Goal: Task Accomplishment & Management: Complete application form

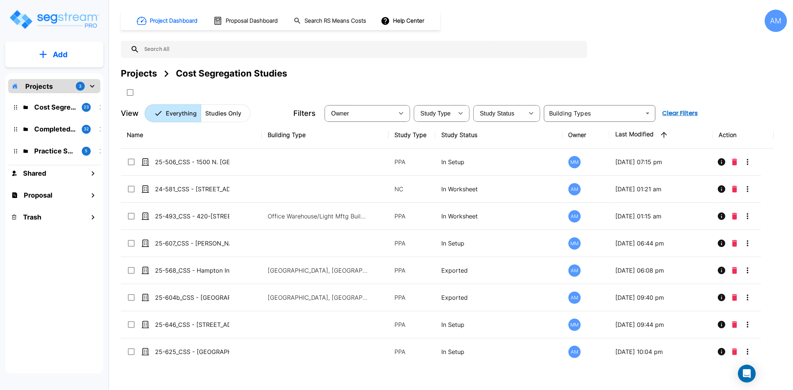
click at [52, 64] on button "Add" at bounding box center [54, 55] width 98 height 22
click at [65, 96] on p "Add Study" at bounding box center [59, 96] width 30 height 9
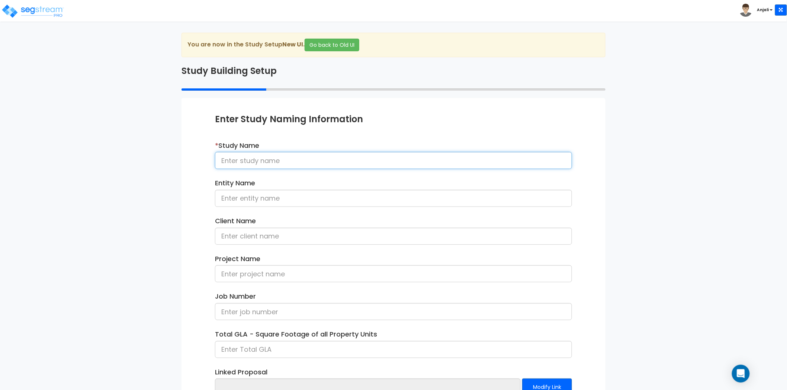
click at [243, 161] on input at bounding box center [393, 160] width 357 height 17
paste input "25-600_CSS - Sleep Inn & Suites Wisconsin Rapids, WI - Serenity Hosp - Nayan Pa…"
drag, startPoint x: 522, startPoint y: 162, endPoint x: 461, endPoint y: 166, distance: 60.3
click at [461, 166] on input "25-600_CSS - Sleep Inn & Suites [US_STATE][GEOGRAPHIC_DATA], [GEOGRAPHIC_DATA] …" at bounding box center [393, 160] width 357 height 17
type input "25-600_CSS - Sleep Inn & Suites [US_STATE][GEOGRAPHIC_DATA], [GEOGRAPHIC_DATA] …"
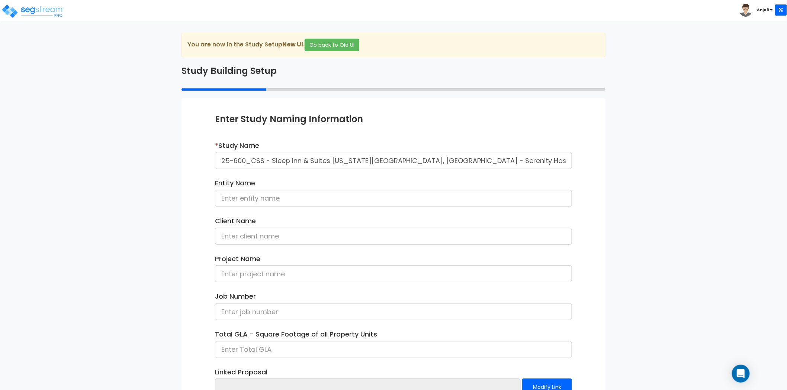
click at [253, 226] on label "Client Name" at bounding box center [235, 221] width 41 height 10
click at [253, 231] on input at bounding box center [393, 236] width 357 height 17
paste input "Nayan Patel"
type input "Nayan Patel"
drag, startPoint x: 265, startPoint y: 161, endPoint x: 221, endPoint y: 158, distance: 43.9
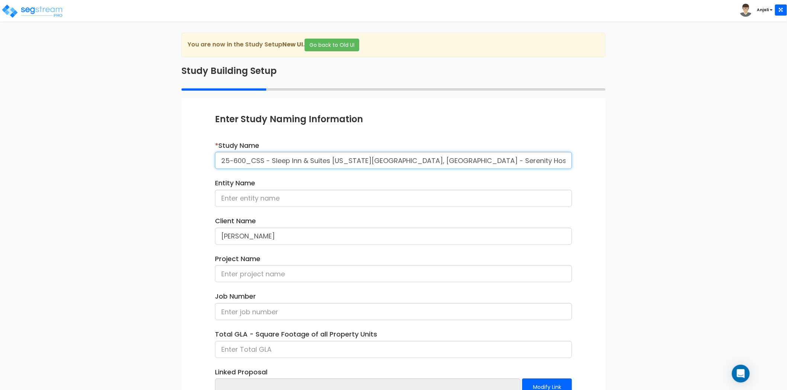
click at [221, 158] on input "25-600_CSS - Sleep Inn & Suites [US_STATE][GEOGRAPHIC_DATA], [GEOGRAPHIC_DATA] …" at bounding box center [393, 160] width 357 height 17
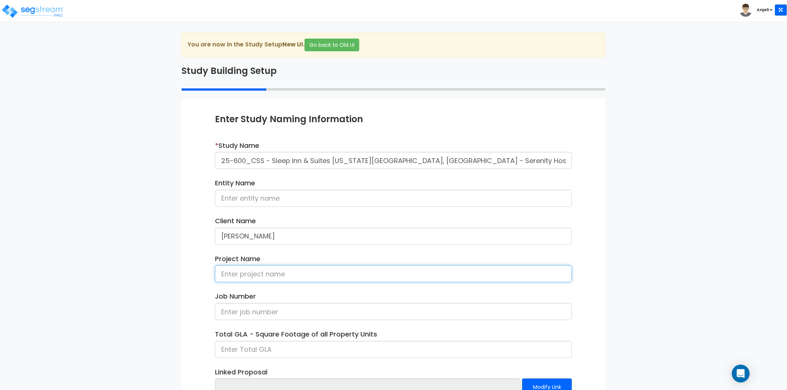
click at [261, 272] on input at bounding box center [393, 273] width 357 height 17
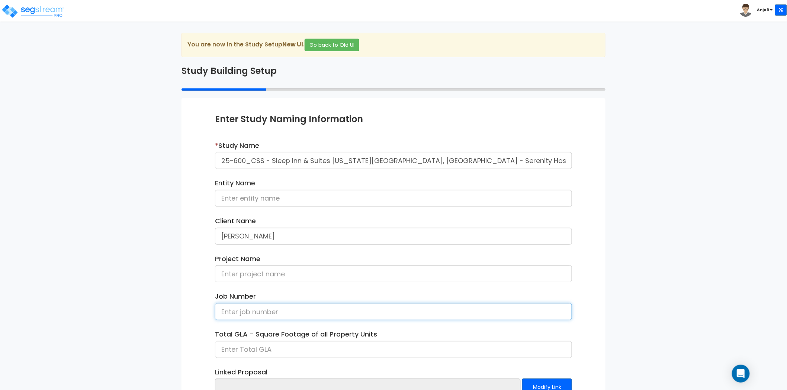
click at [236, 318] on input at bounding box center [393, 311] width 357 height 17
paste input "25-600_CSS"
type input "25-600_CSS"
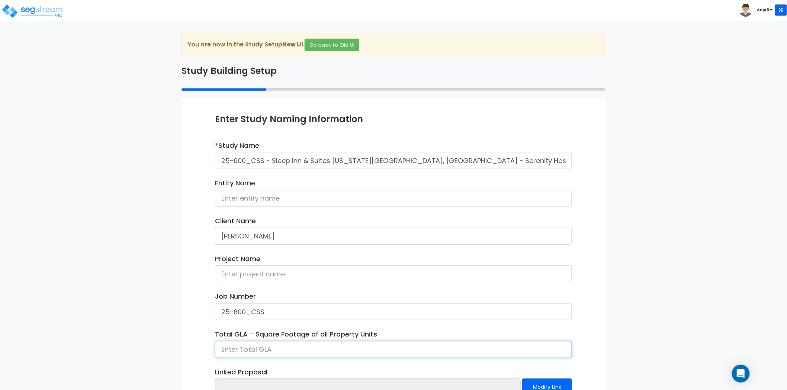
drag, startPoint x: 239, startPoint y: 350, endPoint x: 240, endPoint y: 344, distance: 6.4
click at [239, 350] on input at bounding box center [393, 349] width 357 height 17
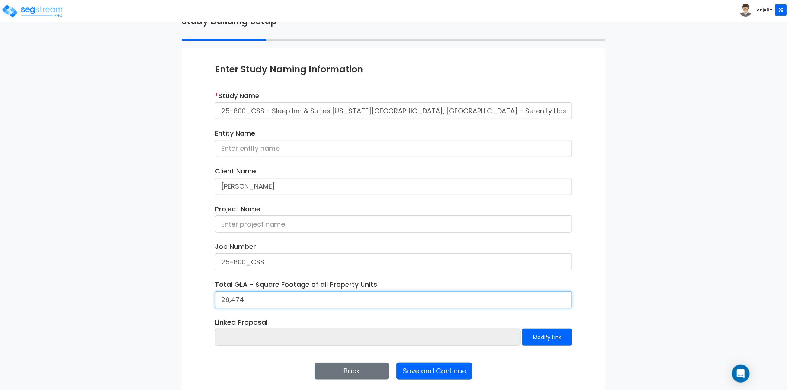
scroll to position [54, 0]
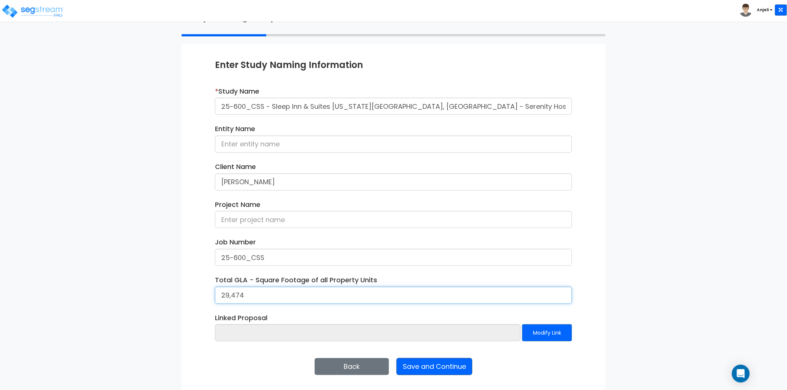
type input "29,474"
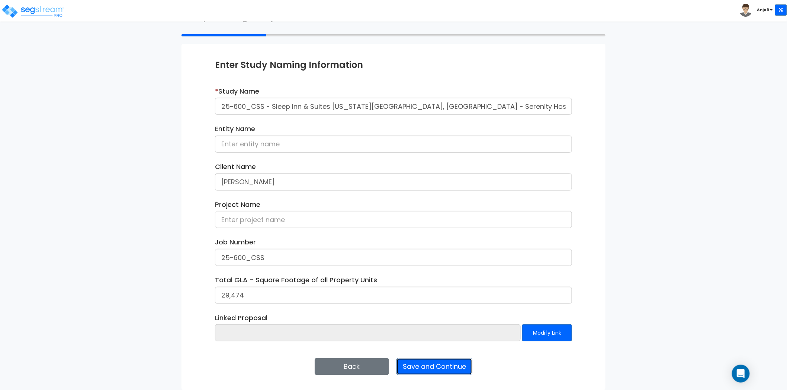
click at [430, 366] on button "Save and Continue" at bounding box center [434, 366] width 76 height 17
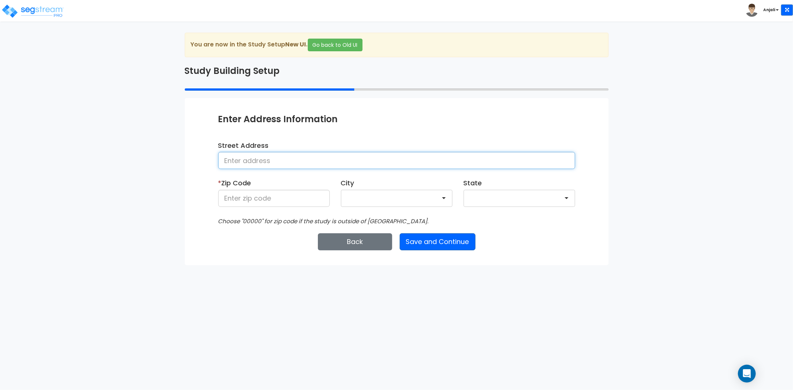
click at [251, 167] on input at bounding box center [396, 160] width 357 height 17
type input "4221 8th Street South"
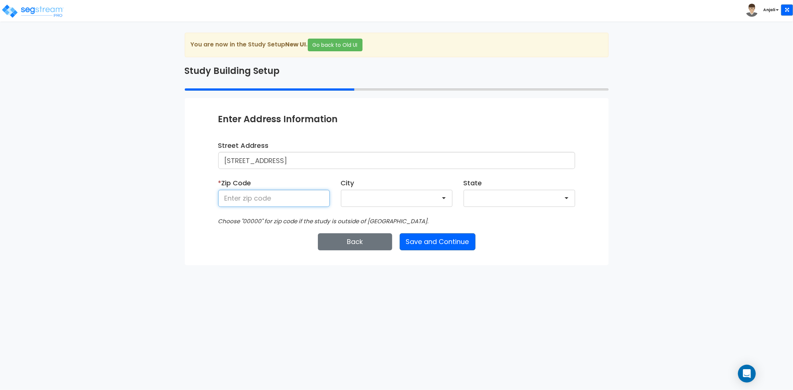
click at [254, 199] on input at bounding box center [274, 198] width 112 height 17
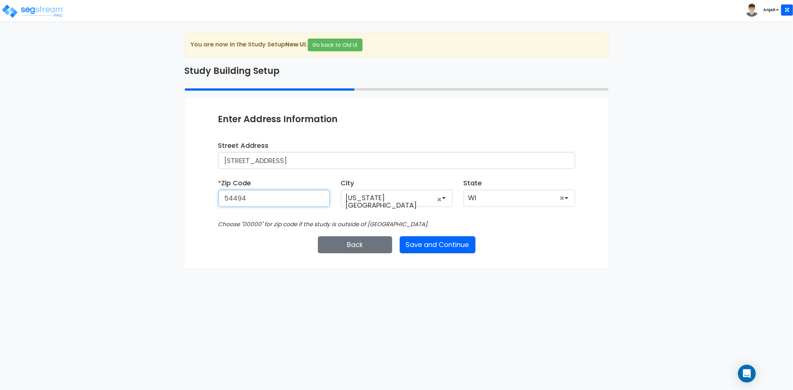
type input "54494"
click at [510, 268] on html "Toggle navigation Anjali x" at bounding box center [396, 134] width 793 height 268
click at [464, 238] on button "Save and Continue" at bounding box center [438, 244] width 76 height 17
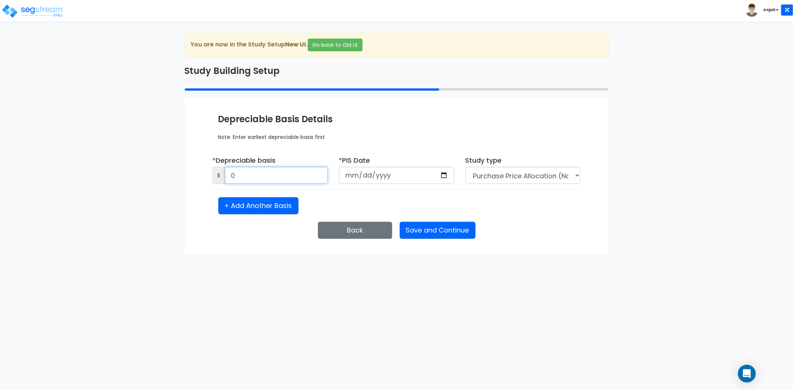
click at [272, 172] on input "0" at bounding box center [276, 175] width 103 height 17
type input "2,835,000"
click at [383, 177] on input "date" at bounding box center [396, 175] width 115 height 17
click at [439, 173] on input "date" at bounding box center [396, 175] width 115 height 17
type input "2025-07-08"
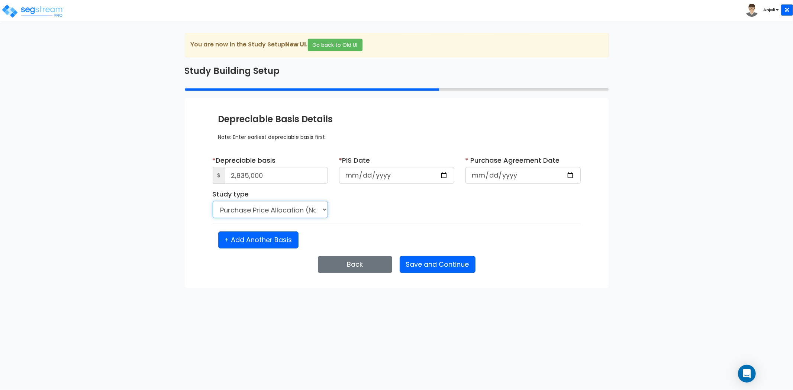
click at [298, 213] on select "Purchase Price Allocation (No Given Costs) New Construction / Reno / TI's (Give…" at bounding box center [270, 209] width 115 height 17
click at [213, 201] on select "Purchase Price Allocation (No Given Costs) New Construction / Reno / TI's (Give…" at bounding box center [270, 209] width 115 height 17
click at [483, 175] on input "date" at bounding box center [522, 175] width 115 height 17
click at [573, 175] on input "date" at bounding box center [522, 175] width 115 height 17
type input "[DATE]"
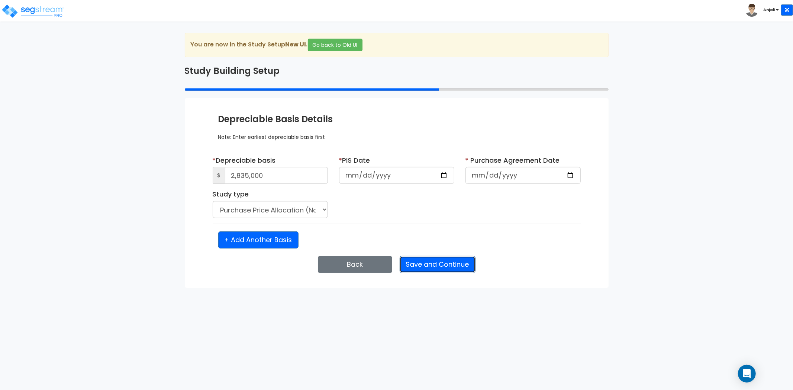
click at [439, 258] on button "Save and Continue" at bounding box center [438, 264] width 76 height 17
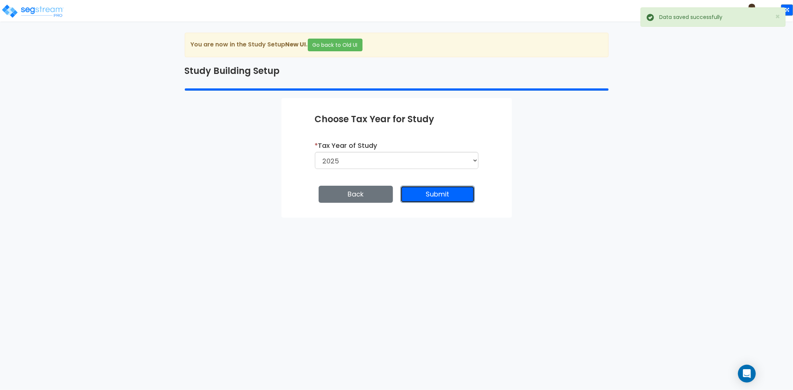
click at [441, 189] on button "Submit" at bounding box center [437, 194] width 74 height 17
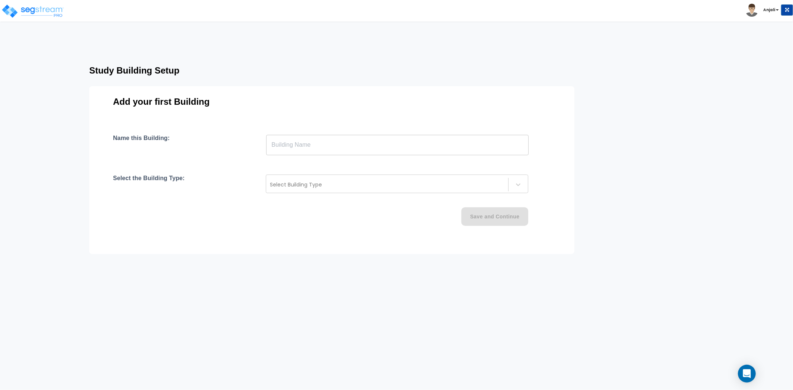
click at [304, 142] on input "text" at bounding box center [397, 145] width 262 height 21
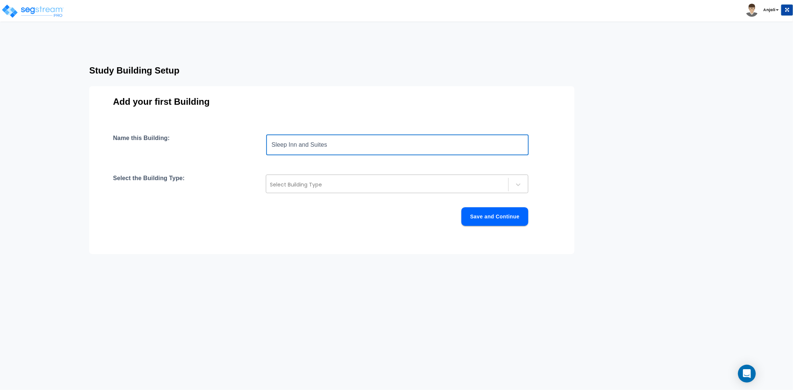
type input "Sleep Inn and Suites"
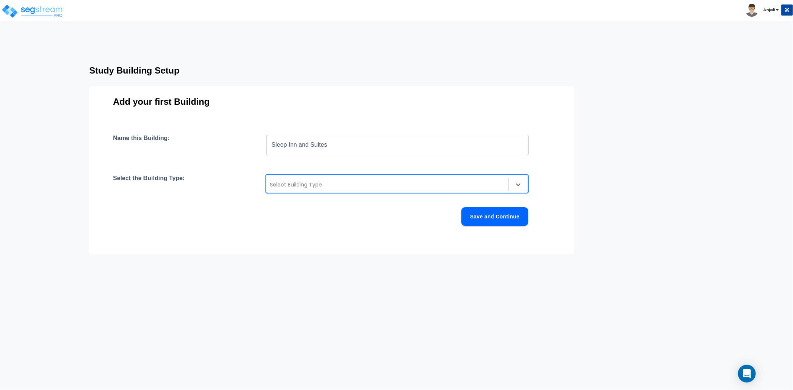
click at [311, 183] on div at bounding box center [387, 184] width 235 height 9
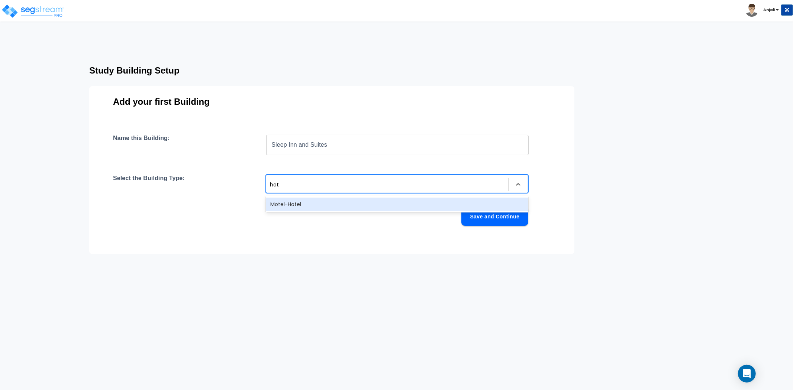
type input "hote"
click at [307, 203] on div "Motel-Hotel" at bounding box center [397, 204] width 262 height 13
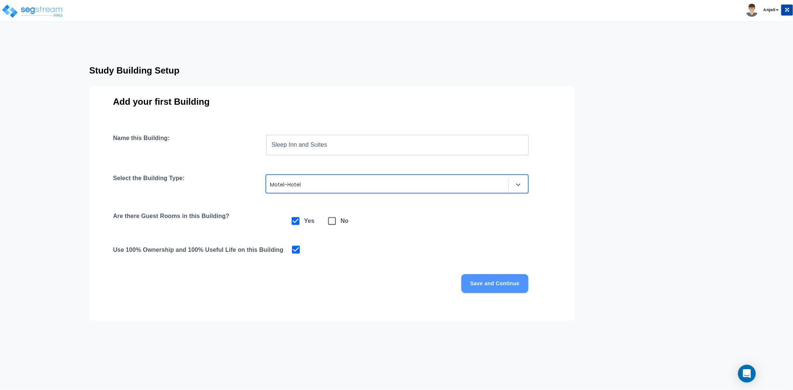
click at [502, 284] on button "Save and Continue" at bounding box center [494, 283] width 67 height 19
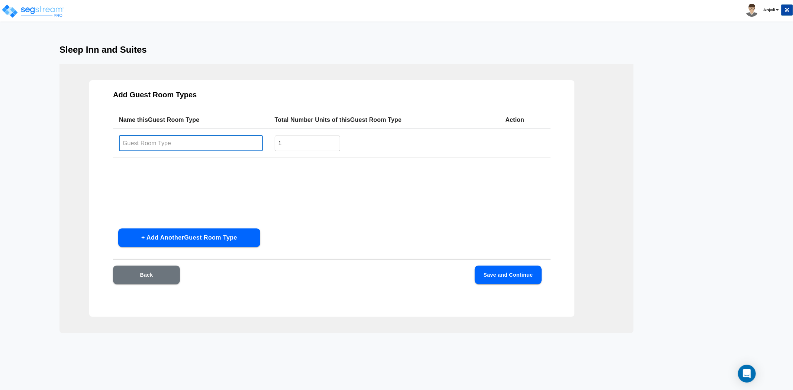
click at [206, 141] on input "text" at bounding box center [191, 143] width 144 height 16
type input "Standard Room"
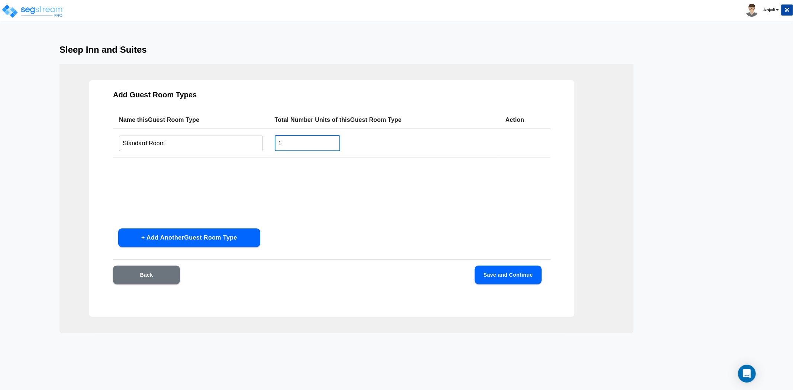
click at [305, 142] on input "1" at bounding box center [308, 143] width 66 height 16
type input "57"
click at [506, 269] on button "Save and Continue" at bounding box center [508, 275] width 67 height 19
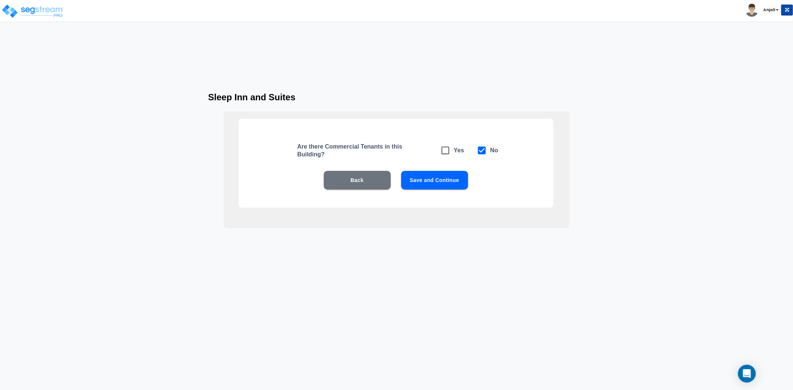
click at [448, 180] on button "Save and Continue" at bounding box center [434, 180] width 67 height 19
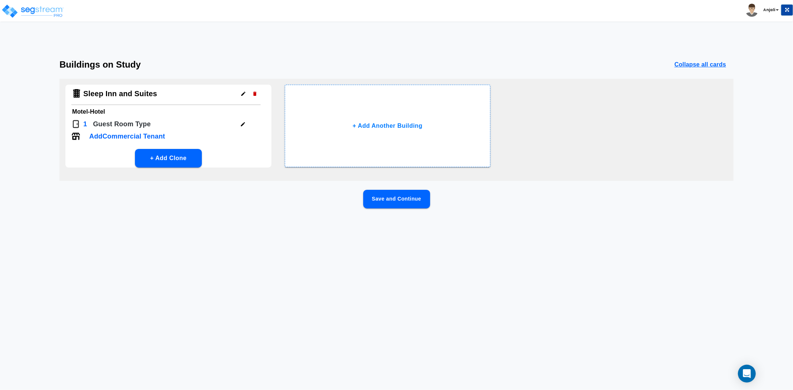
click at [413, 196] on button "Save and Continue" at bounding box center [396, 199] width 67 height 19
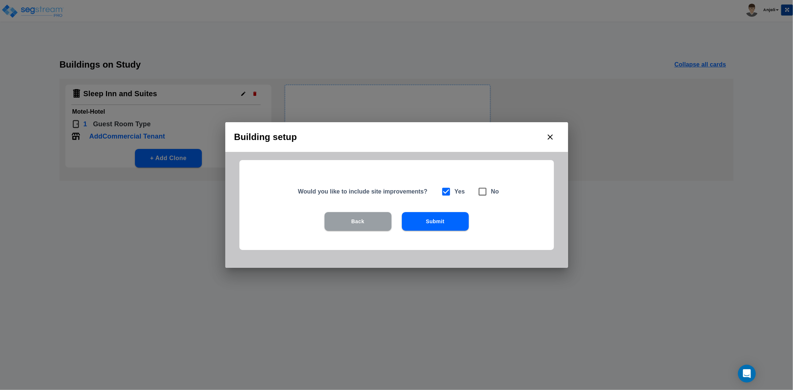
click at [360, 220] on button "Back" at bounding box center [358, 221] width 67 height 19
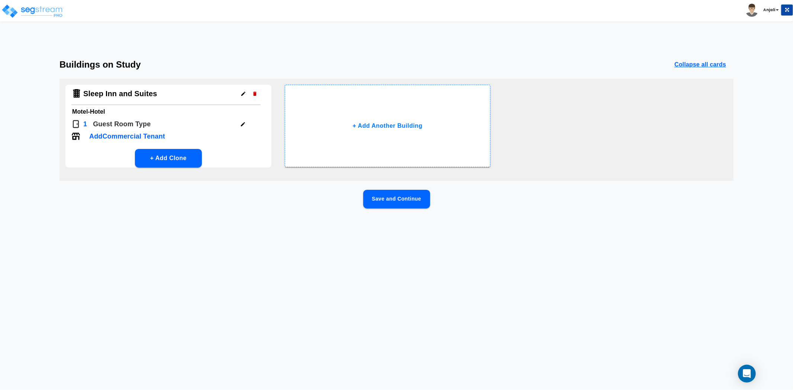
click at [85, 125] on p "1" at bounding box center [85, 124] width 4 height 10
click at [236, 122] on div "1 Guest Room Type" at bounding box center [165, 125] width 189 height 13
click at [239, 122] on button "button" at bounding box center [243, 125] width 12 height 12
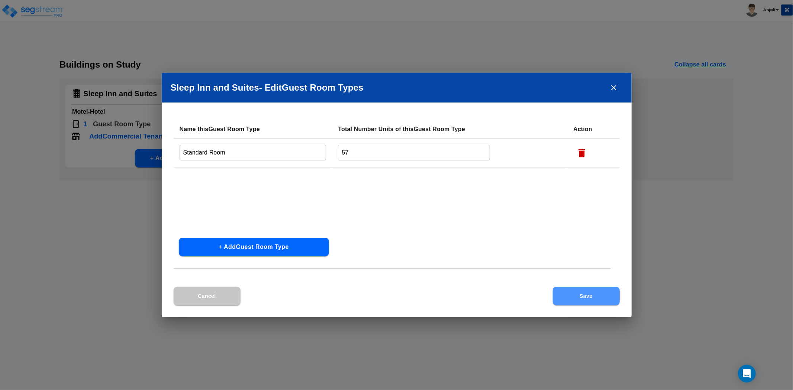
click at [602, 291] on button "Save" at bounding box center [586, 296] width 67 height 19
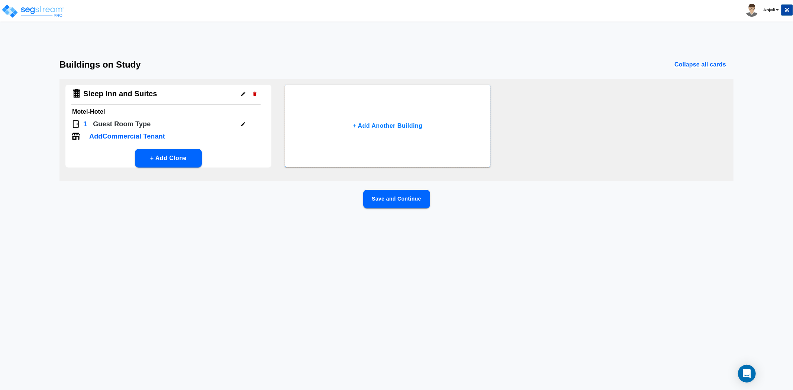
click at [392, 202] on button "Save and Continue" at bounding box center [396, 199] width 67 height 19
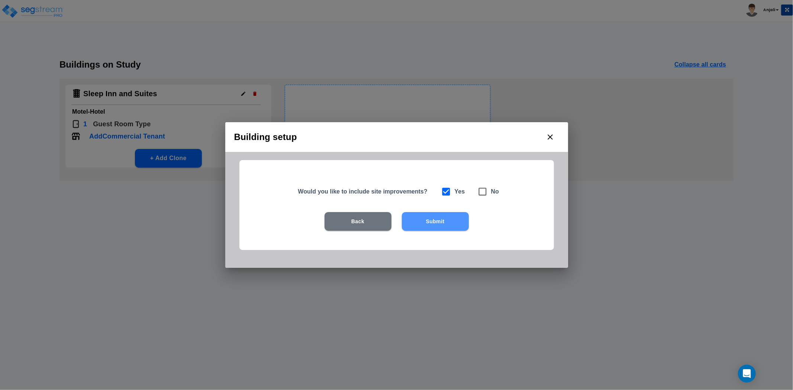
click at [432, 222] on button "Submit" at bounding box center [435, 221] width 67 height 19
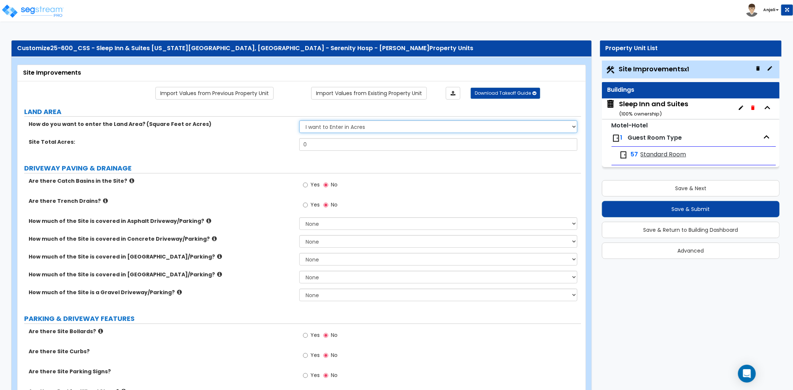
click at [344, 129] on select "I want to Enter in Acres I want to Enter in Square Feet" at bounding box center [438, 126] width 278 height 13
select select "2"
click at [299, 121] on select "I want to Enter in Acres I want to Enter in Square Feet" at bounding box center [438, 126] width 278 height 13
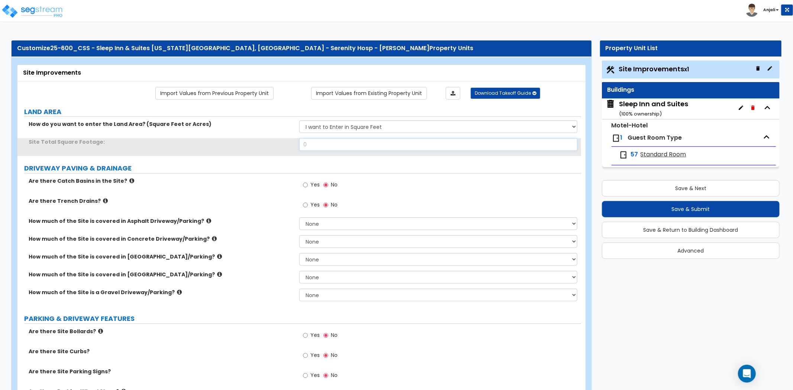
click at [321, 146] on input "0" at bounding box center [438, 144] width 278 height 13
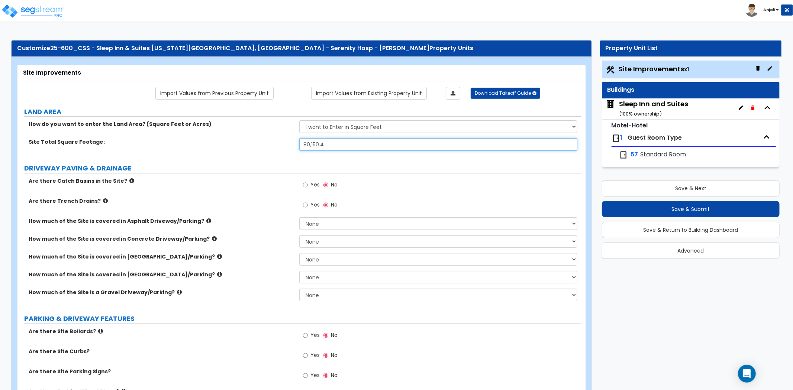
type input "80,150.4"
click at [307, 184] on input "Yes" at bounding box center [305, 185] width 5 height 8
radio input "true"
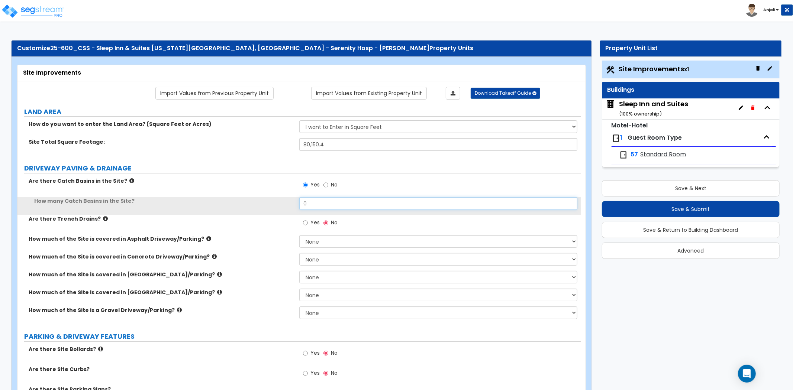
click at [314, 204] on input "0" at bounding box center [438, 203] width 278 height 13
type input "6"
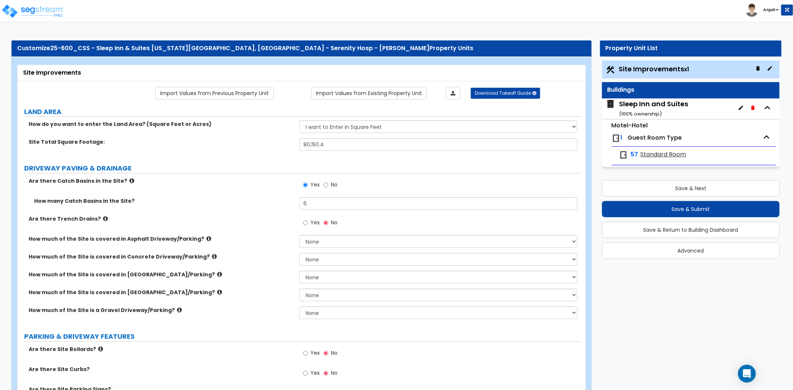
click at [268, 213] on div "How many Catch Basins in the Site? 6" at bounding box center [299, 206] width 564 height 18
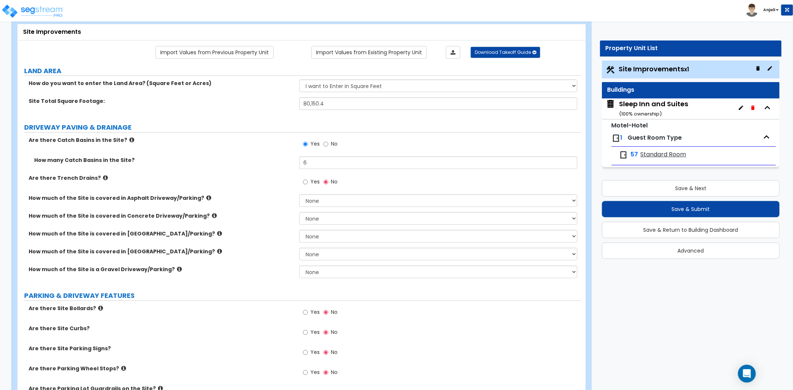
scroll to position [41, 0]
click at [344, 195] on select "None I want to Enter an Approximate Percentage I want to Enter the Square Foota…" at bounding box center [438, 200] width 278 height 13
select select "2"
click at [299, 194] on select "None I want to Enter an Approximate Percentage I want to Enter the Square Foota…" at bounding box center [438, 200] width 278 height 13
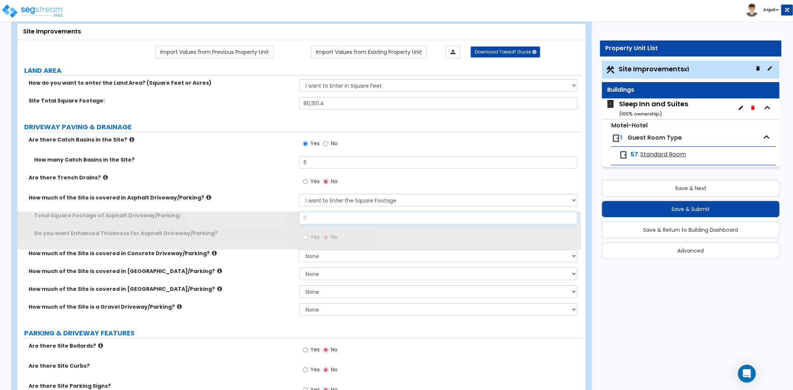
click at [337, 220] on input "0" at bounding box center [438, 218] width 278 height 13
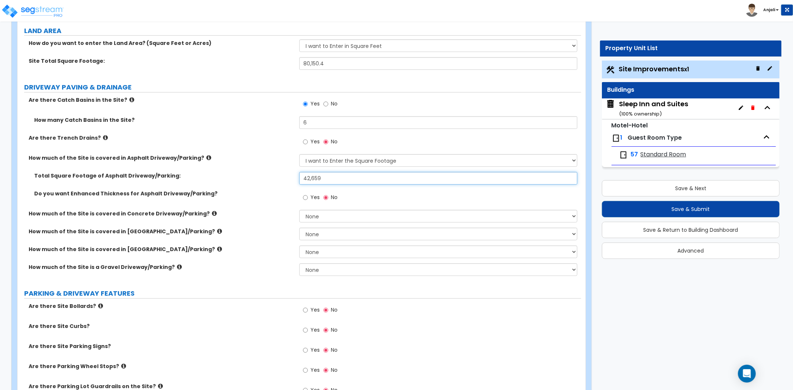
scroll to position [83, 0]
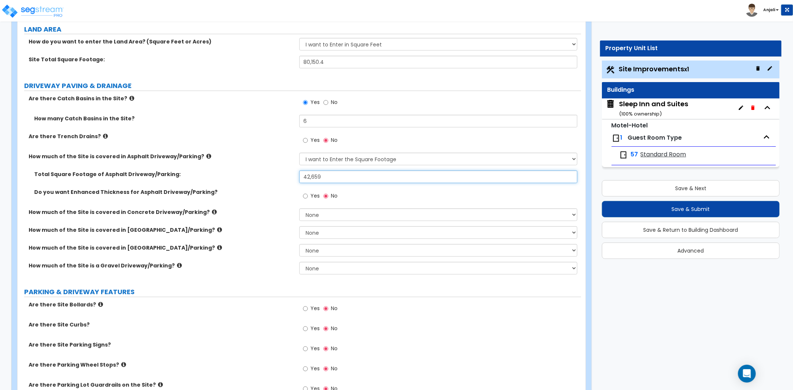
type input "42,659"
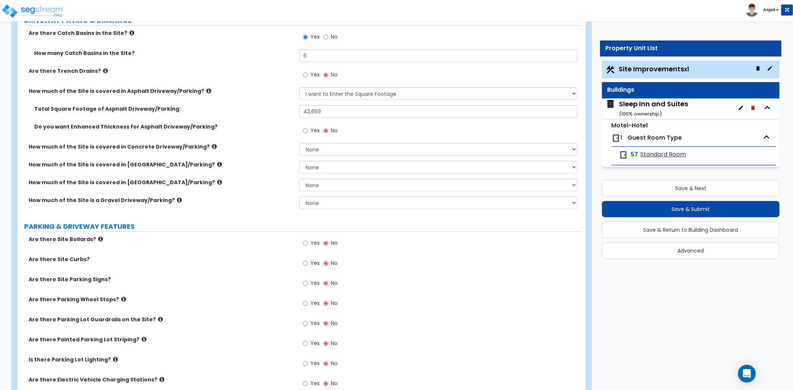
scroll to position [165, 0]
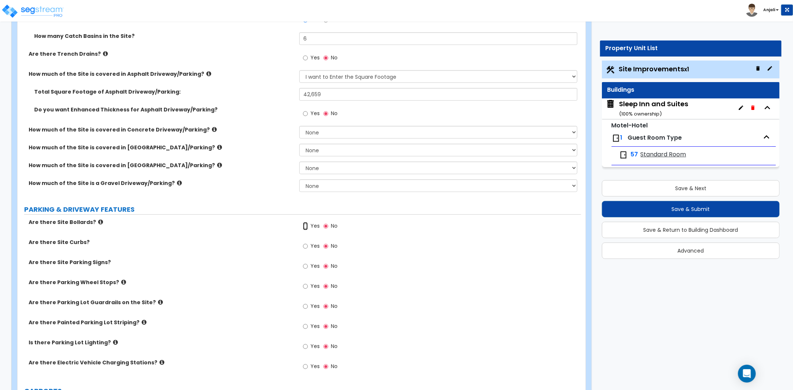
click at [304, 227] on input "Yes" at bounding box center [305, 226] width 5 height 8
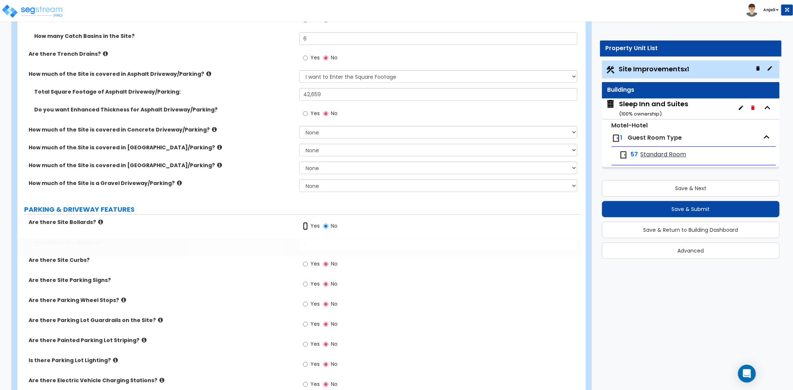
radio input "true"
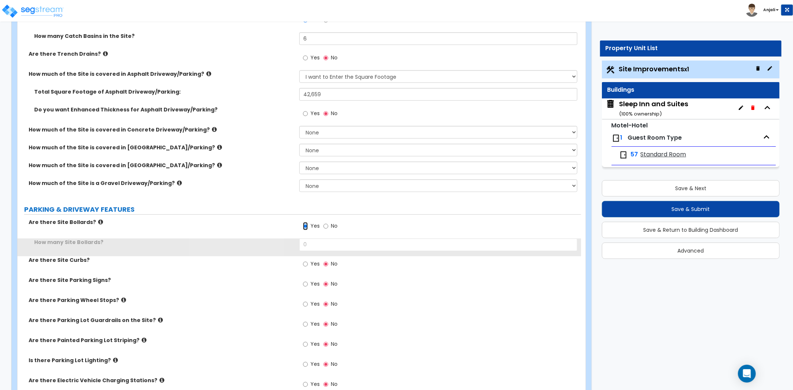
scroll to position [206, 0]
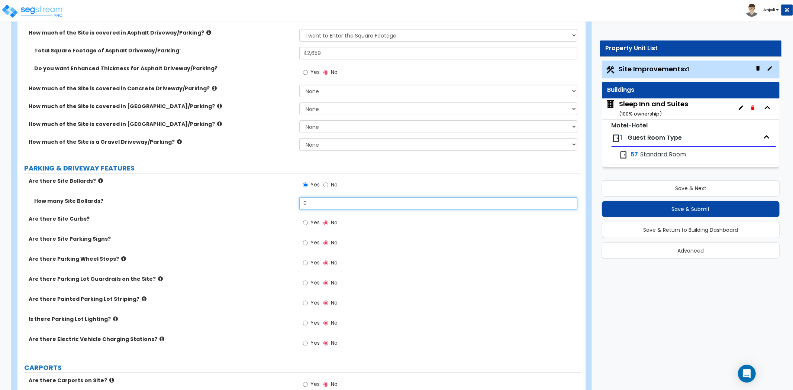
click at [317, 204] on input "0" at bounding box center [438, 203] width 278 height 13
type input "4"
click at [281, 209] on div "How many Site Bollards? 4" at bounding box center [299, 206] width 564 height 18
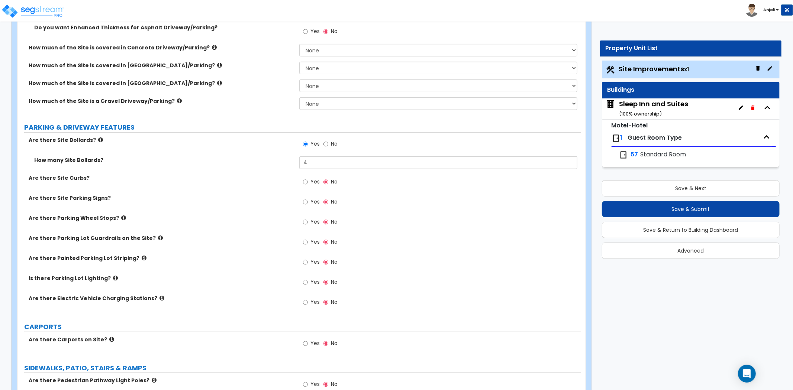
scroll to position [248, 0]
click at [306, 182] on input "Yes" at bounding box center [305, 182] width 5 height 8
radio input "true"
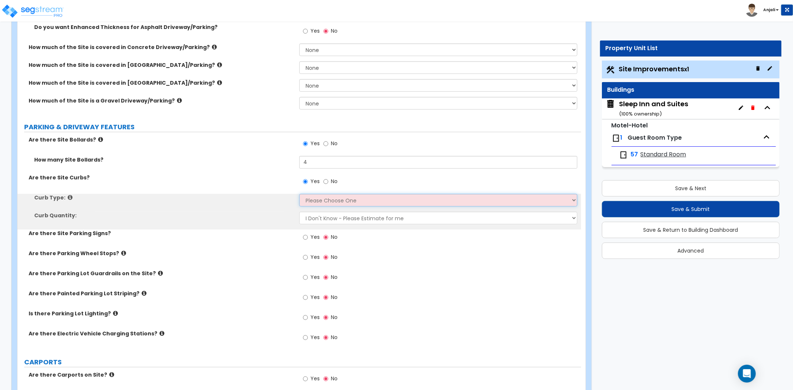
click at [322, 201] on select "Please Choose One Curb (Only) Curb & Gutter Asphalt Berm" at bounding box center [438, 200] width 278 height 13
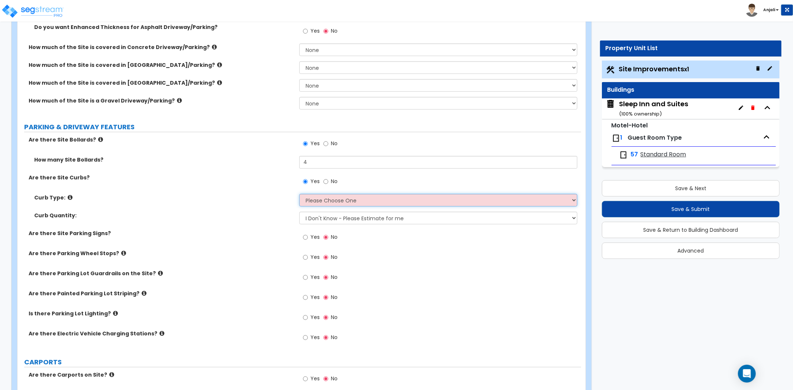
select select "2"
click at [299, 194] on select "Please Choose One Curb (Only) Curb & Gutter Asphalt Berm" at bounding box center [438, 200] width 278 height 13
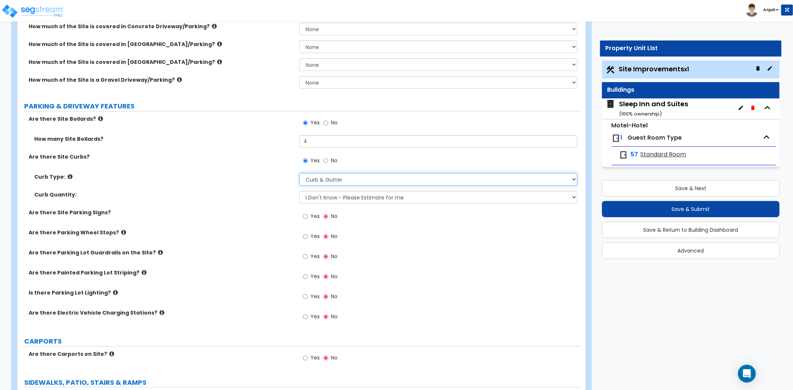
scroll to position [289, 0]
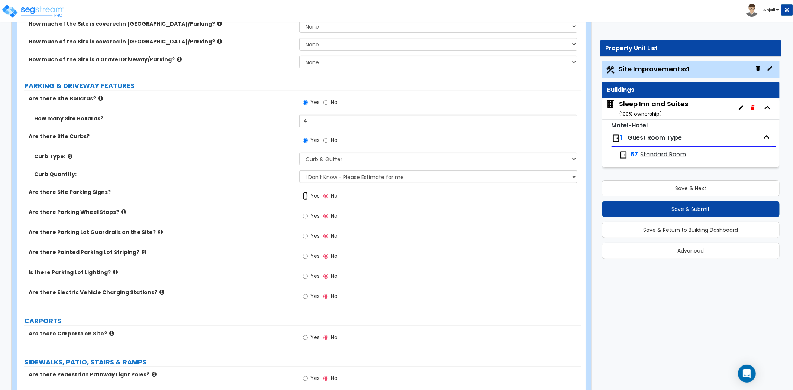
click at [303, 196] on input "Yes" at bounding box center [305, 196] width 5 height 8
radio input "true"
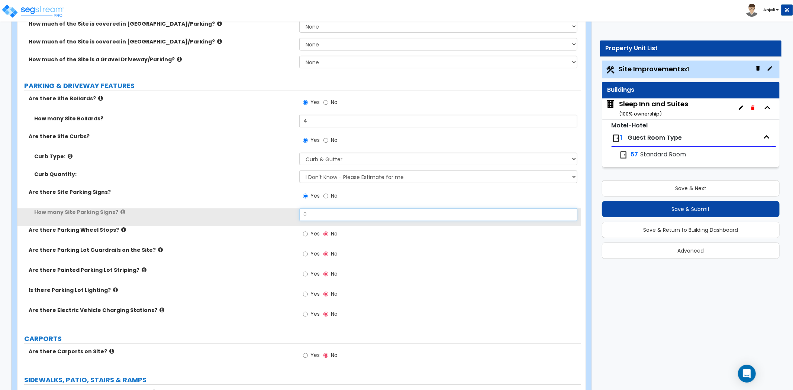
click at [323, 217] on input "0" at bounding box center [438, 215] width 278 height 13
type input "6"
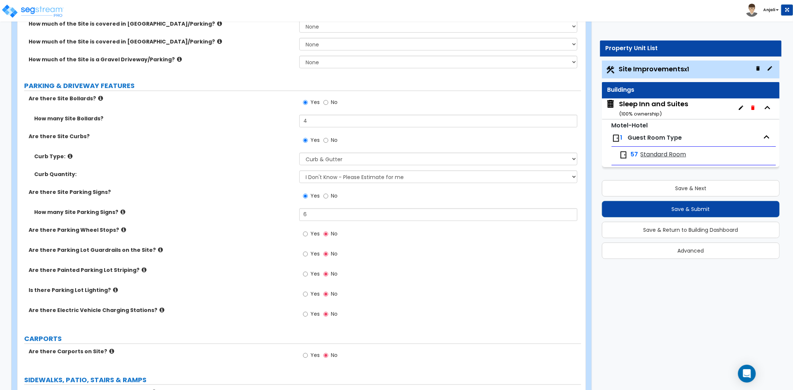
click at [281, 217] on div "How many Site Parking Signs? 6" at bounding box center [299, 218] width 564 height 18
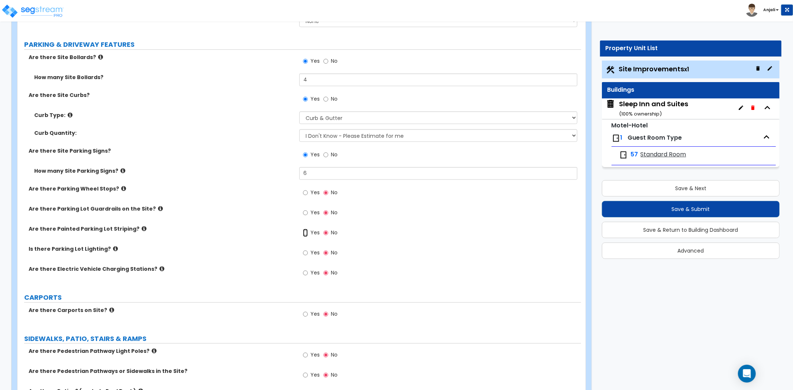
click at [304, 233] on input "Yes" at bounding box center [305, 233] width 5 height 8
radio input "true"
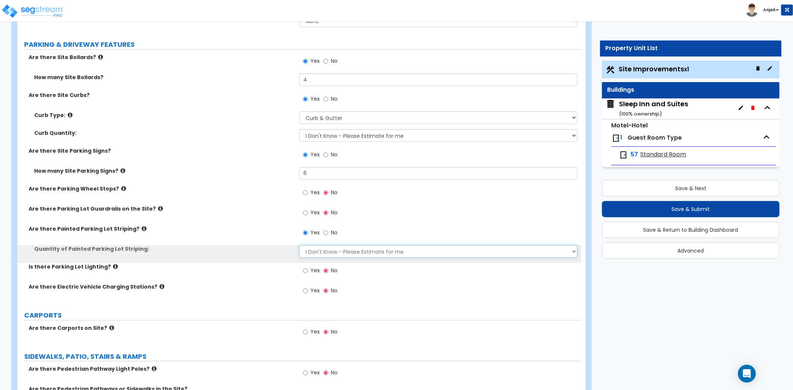
click at [317, 248] on select "I Don't Know - Please Estimate for me I Want to Enter the Number of Parking Spa…" at bounding box center [438, 251] width 278 height 13
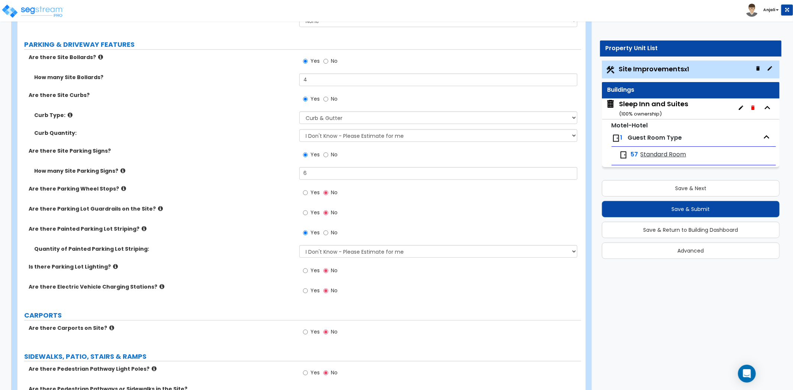
drag, startPoint x: 336, startPoint y: 282, endPoint x: 336, endPoint y: 278, distance: 4.1
click at [336, 282] on div "Yes No" at bounding box center [440, 273] width 282 height 20
click at [329, 252] on select "I Don't Know - Please Estimate for me I Want to Enter the Number of Parking Spa…" at bounding box center [438, 251] width 278 height 13
select select "1"
click at [299, 245] on select "I Don't Know - Please Estimate for me I Want to Enter the Number of Parking Spa…" at bounding box center [438, 251] width 278 height 13
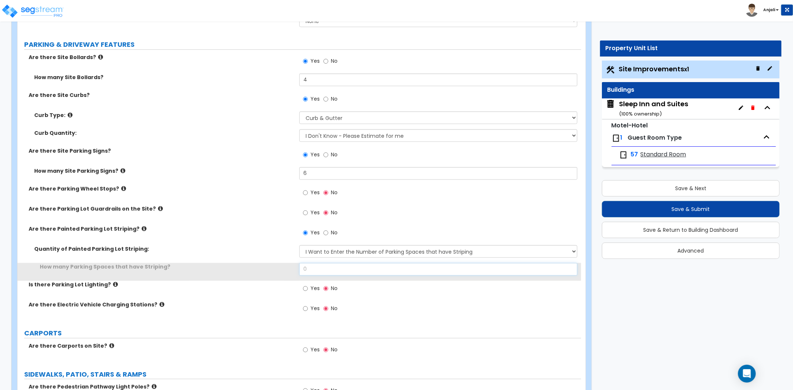
click at [331, 266] on input "0" at bounding box center [438, 269] width 278 height 13
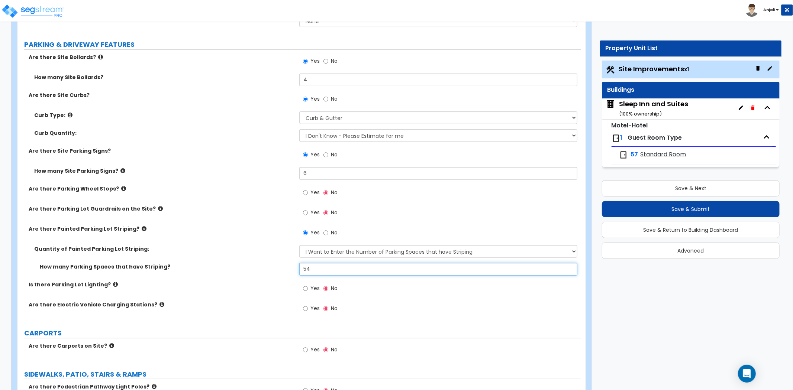
type input "54"
click at [288, 267] on label "How many Parking Spaces that have Striping?" at bounding box center [167, 266] width 254 height 7
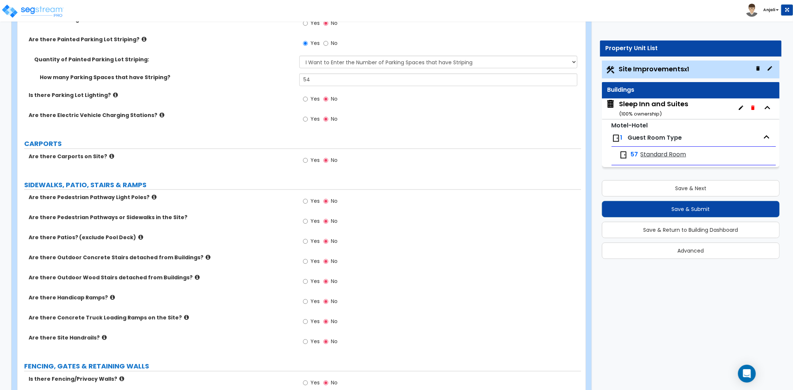
scroll to position [537, 0]
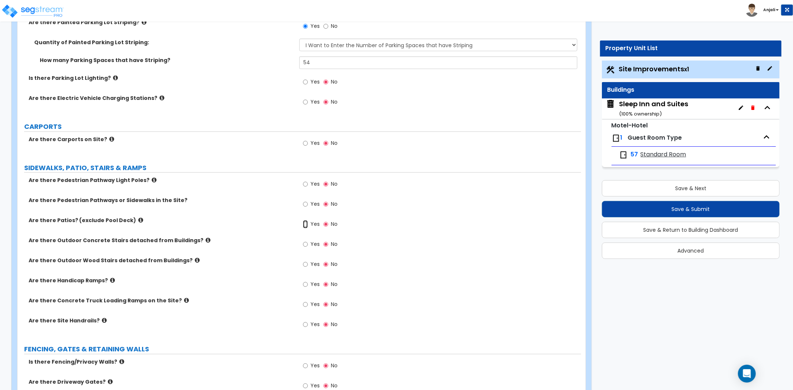
click at [304, 224] on input "Yes" at bounding box center [305, 224] width 5 height 8
radio input "true"
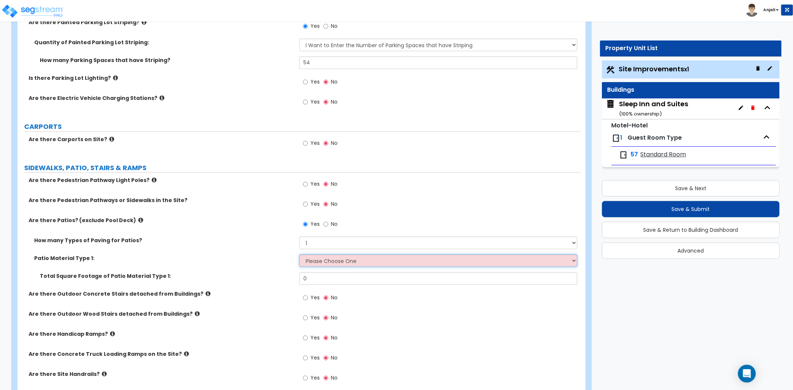
click at [321, 259] on select "Please Choose One Bare Concrete Stamped Concrete Brick Pavers Stone Pavers Tile…" at bounding box center [438, 261] width 278 height 13
select select "1"
click at [299, 255] on select "Please Choose One Bare Concrete Stamped Concrete Brick Pavers Stone Pavers Tile…" at bounding box center [438, 261] width 278 height 13
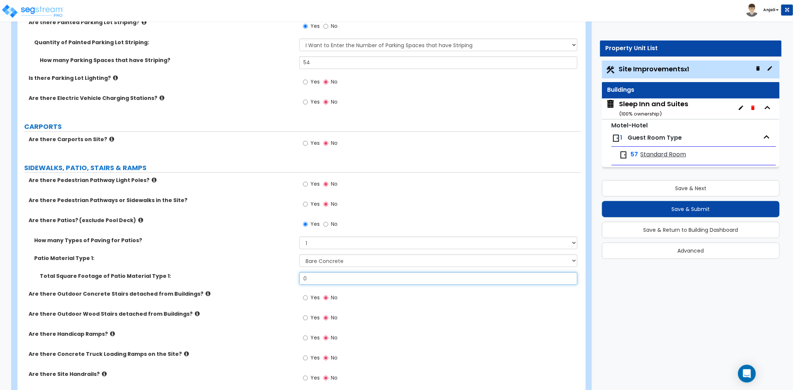
click at [319, 283] on input "0" at bounding box center [438, 279] width 278 height 13
type input "450"
click at [282, 272] on div "Patio Material Type 1: Please Choose One Bare Concrete Stamped Concrete Brick P…" at bounding box center [299, 264] width 564 height 18
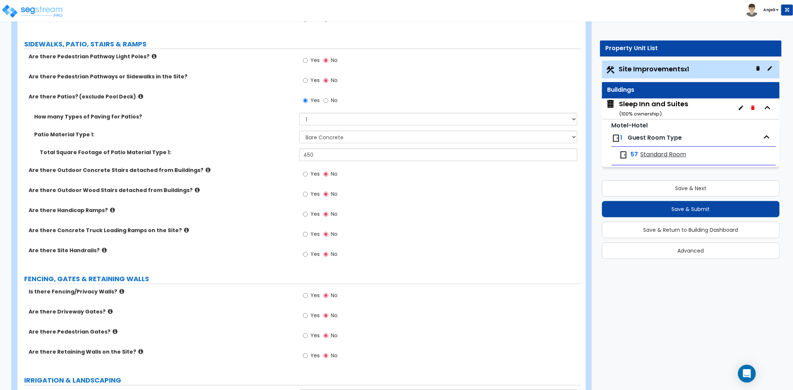
scroll to position [702, 0]
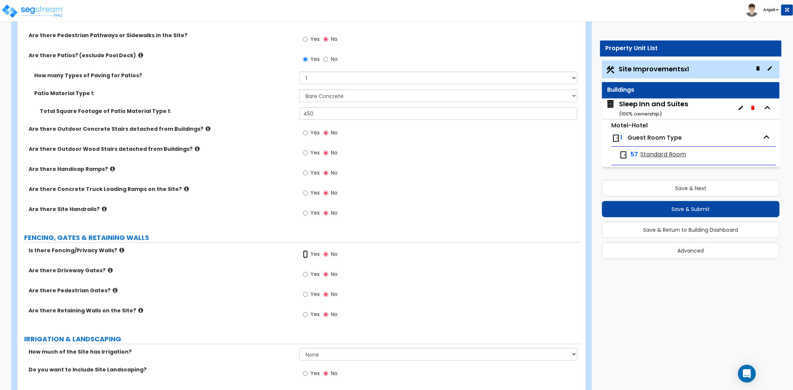
click at [306, 254] on input "Yes" at bounding box center [305, 255] width 5 height 8
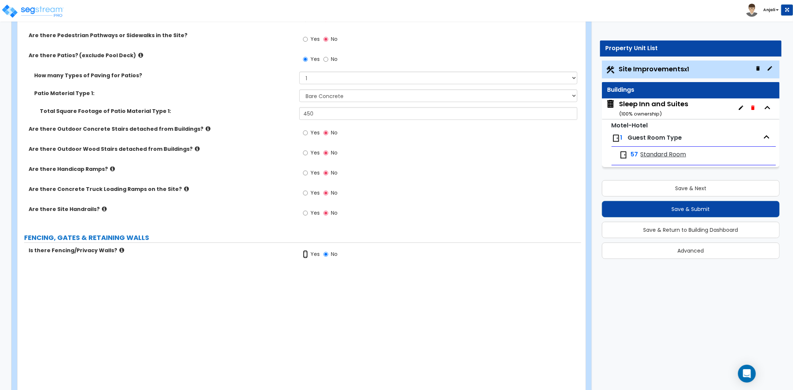
radio input "true"
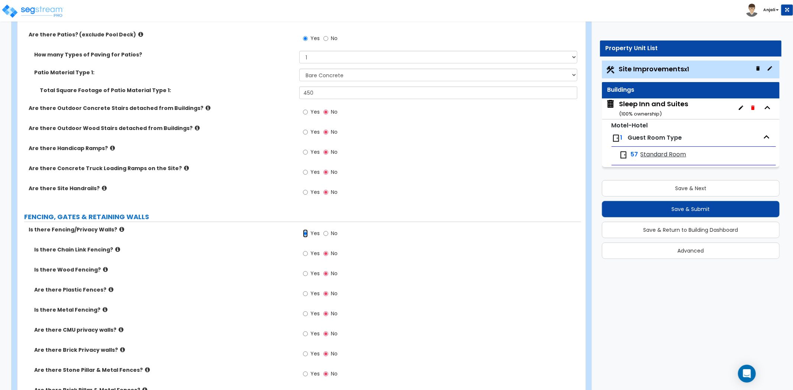
scroll to position [744, 0]
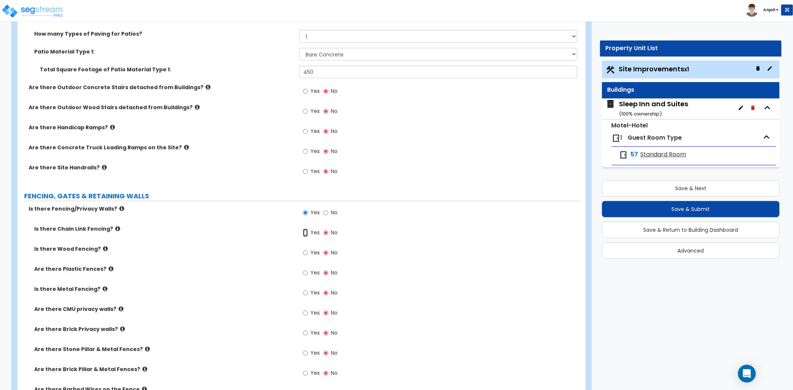
click at [306, 234] on input "Yes" at bounding box center [305, 233] width 5 height 8
radio input "true"
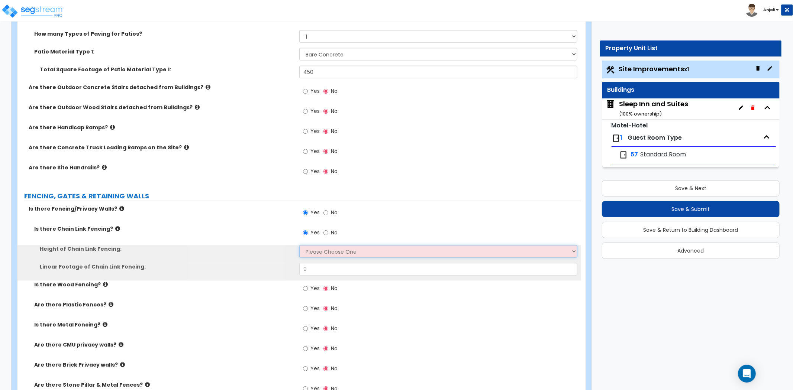
click at [317, 249] on select "Please Choose One 3 feet 4 feet 5 feet 6 feet 10 feet 12 feet" at bounding box center [438, 251] width 278 height 13
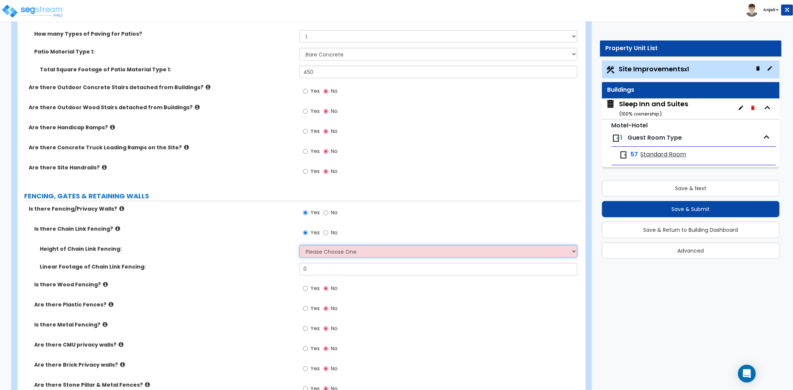
select select "4"
click at [299, 245] on select "Please Choose One 3 feet 4 feet 5 feet 6 feet 10 feet 12 feet" at bounding box center [438, 251] width 278 height 13
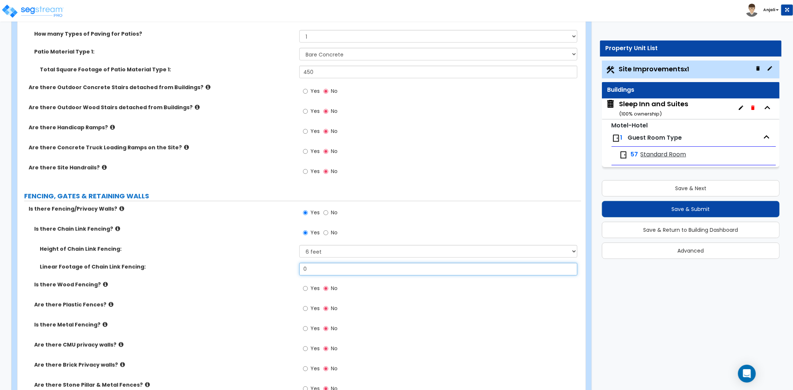
click at [323, 270] on input "0" at bounding box center [438, 269] width 278 height 13
type input "154"
click at [284, 260] on div "Height of Chain Link Fencing: Please Choose One 3 feet 4 feet 5 feet 6 feet 10 …" at bounding box center [299, 254] width 564 height 18
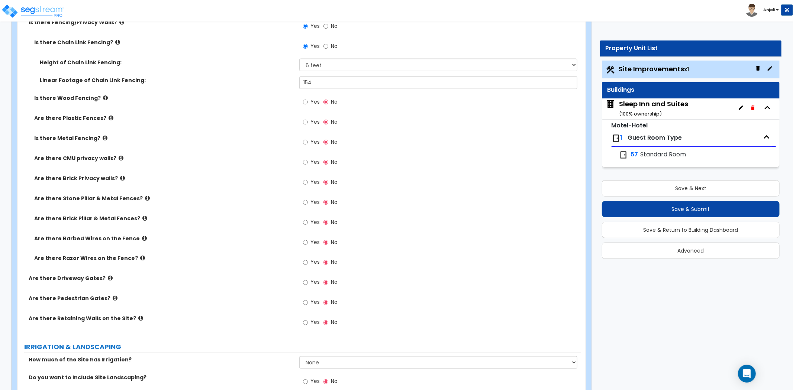
scroll to position [950, 0]
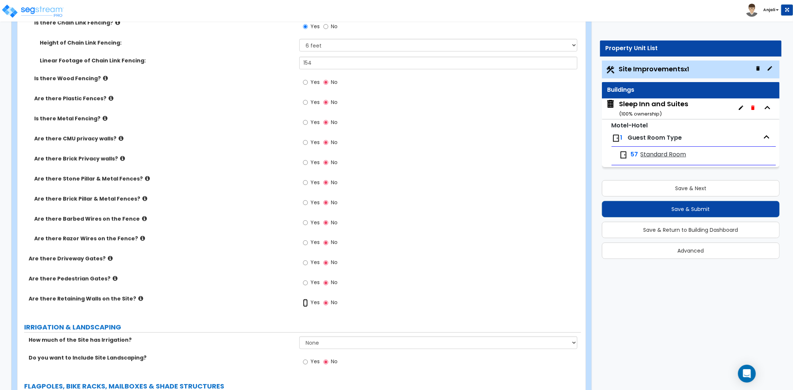
click at [306, 302] on input "Yes" at bounding box center [305, 303] width 5 height 8
radio input "true"
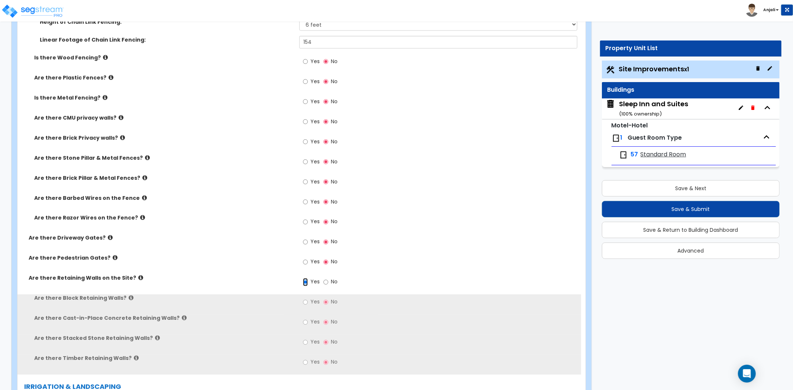
scroll to position [991, 0]
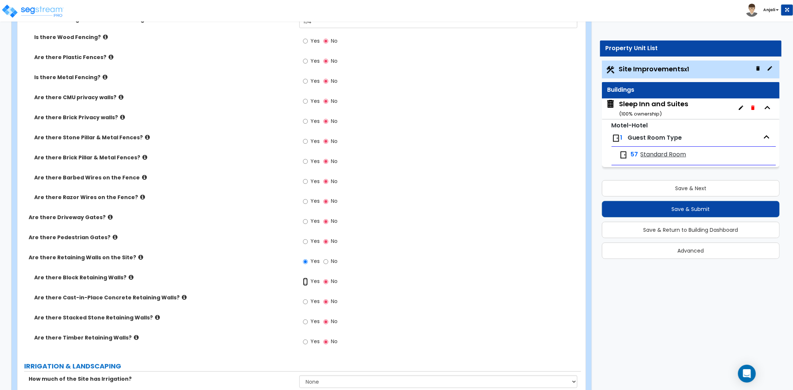
click at [306, 282] on input "Yes" at bounding box center [305, 282] width 5 height 8
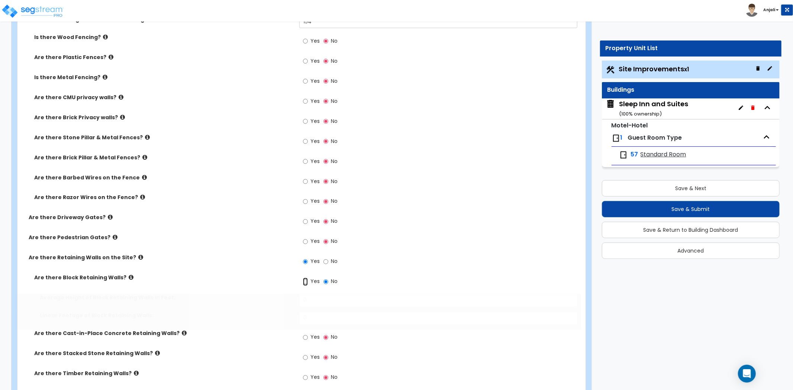
radio input "true"
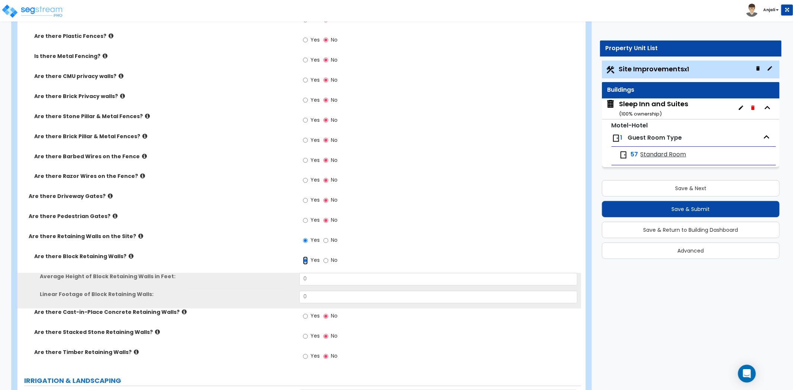
scroll to position [1032, 0]
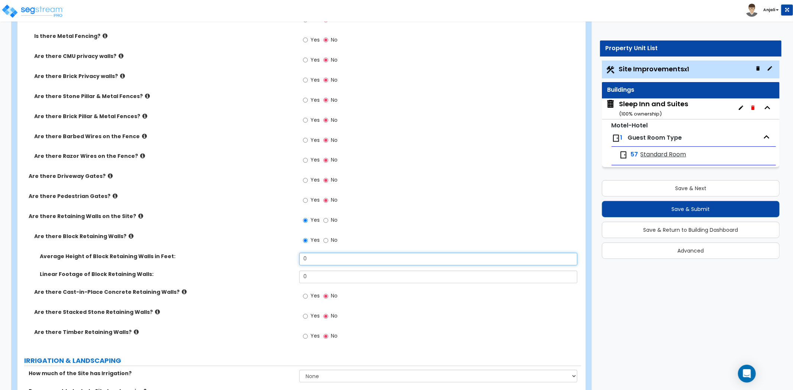
click at [313, 256] on input "0" at bounding box center [438, 259] width 278 height 13
type input "3"
click at [310, 270] on div "Average Height of Block Retaining Walls in Feet: 3" at bounding box center [299, 262] width 564 height 18
click at [310, 279] on input "0" at bounding box center [438, 277] width 278 height 13
type input "54"
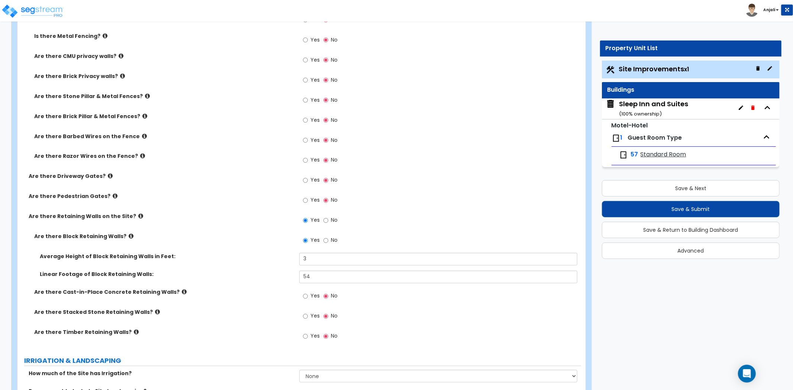
click at [263, 273] on label "Linear Footage of Block Retaining Walls:" at bounding box center [167, 274] width 254 height 7
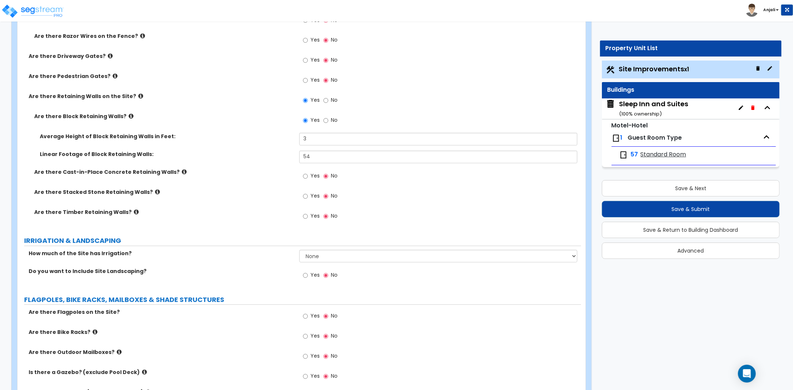
scroll to position [1157, 0]
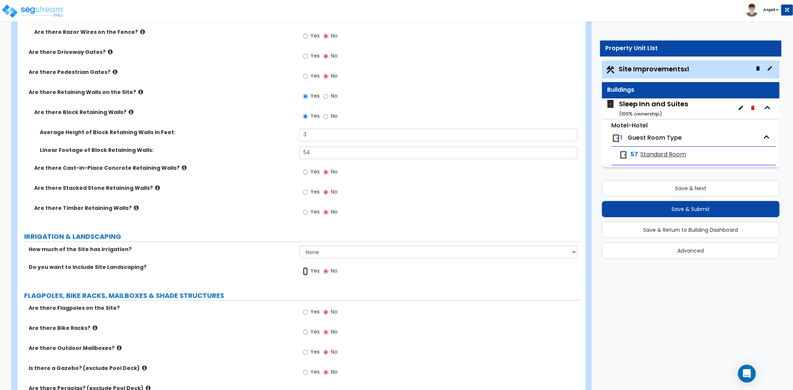
click at [307, 271] on input "Yes" at bounding box center [305, 272] width 5 height 8
radio input "true"
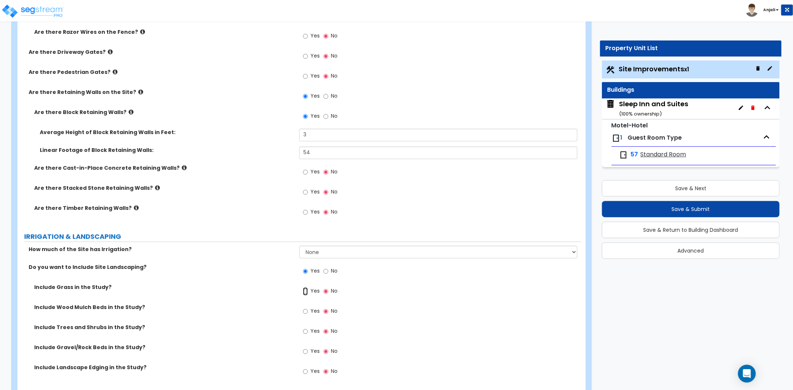
click at [303, 290] on input "Yes" at bounding box center [305, 292] width 5 height 8
radio input "true"
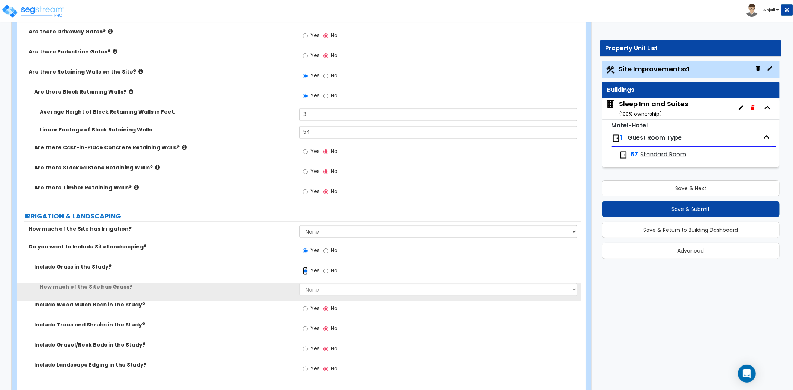
scroll to position [1198, 0]
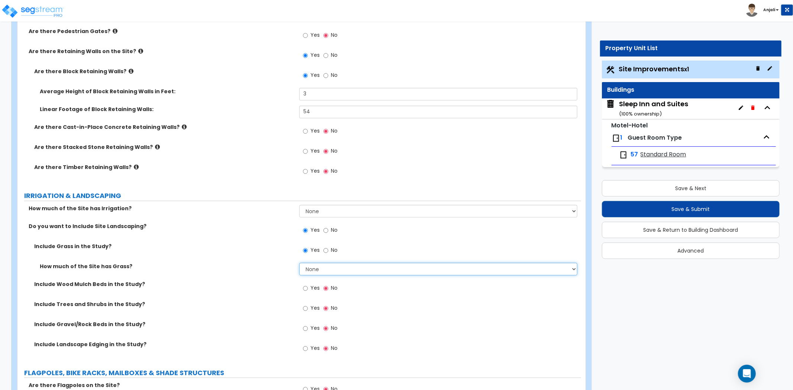
click at [326, 273] on select "None I want to Enter an Approximate Percentage I want to Enter the Square Foota…" at bounding box center [438, 269] width 278 height 13
click at [299, 263] on select "None I want to Enter an Approximate Percentage I want to Enter the Square Foota…" at bounding box center [438, 269] width 278 height 13
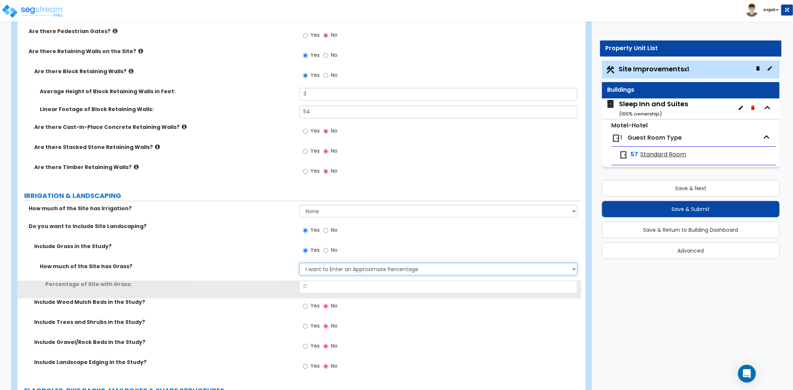
click at [328, 273] on select "None I want to Enter an Approximate Percentage I want to Enter the Square Foota…" at bounding box center [438, 269] width 278 height 13
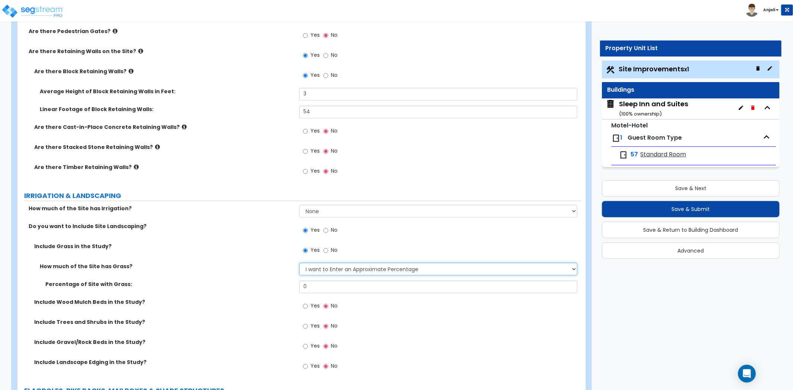
select select "2"
click at [299, 263] on select "None I want to Enter an Approximate Percentage I want to Enter the Square Foota…" at bounding box center [438, 269] width 278 height 13
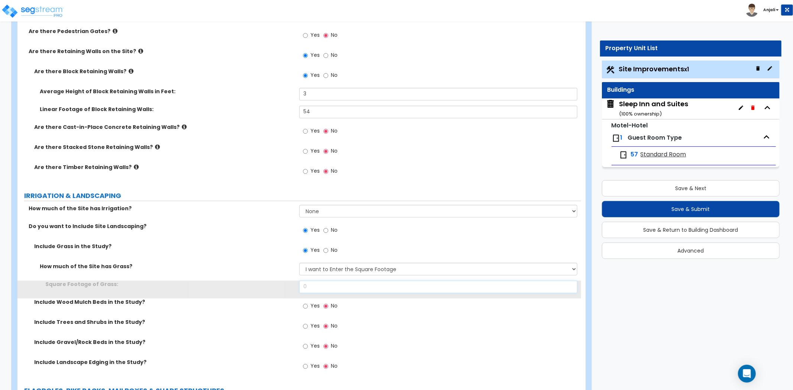
click at [326, 289] on input "0" at bounding box center [438, 287] width 278 height 13
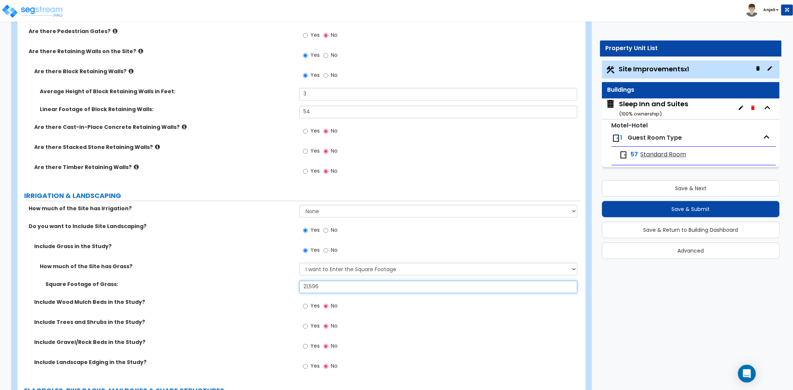
type input "21,596"
click at [269, 285] on label "Square Footage of Grass:" at bounding box center [169, 284] width 248 height 7
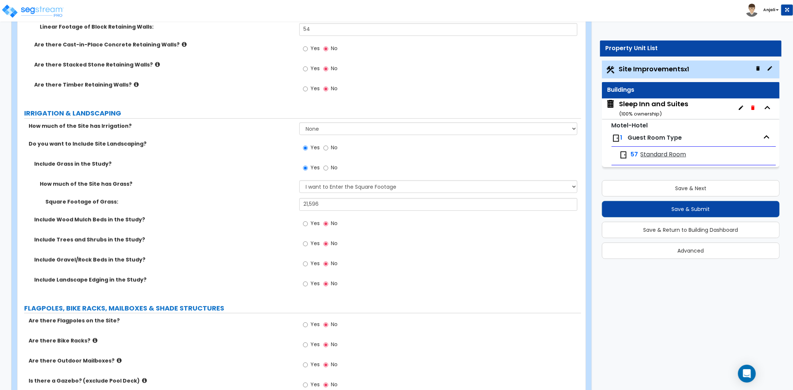
scroll to position [1322, 0]
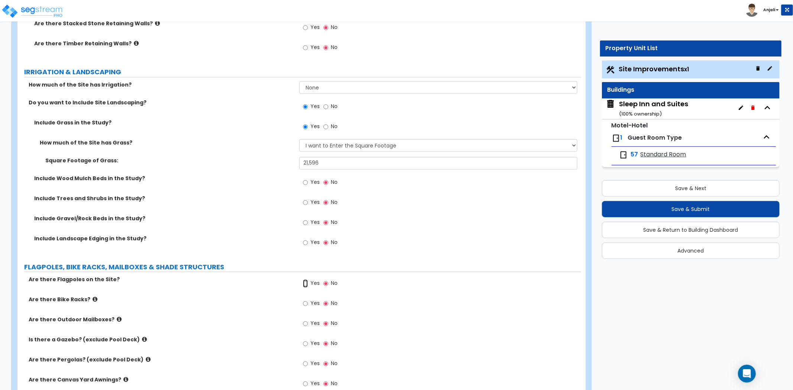
click at [303, 283] on input "Yes" at bounding box center [305, 284] width 5 height 8
radio input "true"
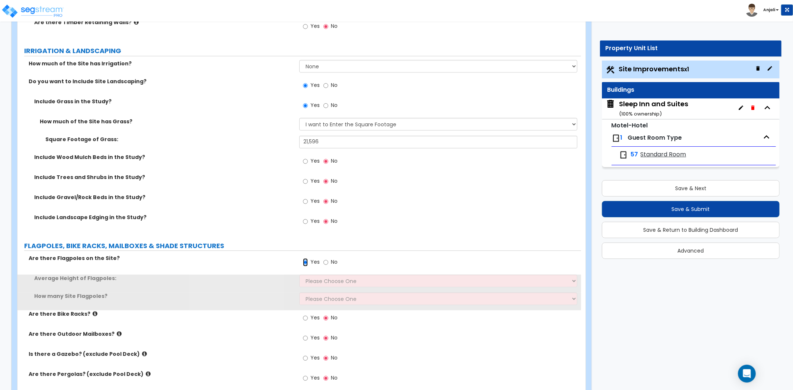
scroll to position [1363, 0]
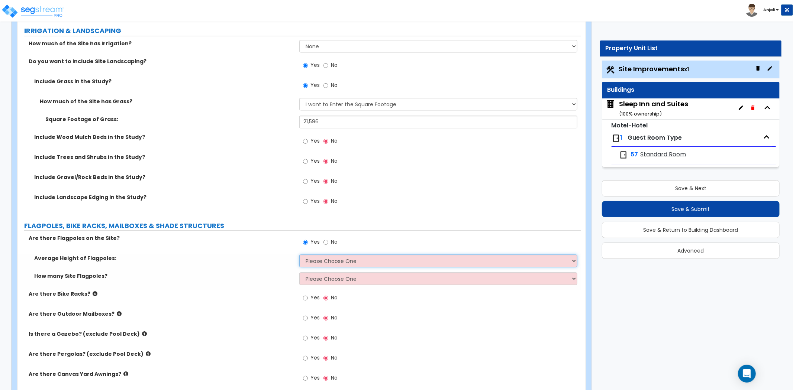
click at [326, 263] on select "Please Choose One 20 ft 59 ft 70 ft 100 ft" at bounding box center [438, 261] width 278 height 13
select select "1"
click at [299, 255] on select "Please Choose One 20 ft 59 ft 70 ft 100 ft" at bounding box center [438, 261] width 278 height 13
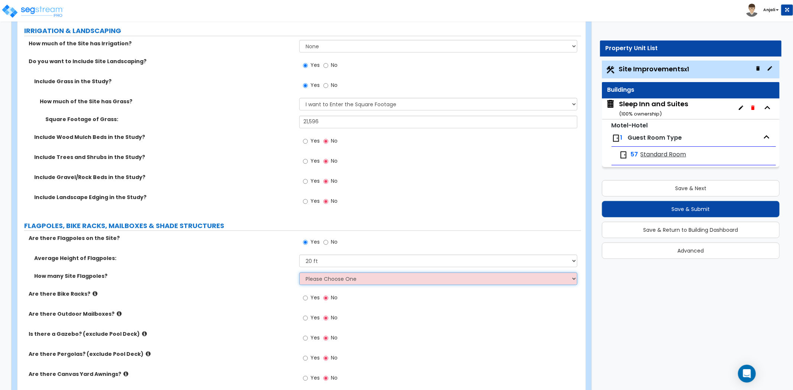
drag, startPoint x: 326, startPoint y: 279, endPoint x: 325, endPoint y: 284, distance: 5.1
click at [326, 279] on select "Please Choose One 1 2 3 4 5" at bounding box center [438, 279] width 278 height 13
select select "2"
click at [299, 273] on select "Please Choose One 1 2 3 4 5" at bounding box center [438, 279] width 278 height 13
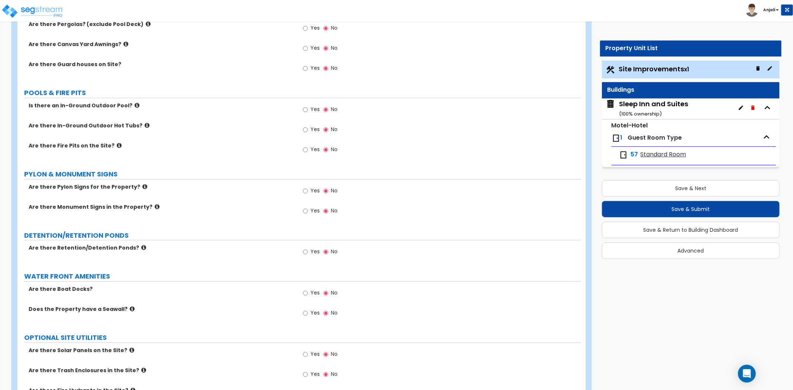
scroll to position [1693, 0]
click at [306, 191] on input "Yes" at bounding box center [305, 191] width 5 height 8
radio input "true"
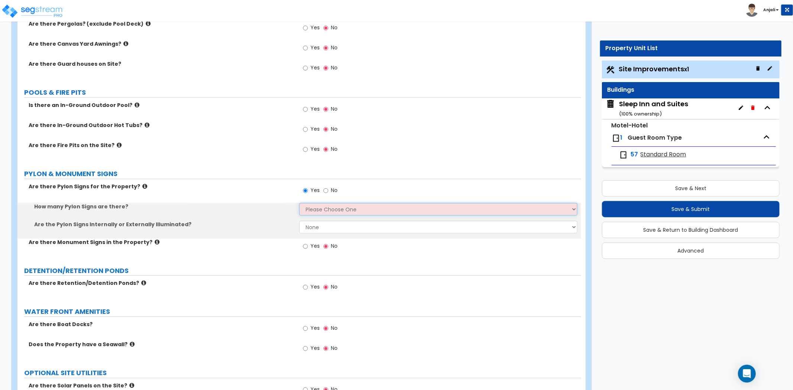
click at [319, 207] on select "Please Choose One 1 2 3" at bounding box center [438, 209] width 278 height 13
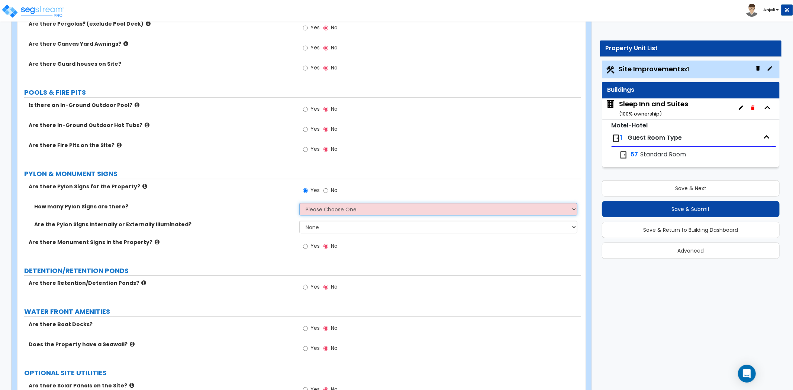
select select "1"
click at [299, 203] on select "Please Choose One 1 2 3" at bounding box center [438, 209] width 278 height 13
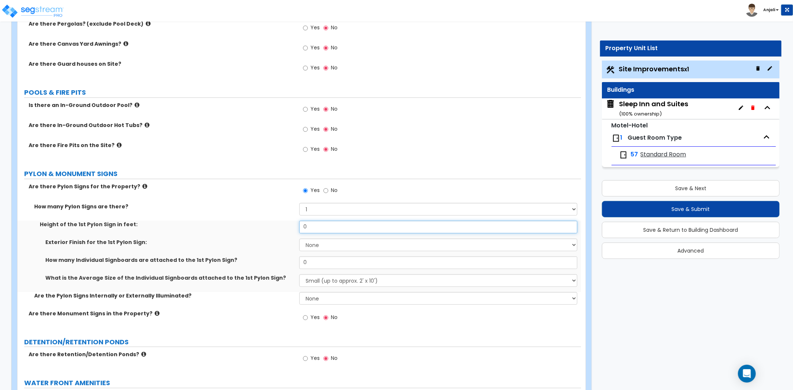
click at [324, 226] on input "0" at bounding box center [438, 227] width 278 height 13
type input "20"
click at [319, 242] on select "None Paint Finish Brick Veneer Finish Stone Veneer Finish Metal Composite Finis…" at bounding box center [438, 245] width 278 height 13
select select "4"
click at [299, 239] on select "None Paint Finish Brick Veneer Finish Stone Veneer Finish Metal Composite Finis…" at bounding box center [438, 245] width 278 height 13
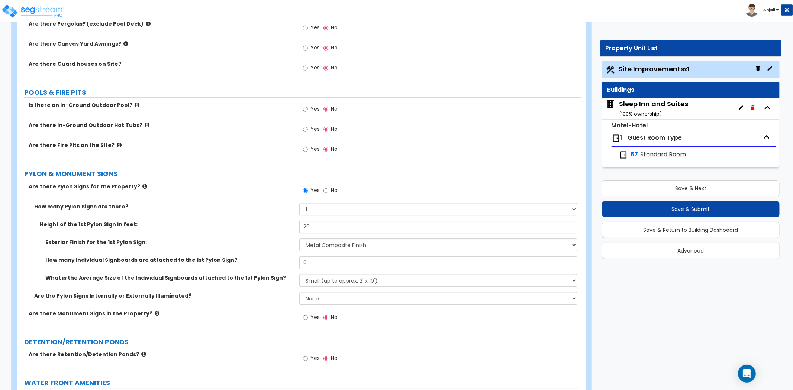
click at [317, 255] on div "Exterior Finish for the 1st Pylon Sign: None Paint Finish Brick Veneer Finish S…" at bounding box center [299, 248] width 564 height 18
click at [316, 261] on input "0" at bounding box center [438, 263] width 278 height 13
type input "1"
click at [317, 278] on select "Small (up to approx. 2' x 10') Medium (up to approx. 4' x 10') Large (up to app…" at bounding box center [438, 280] width 278 height 13
select select "1"
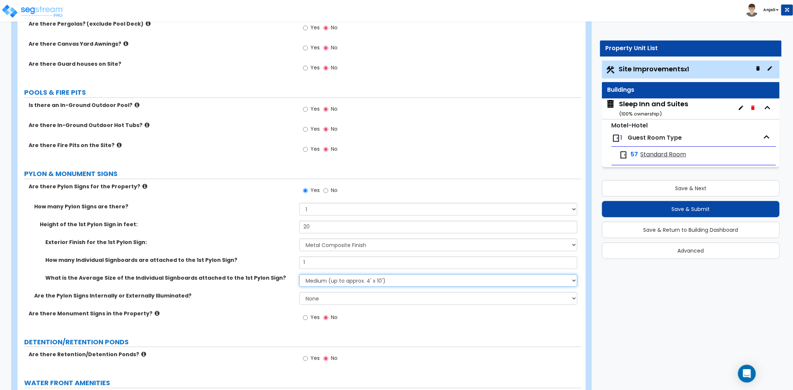
click at [299, 274] on select "Small (up to approx. 2' x 10') Medium (up to approx. 4' x 10') Large (up to app…" at bounding box center [438, 280] width 278 height 13
click at [319, 303] on select "None Internally Illuminated Externally Illuminated" at bounding box center [438, 298] width 278 height 13
click at [288, 302] on div "Are the Pylon Signs Internally or Externally Illuminated? None Internally Illum…" at bounding box center [299, 301] width 564 height 18
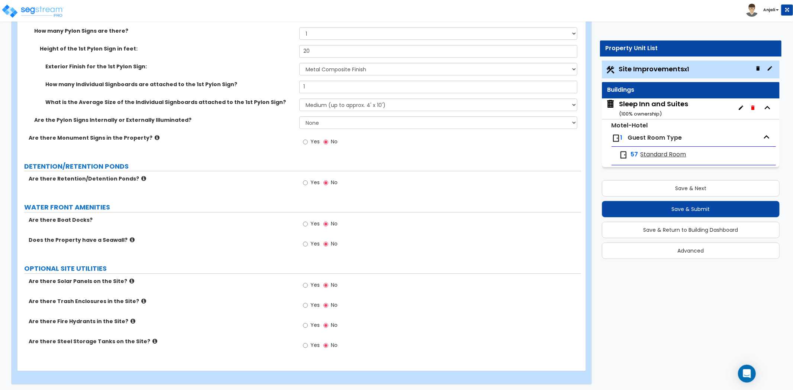
scroll to position [1870, 0]
click at [306, 323] on input "Yes" at bounding box center [305, 324] width 5 height 8
radio input "true"
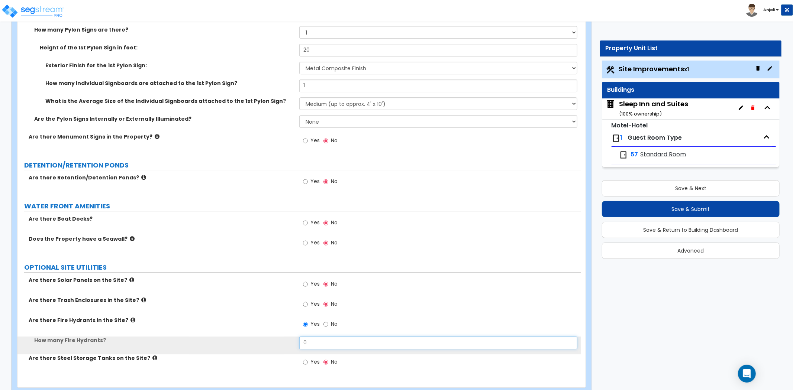
click at [315, 337] on input "0" at bounding box center [438, 343] width 278 height 13
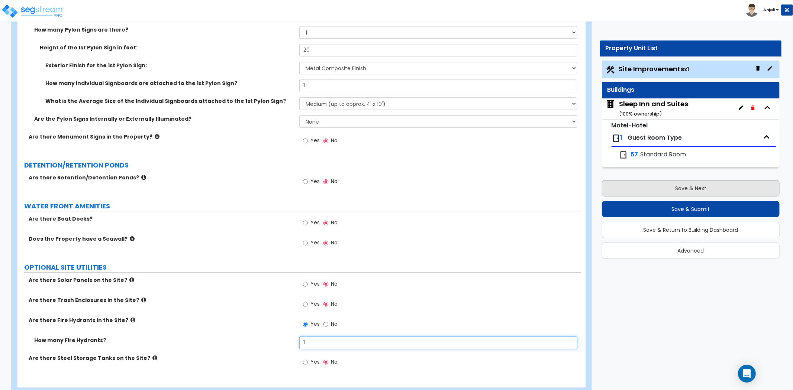
type input "1"
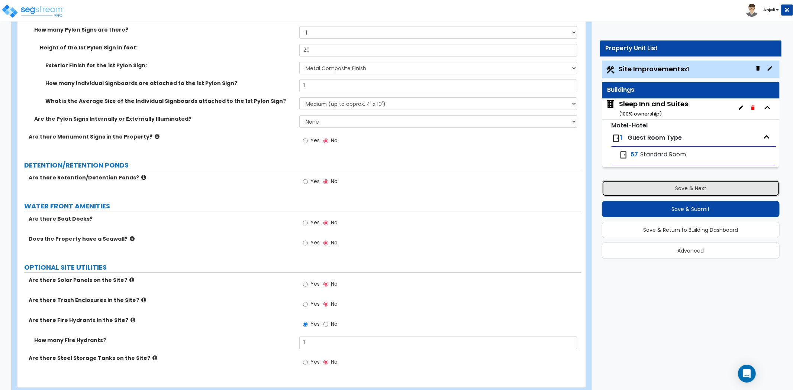
click at [699, 193] on button "Save & Next" at bounding box center [691, 188] width 178 height 16
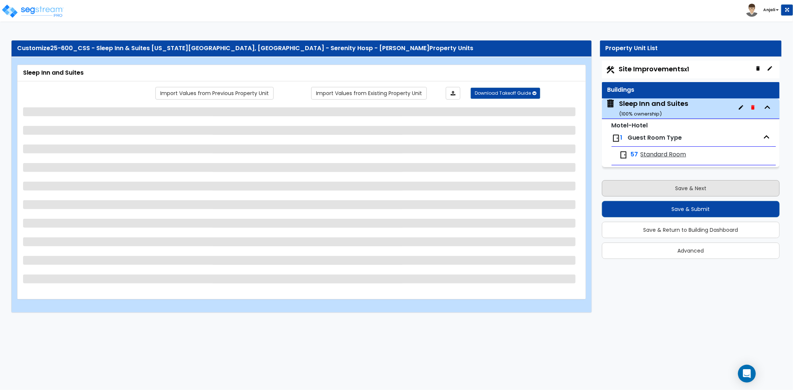
scroll to position [0, 0]
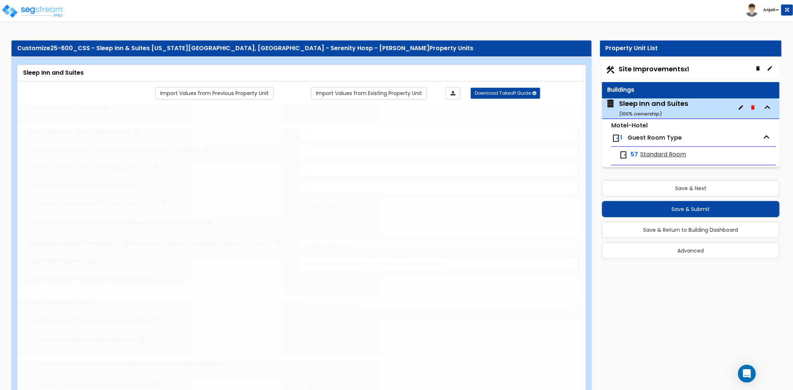
type input "1"
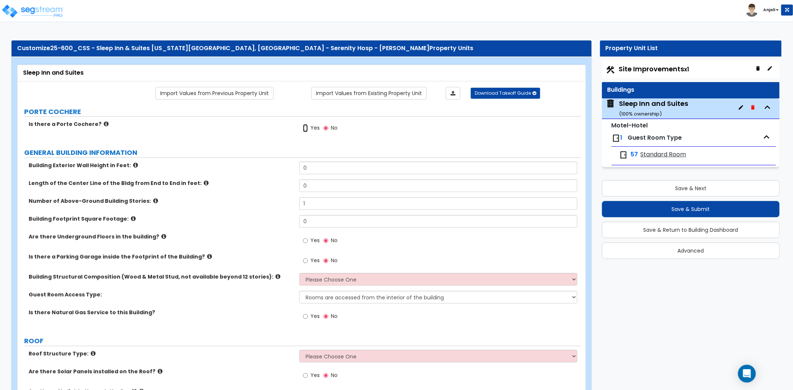
click at [305, 128] on input "Yes" at bounding box center [305, 128] width 5 height 8
radio input "true"
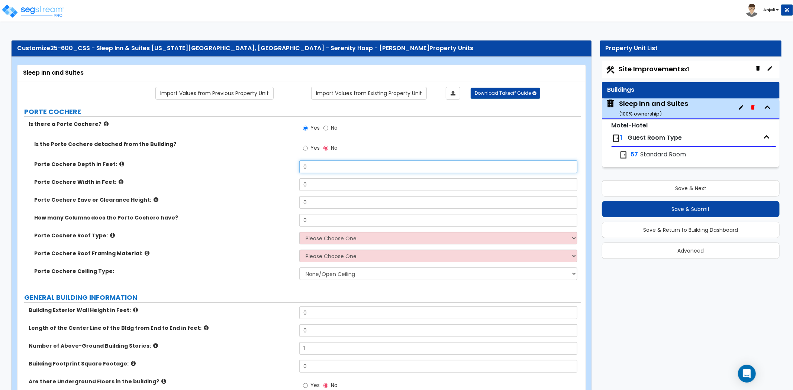
click at [315, 165] on input "0" at bounding box center [438, 167] width 278 height 13
type input "50"
click at [305, 180] on input "0" at bounding box center [438, 184] width 278 height 13
click at [310, 180] on input "0" at bounding box center [438, 184] width 278 height 13
type input "11"
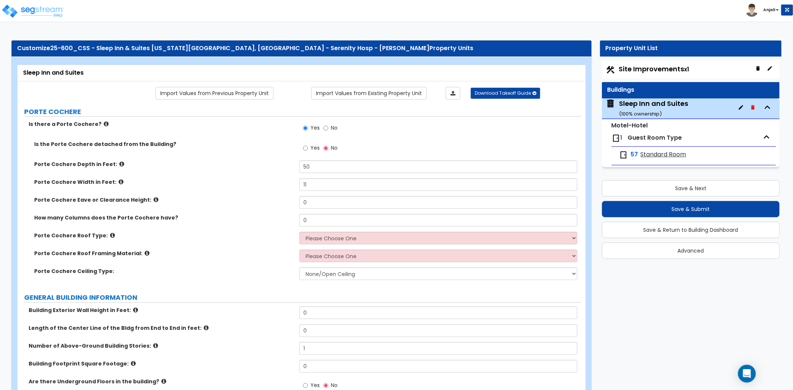
click at [270, 179] on label "Porte Cochere Width in Feet:" at bounding box center [163, 181] width 259 height 7
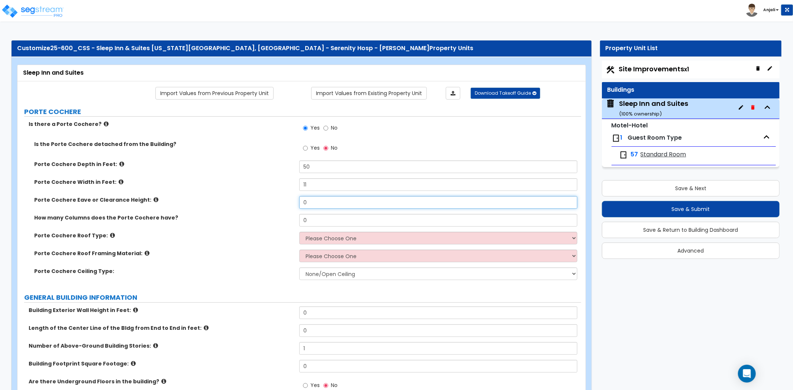
click at [335, 203] on input "0" at bounding box center [438, 202] width 278 height 13
type input "12"
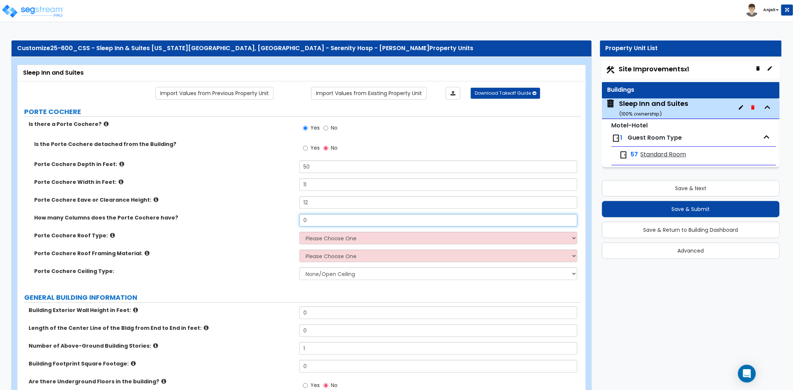
click at [330, 220] on input "0" at bounding box center [438, 220] width 278 height 13
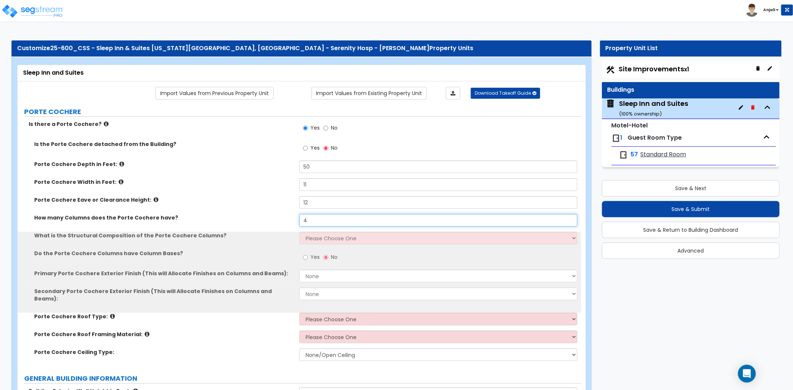
type input "4"
click at [329, 236] on select "Please Choose One Wood Steel Concrete" at bounding box center [438, 238] width 278 height 13
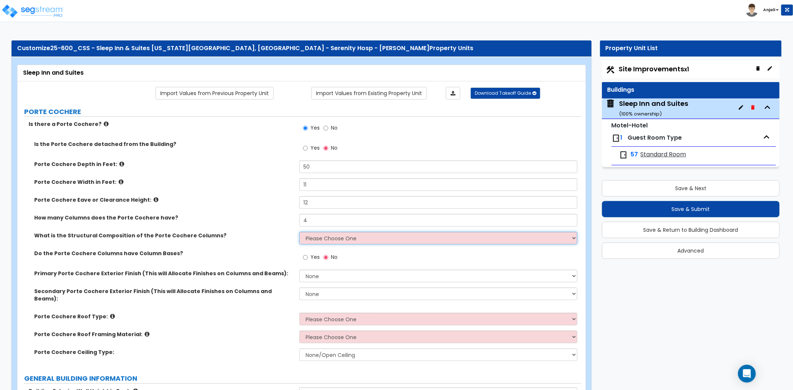
select select "3"
click at [299, 232] on select "Please Choose One Wood Steel Concrete" at bounding box center [438, 238] width 278 height 13
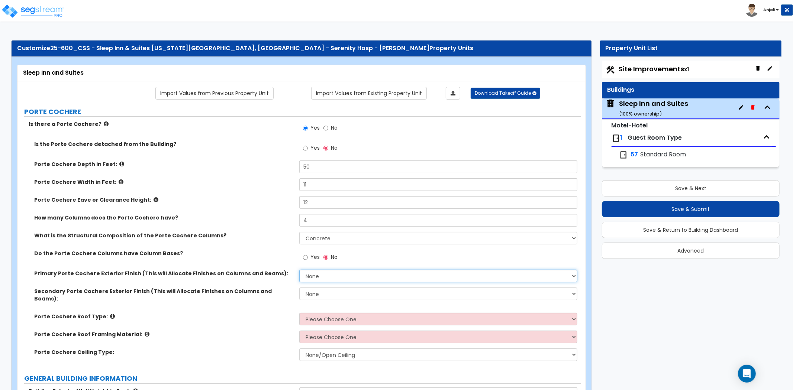
click at [328, 280] on select "None Paint Finish Stucco Finish Tile Finish Brick Veneer Stone Veneer Metal Com…" at bounding box center [438, 276] width 278 height 13
select select "2"
click at [299, 270] on select "None Paint Finish Stucco Finish Tile Finish Brick Veneer Stone Veneer Metal Com…" at bounding box center [438, 276] width 278 height 13
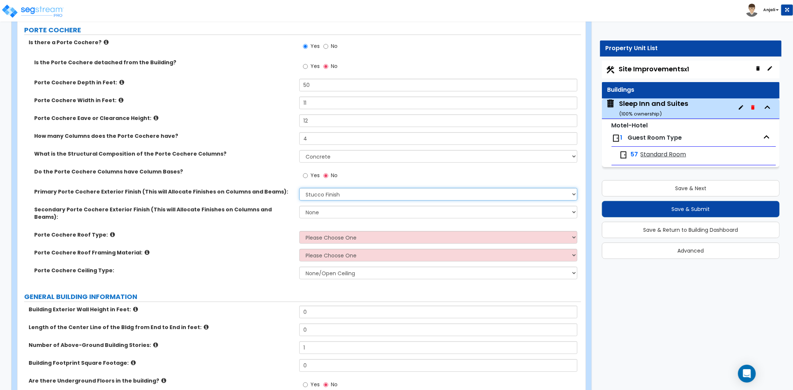
scroll to position [83, 0]
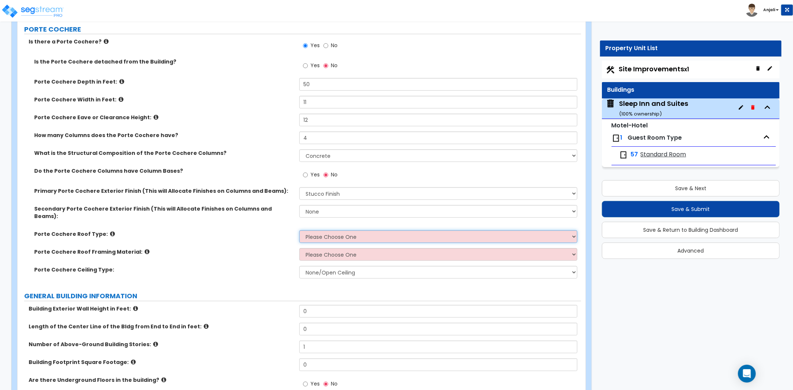
click at [315, 230] on select "Please Choose One Gabled Roof Flat Roof" at bounding box center [438, 236] width 278 height 13
select select "2"
click at [299, 230] on select "Please Choose One Gabled Roof Flat Roof" at bounding box center [438, 236] width 278 height 13
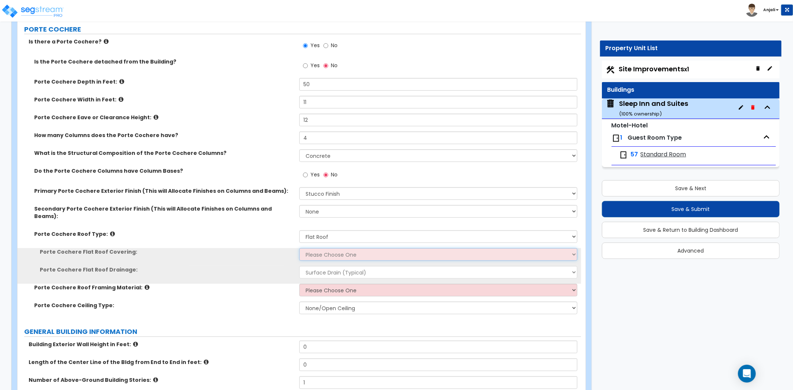
click at [323, 248] on select "Please Choose One Rolled Asphalt Plastic Membrane Asphalt Flood Coat" at bounding box center [438, 254] width 278 height 13
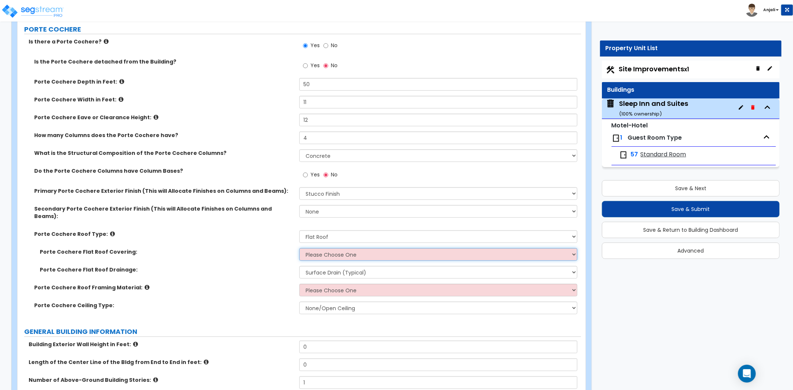
select select "1"
click at [299, 248] on select "Please Choose One Rolled Asphalt Plastic Membrane Asphalt Flood Coat" at bounding box center [438, 254] width 278 height 13
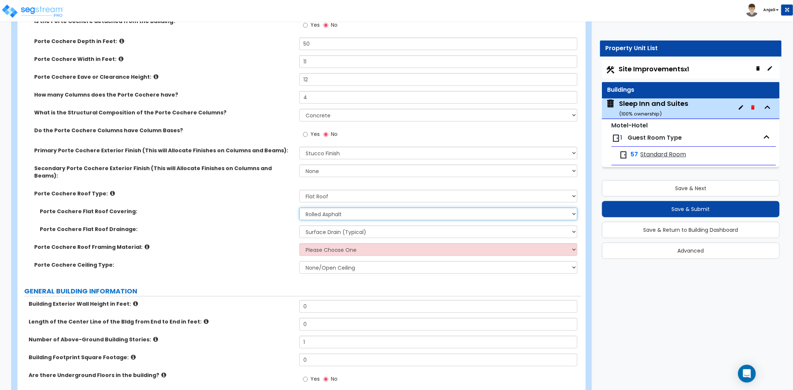
scroll to position [124, 0]
click at [335, 243] on select "Please Choose One Wood Metal" at bounding box center [438, 249] width 278 height 13
select select "2"
click at [299, 243] on select "Please Choose One Wood Metal" at bounding box center [438, 249] width 278 height 13
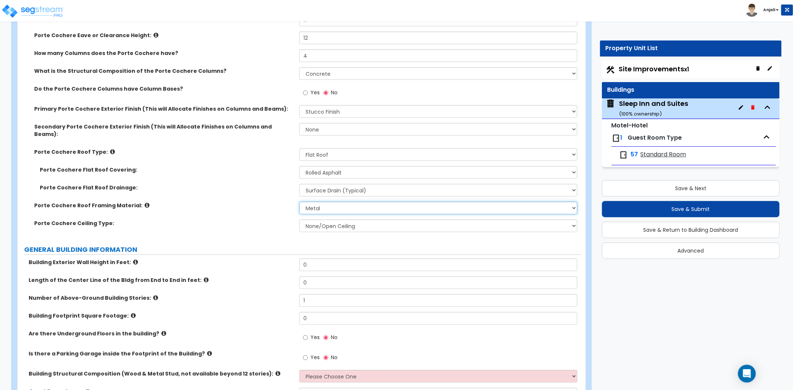
scroll to position [165, 0]
click at [329, 219] on select "None/Open Ceiling Drywall Ceiling Suspended Metal Ceiling" at bounding box center [438, 225] width 278 height 13
select select "2"
click at [299, 219] on select "None/Open Ceiling Drywall Ceiling Suspended Metal Ceiling" at bounding box center [438, 225] width 278 height 13
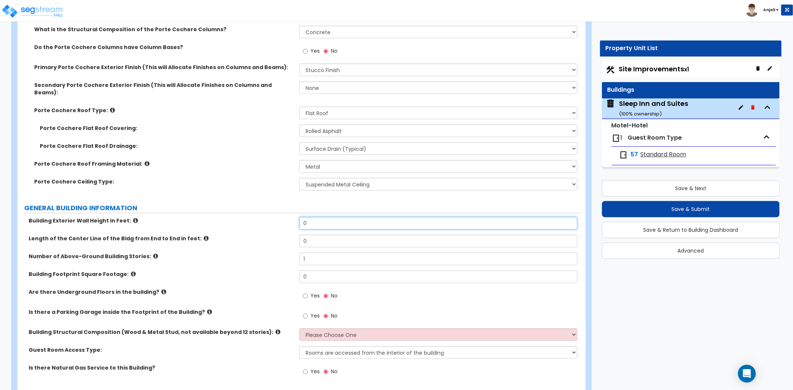
click at [317, 217] on input "0" at bounding box center [438, 223] width 278 height 13
type input "25"
click at [314, 235] on input "0" at bounding box center [438, 241] width 278 height 13
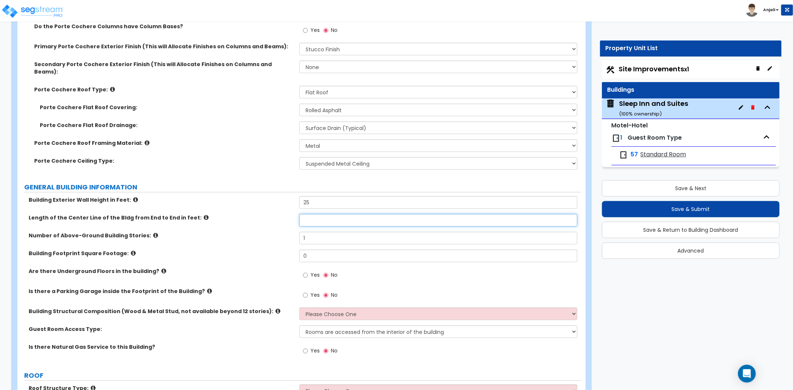
scroll to position [248, 0]
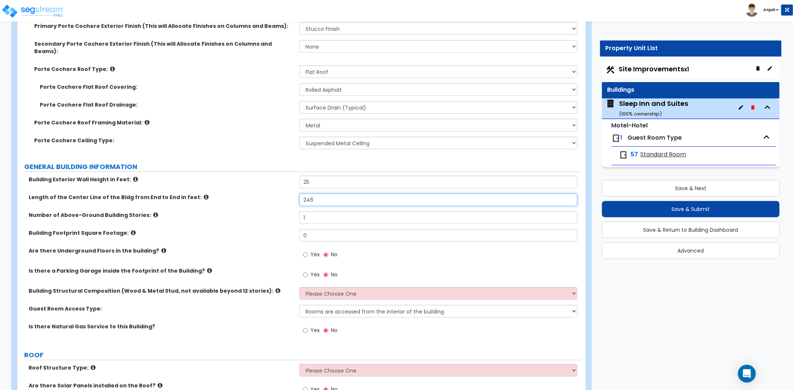
type input "246"
click at [320, 212] on input "1" at bounding box center [438, 218] width 278 height 13
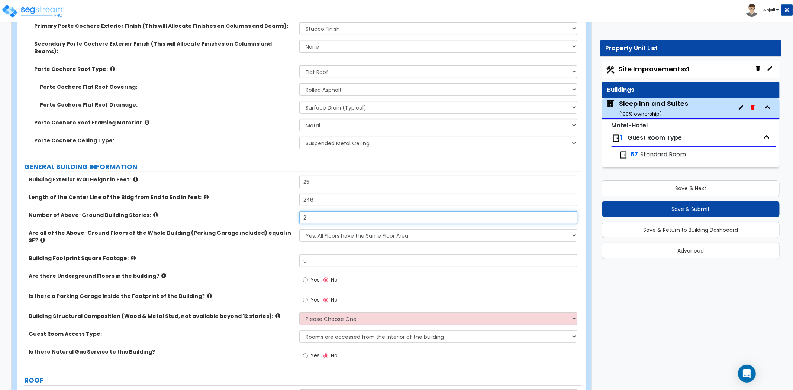
type input "2"
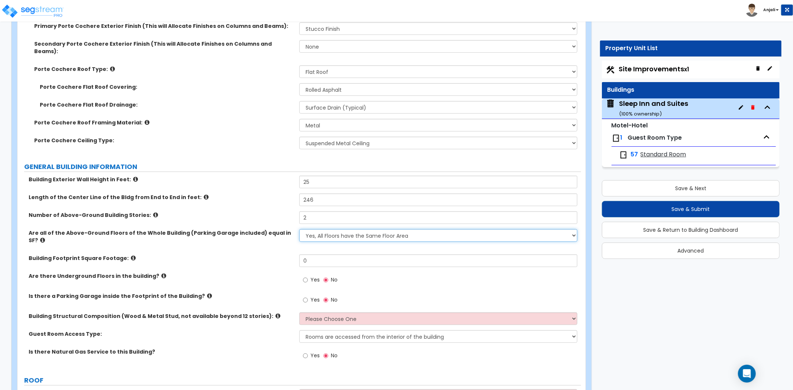
click at [326, 233] on select "Yes, All Floors have the Same Floor Area No, Not All Floor Areas are the Same" at bounding box center [438, 235] width 278 height 13
select select "1"
click at [299, 229] on select "Yes, All Floors have the Same Floor Area No, Not All Floor Areas are the Same" at bounding box center [438, 235] width 278 height 13
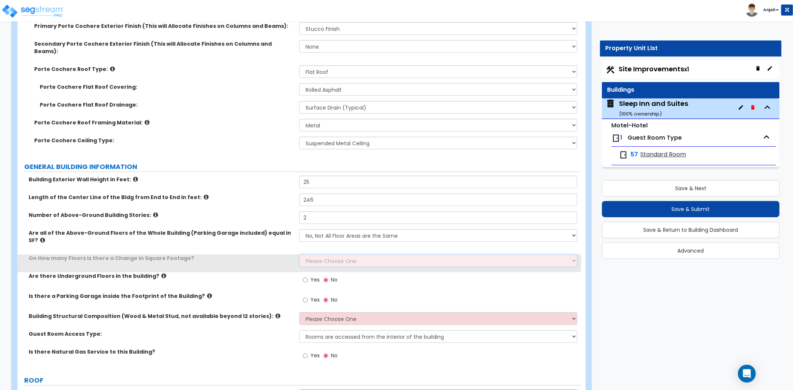
drag, startPoint x: 311, startPoint y: 246, endPoint x: 315, endPoint y: 246, distance: 4.1
click at [311, 255] on select "Please Choose One 1 2 3 4 5" at bounding box center [438, 261] width 278 height 13
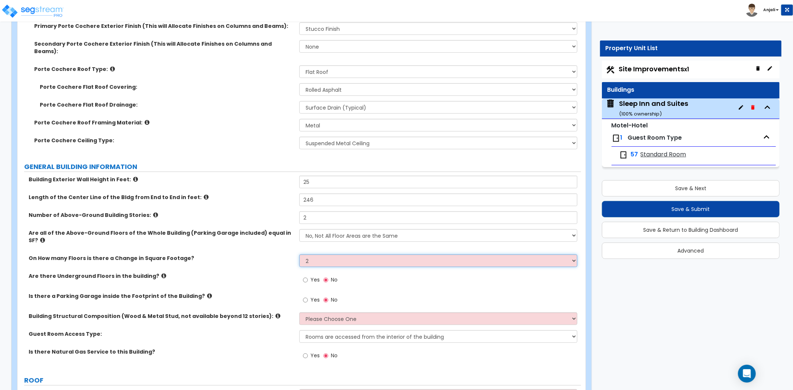
click at [299, 255] on select "Please Choose One 1 2 3 4 5" at bounding box center [438, 261] width 278 height 13
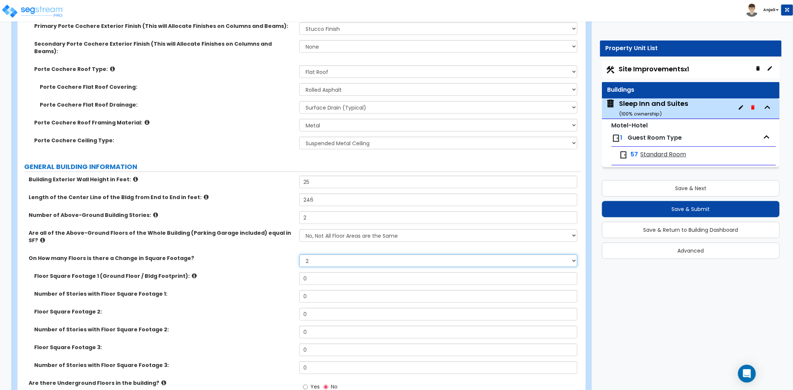
click at [320, 255] on select "Please Choose One 1 2 3 4 5" at bounding box center [438, 261] width 278 height 13
select select "1"
click at [299, 255] on select "Please Choose One 1 2 3 4 5" at bounding box center [438, 261] width 278 height 13
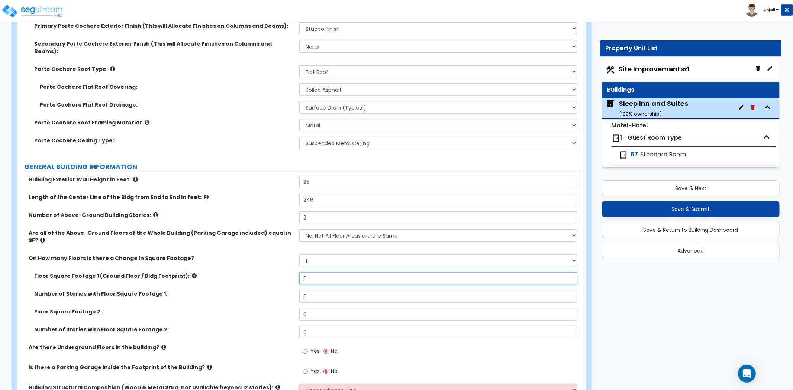
click at [317, 273] on input "0" at bounding box center [438, 279] width 278 height 13
type input "15,108"
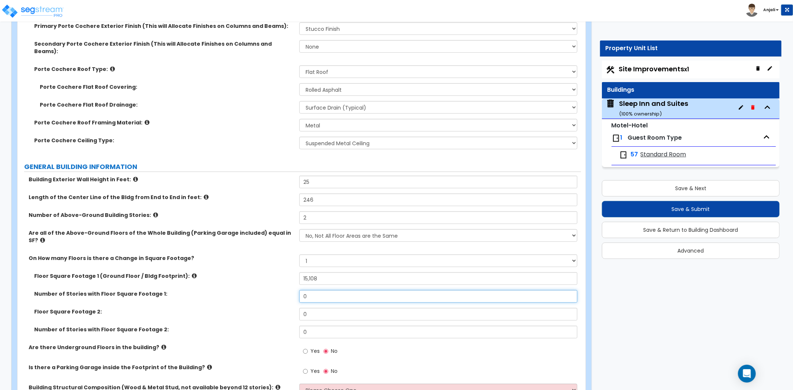
click at [317, 290] on input "0" at bounding box center [438, 296] width 278 height 13
type input "1"
click at [313, 308] on input "0" at bounding box center [438, 314] width 278 height 13
type input "14,196"
click at [312, 326] on input "0" at bounding box center [438, 332] width 278 height 13
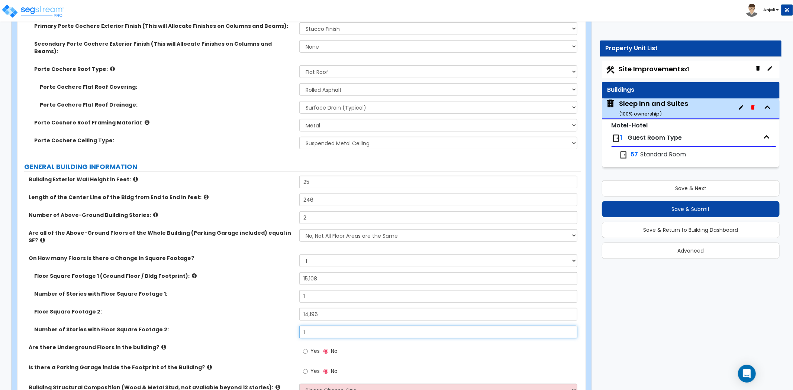
type input "1"
click at [280, 326] on label "Number of Stories with Floor Square Footage 2:" at bounding box center [163, 329] width 259 height 7
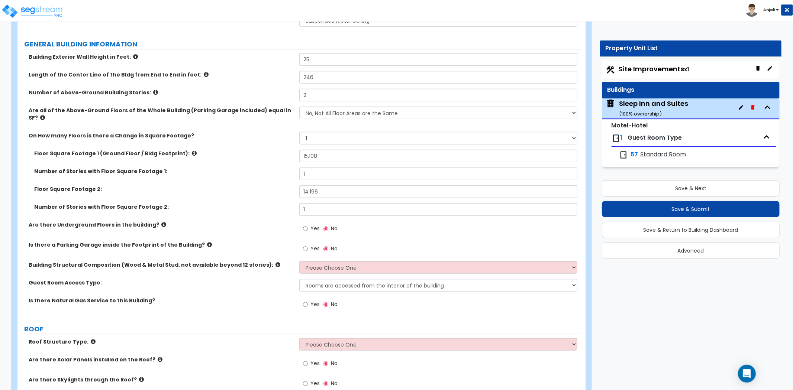
scroll to position [372, 0]
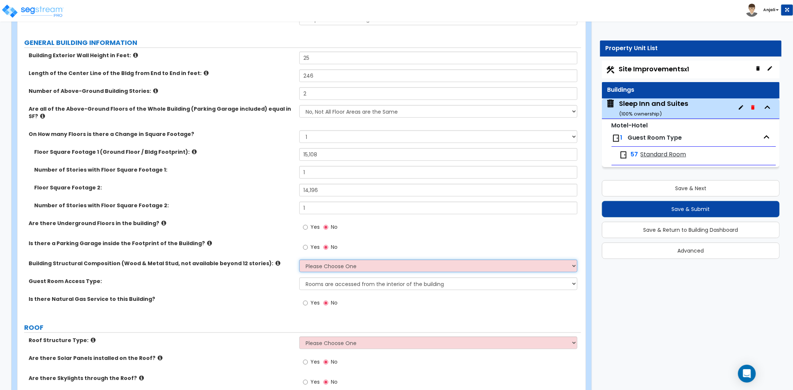
click at [360, 260] on select "Please Choose One Reinforced Concrete Structural Steel Brick Masonry CMU Masonr…" at bounding box center [438, 266] width 278 height 13
select select "3"
click at [299, 260] on select "Please Choose One Reinforced Concrete Structural Steel Brick Masonry CMU Masonr…" at bounding box center [438, 266] width 278 height 13
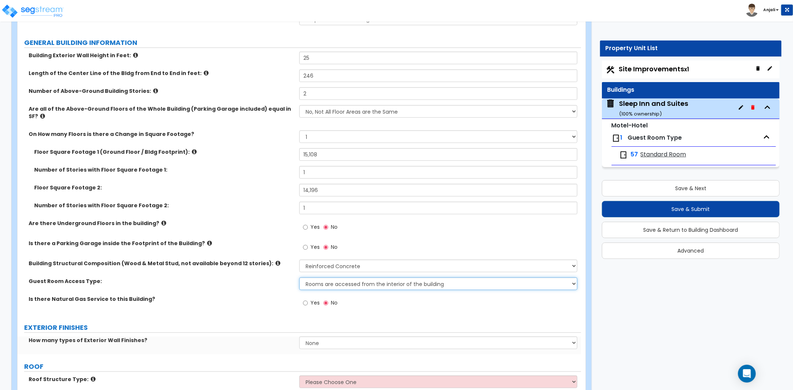
click at [339, 278] on select "Rooms are accessed from the interior of the building Rooms are accessed from th…" at bounding box center [438, 284] width 278 height 13
click at [299, 278] on select "Rooms are accessed from the interior of the building Rooms are accessed from th…" at bounding box center [438, 284] width 278 height 13
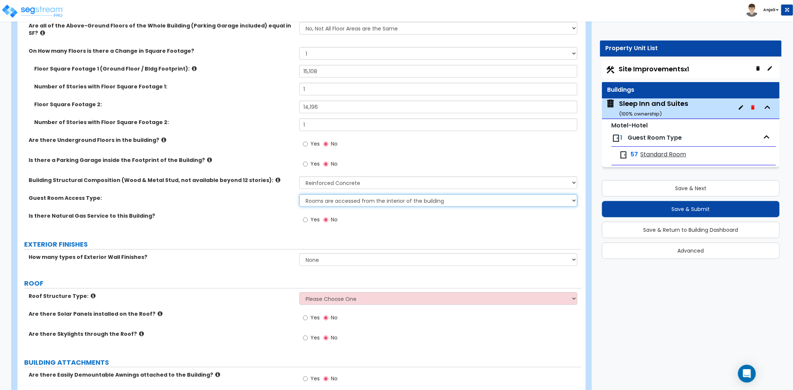
scroll to position [496, 0]
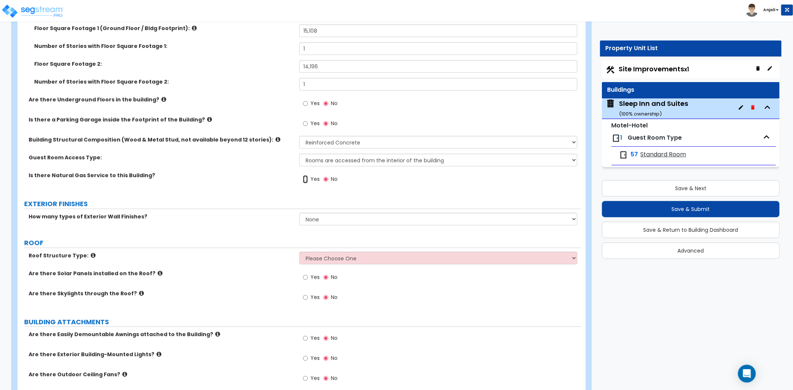
click at [306, 175] on input "Yes" at bounding box center [305, 179] width 5 height 8
radio input "true"
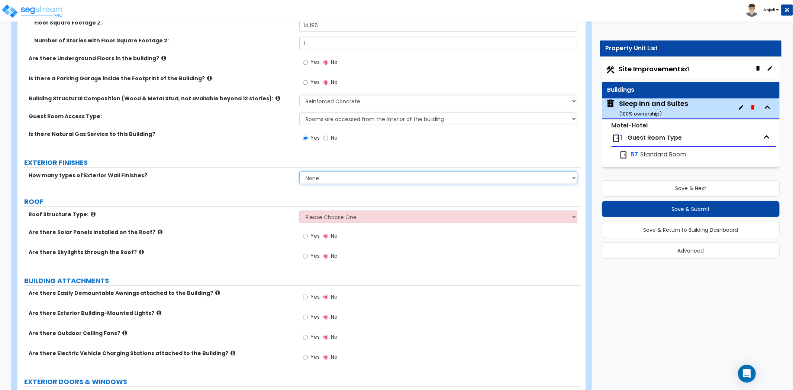
click at [319, 172] on select "None 1 2 3" at bounding box center [438, 178] width 278 height 13
select select "1"
click at [299, 172] on select "None 1 2 3" at bounding box center [438, 178] width 278 height 13
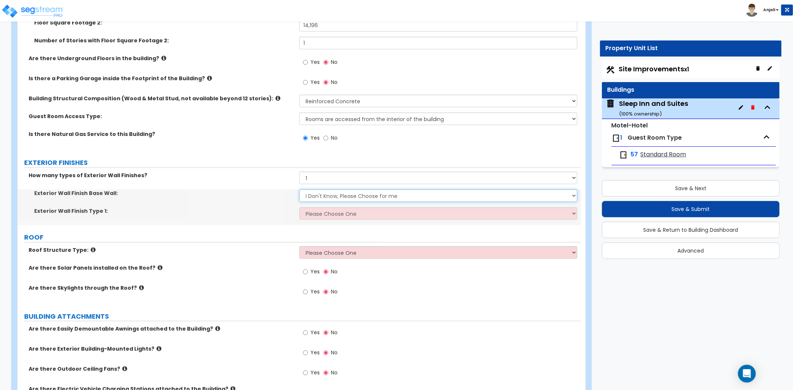
click at [326, 190] on select "I Don't Know, Please Choose for me Concrete Masonry Units (CMU) Cast-in-Place C…" at bounding box center [438, 196] width 278 height 13
select select "1"
click at [299, 190] on select "I Don't Know, Please Choose for me Concrete Masonry Units (CMU) Cast-in-Place C…" at bounding box center [438, 196] width 278 height 13
click at [336, 207] on select "Please Choose One No Finish/Shared Wall No Wall Brick Veneer Stone Veneer Wood …" at bounding box center [438, 213] width 278 height 13
select select "7"
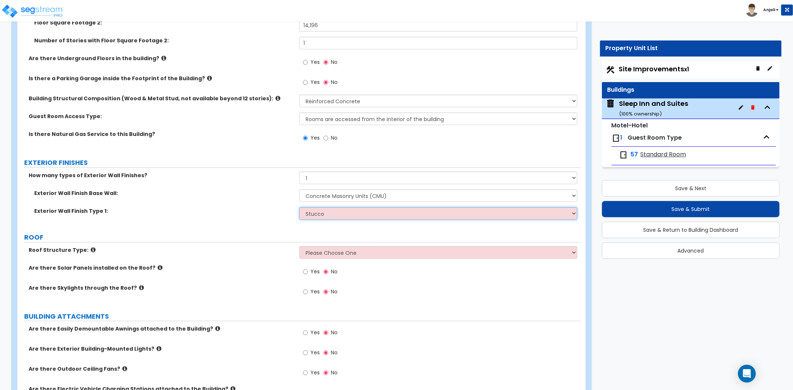
click at [299, 207] on select "Please Choose One No Finish/Shared Wall No Wall Brick Veneer Stone Veneer Wood …" at bounding box center [438, 213] width 278 height 13
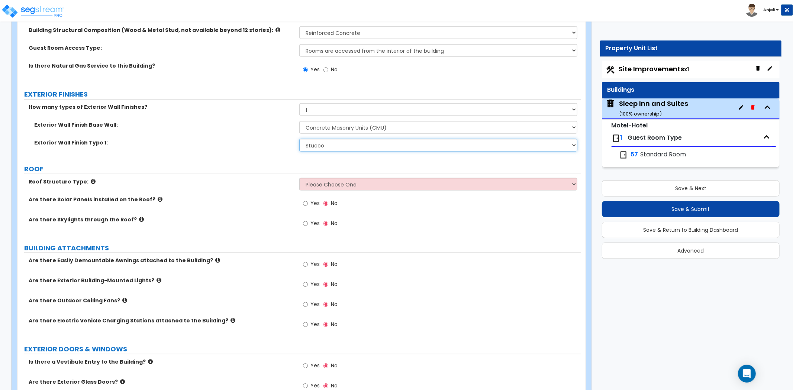
scroll to position [619, 0]
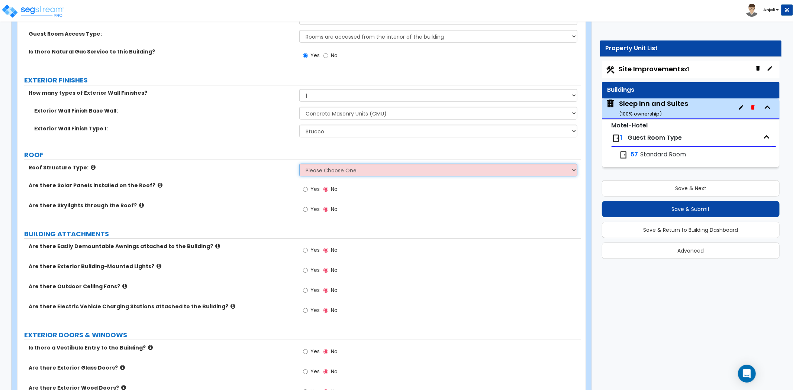
click at [353, 164] on select "Please Choose One Gable Roof Flat Roof Hybrid Gable & Flat Roof" at bounding box center [438, 170] width 278 height 13
select select "1"
click at [299, 164] on select "Please Choose One Gable Roof Flat Roof Hybrid Gable & Flat Roof" at bounding box center [438, 170] width 278 height 13
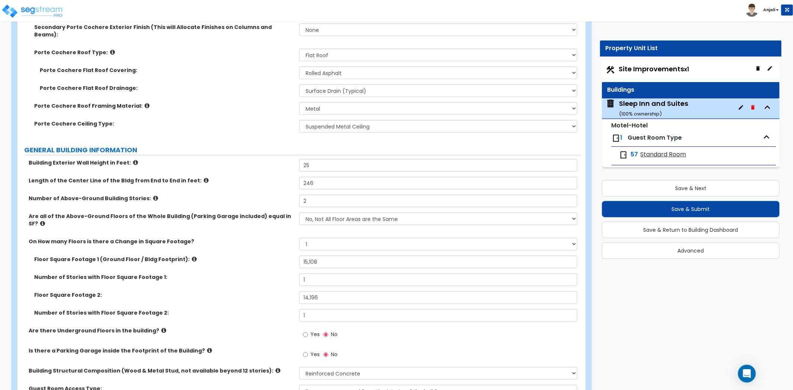
scroll to position [206, 0]
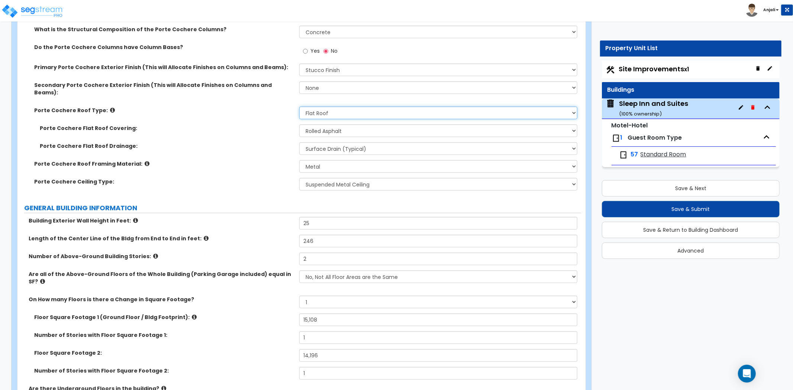
click at [336, 107] on select "Please Choose One Gabled Roof Flat Roof" at bounding box center [438, 113] width 278 height 13
select select "1"
click at [299, 107] on select "Please Choose One Gabled Roof Flat Roof" at bounding box center [438, 113] width 278 height 13
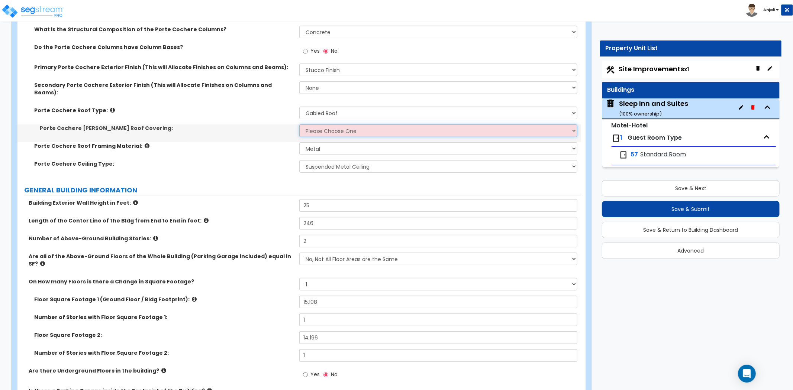
click at [339, 125] on select "Please Choose One Asphalt Shingle Clay Tile Wood Shingle Metal Shingle Standing…" at bounding box center [438, 131] width 278 height 13
select select "1"
click at [299, 125] on select "Please Choose One Asphalt Shingle Clay Tile Wood Shingle Metal Shingle Standing…" at bounding box center [438, 131] width 278 height 13
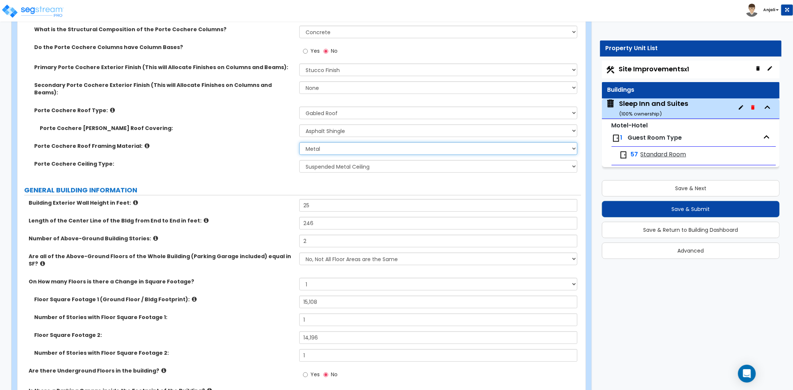
click at [346, 142] on select "Please Choose One Wood Metal" at bounding box center [438, 148] width 278 height 13
select select "1"
click at [299, 142] on select "Please Choose One Wood Metal" at bounding box center [438, 148] width 278 height 13
click at [345, 160] on select "None/Open Ceiling Drywall Ceiling Suspended Metal Ceiling" at bounding box center [438, 166] width 278 height 13
select select "1"
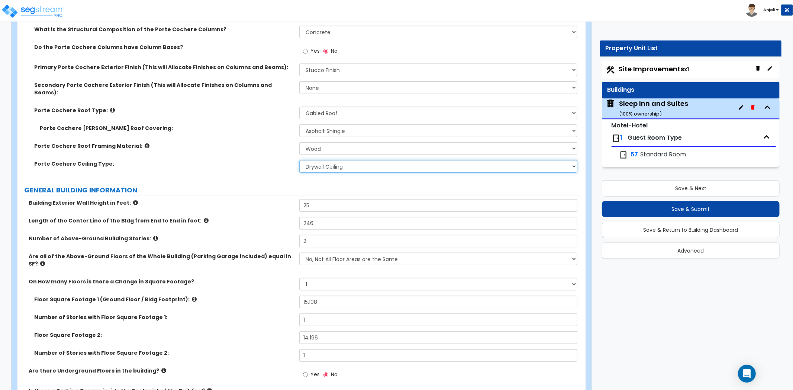
click at [299, 160] on select "None/Open Ceiling Drywall Ceiling Suspended Metal Ceiling" at bounding box center [438, 166] width 278 height 13
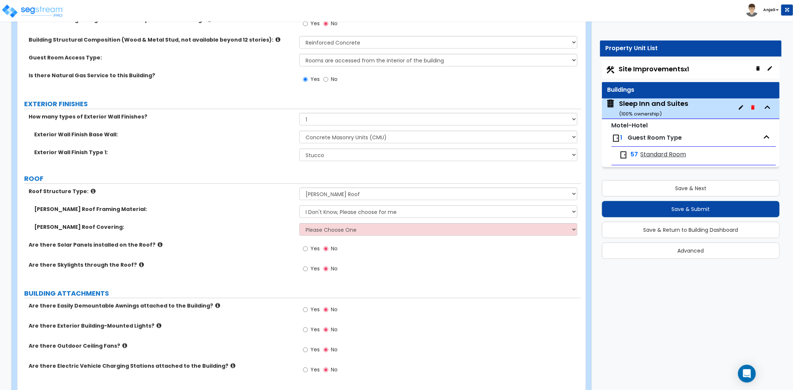
scroll to position [578, 0]
click at [333, 205] on select "I Don't Know, Please choose for me Metal Wood" at bounding box center [438, 211] width 278 height 13
select select "2"
click at [299, 205] on select "I Don't Know, Please choose for me Metal Wood" at bounding box center [438, 211] width 278 height 13
click at [327, 223] on select "Please Choose One Asphalt Shingle Clay Tile Wood Shingle Metal Shingle Standing…" at bounding box center [438, 229] width 278 height 13
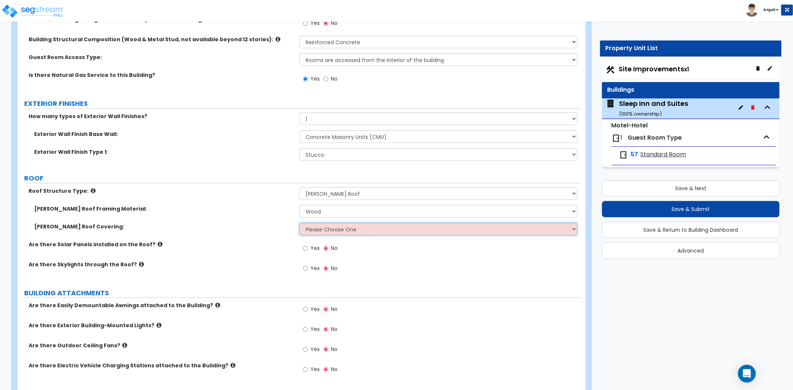
select select "1"
click at [299, 223] on select "Please Choose One Asphalt Shingle Clay Tile Wood Shingle Metal Shingle Standing…" at bounding box center [438, 229] width 278 height 13
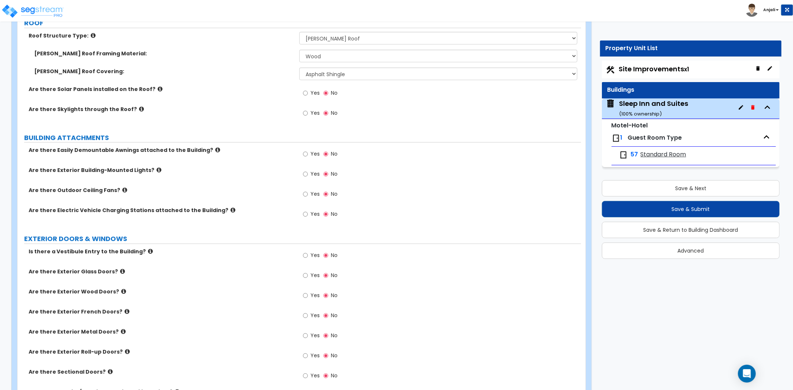
scroll to position [744, 0]
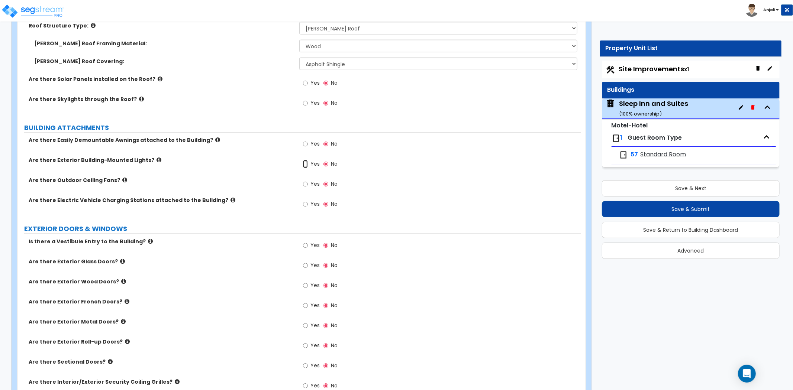
click at [304, 160] on input "Yes" at bounding box center [305, 164] width 5 height 8
radio input "true"
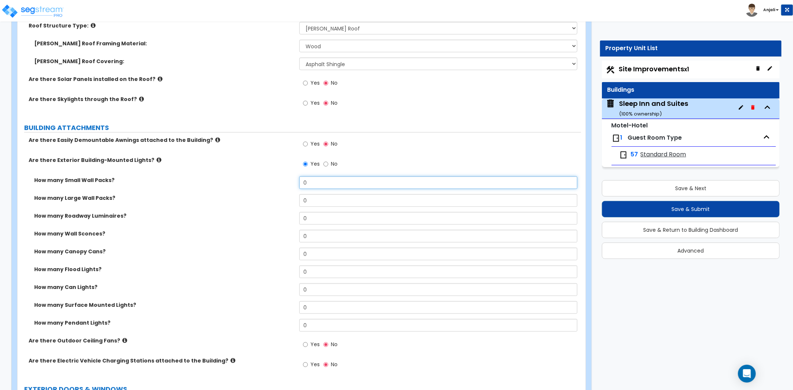
click at [323, 177] on input "0" at bounding box center [438, 183] width 278 height 13
type input "12"
click at [315, 284] on input "0" at bounding box center [438, 290] width 278 height 13
type input "8"
click at [313, 266] on input "0" at bounding box center [438, 272] width 278 height 13
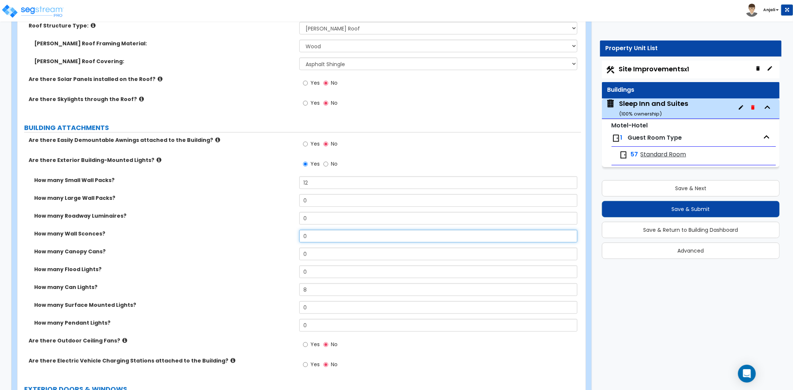
click at [312, 230] on input "0" at bounding box center [438, 236] width 278 height 13
type input "10"
click at [271, 212] on label "How many Roadway Luminaires?" at bounding box center [163, 215] width 259 height 7
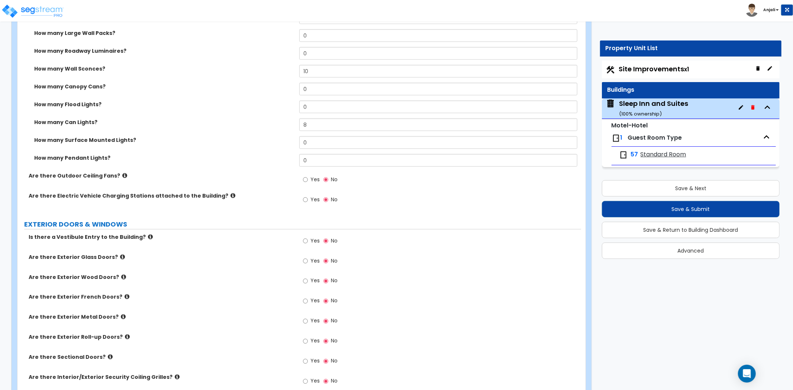
scroll to position [950, 0]
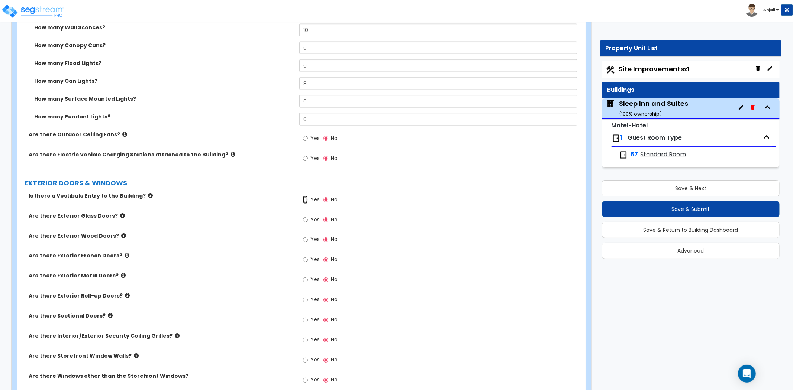
click at [303, 196] on input "Yes" at bounding box center [305, 200] width 5 height 8
radio input "true"
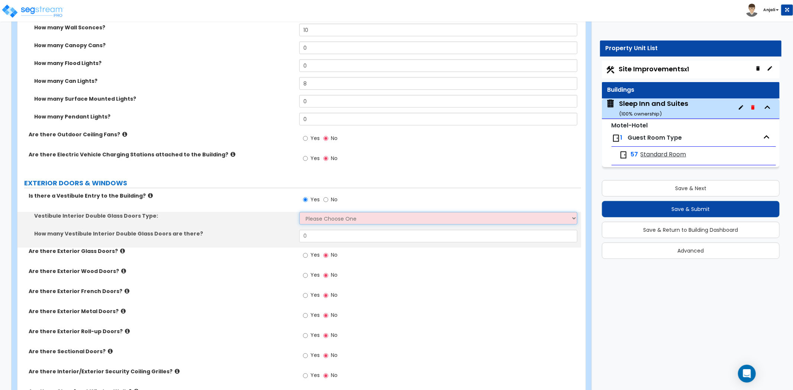
click at [320, 212] on select "Please Choose One Hinged Sliding" at bounding box center [438, 218] width 278 height 13
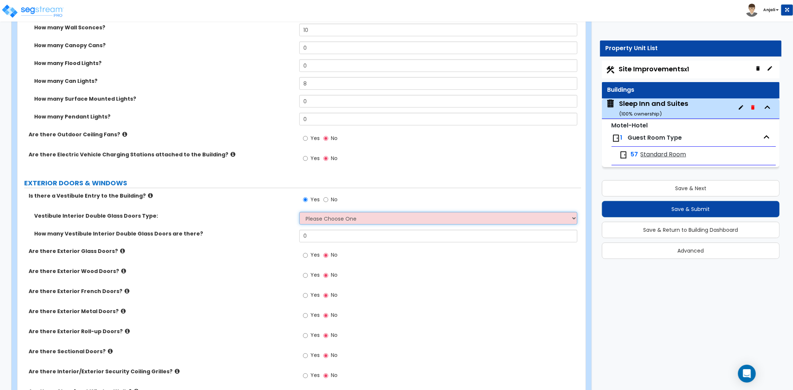
select select "1"
click at [299, 212] on select "Please Choose One Hinged Sliding" at bounding box center [438, 218] width 278 height 13
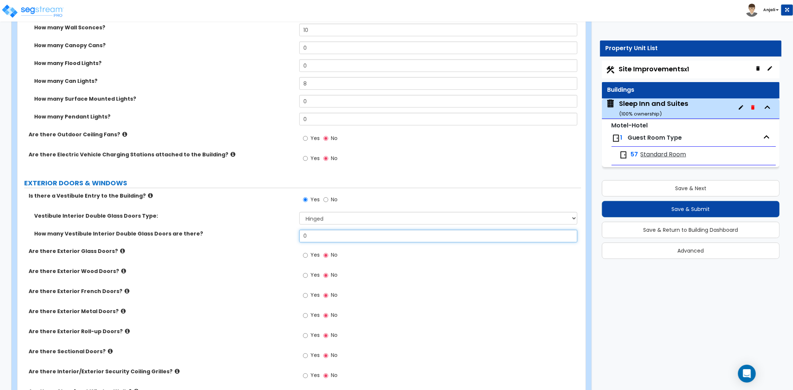
click at [320, 230] on input "0" at bounding box center [438, 236] width 278 height 13
type input "170"
click at [256, 230] on label "How many Vestibule Interior Double Glass Doors are there?" at bounding box center [163, 233] width 259 height 7
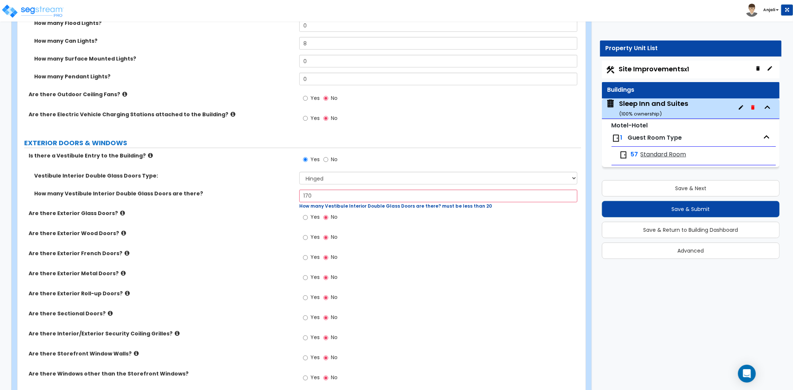
scroll to position [991, 0]
drag, startPoint x: 323, startPoint y: 176, endPoint x: 291, endPoint y: 176, distance: 31.2
click at [291, 189] on div "How many Vestibule Interior Double Glass Doors are there? 170 How many Vestibul…" at bounding box center [299, 199] width 564 height 20
type input "1"
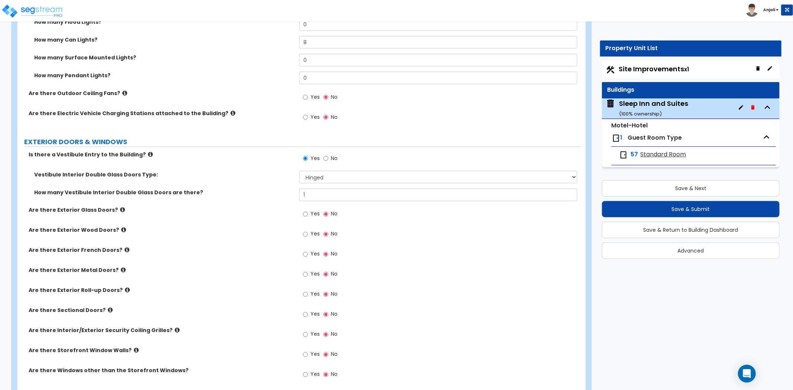
click at [274, 207] on div "Are there Exterior Glass Doors? Yes No" at bounding box center [299, 217] width 564 height 20
click at [302, 207] on div "Yes No" at bounding box center [320, 215] width 42 height 17
click at [307, 210] on input "Yes" at bounding box center [305, 214] width 5 height 8
radio input "true"
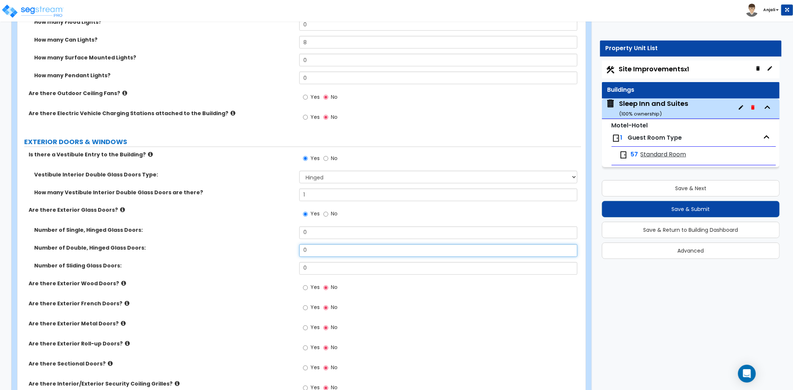
click at [319, 245] on input "0" at bounding box center [438, 251] width 278 height 13
type input "1"
click at [269, 245] on div "Number of Double, Hinged Glass Doors: 1" at bounding box center [299, 254] width 564 height 18
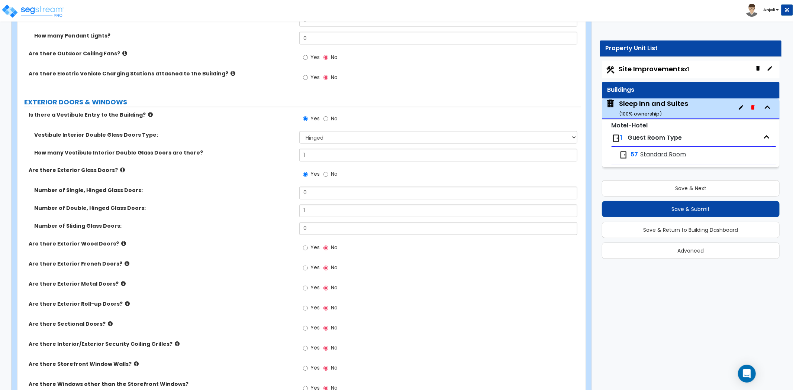
scroll to position [1032, 0]
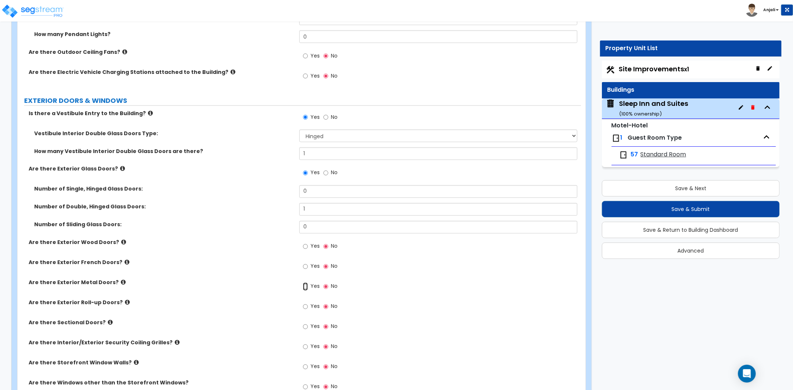
click at [305, 283] on input "Yes" at bounding box center [305, 287] width 5 height 8
radio input "true"
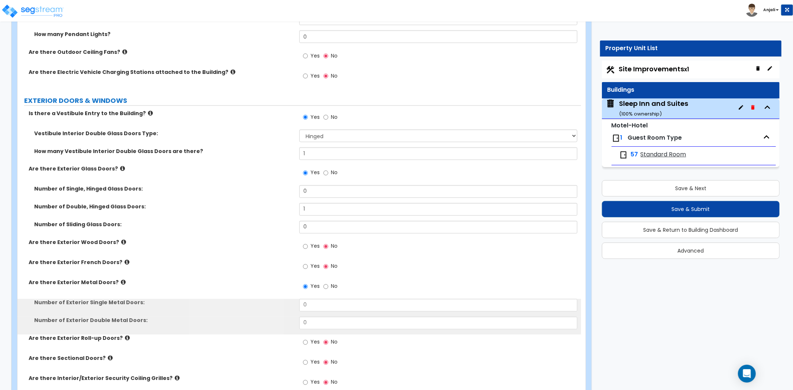
click at [320, 280] on div "Yes No" at bounding box center [320, 287] width 42 height 17
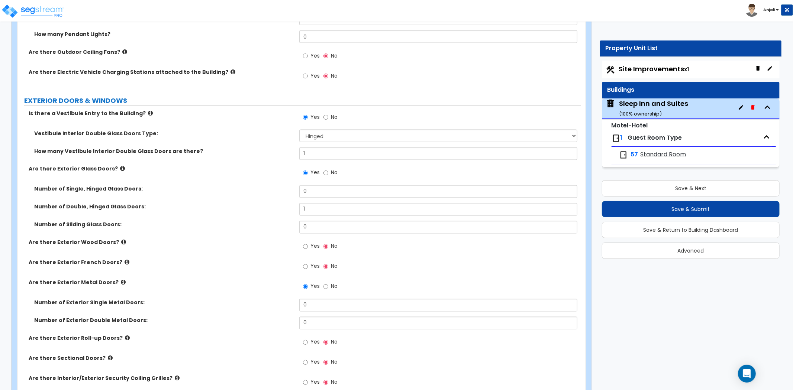
click at [320, 283] on div "Yes No" at bounding box center [440, 289] width 282 height 20
click at [317, 299] on input "0" at bounding box center [438, 305] width 278 height 13
type input "4"
click at [315, 317] on input "0" at bounding box center [438, 323] width 278 height 13
type input "2"
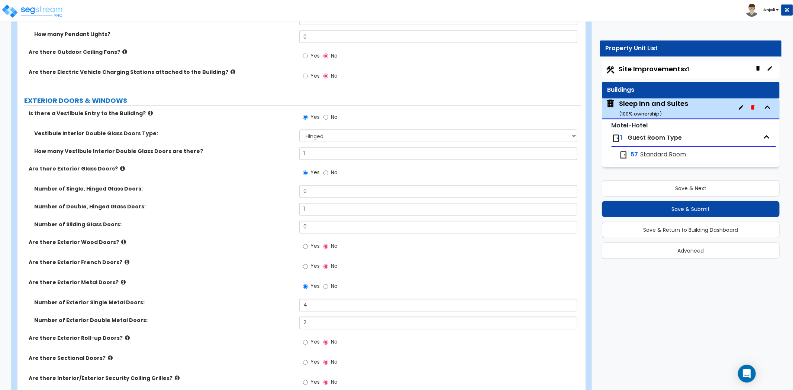
click at [272, 319] on div "Number of Exterior Double Metal Doors: 2" at bounding box center [299, 326] width 564 height 18
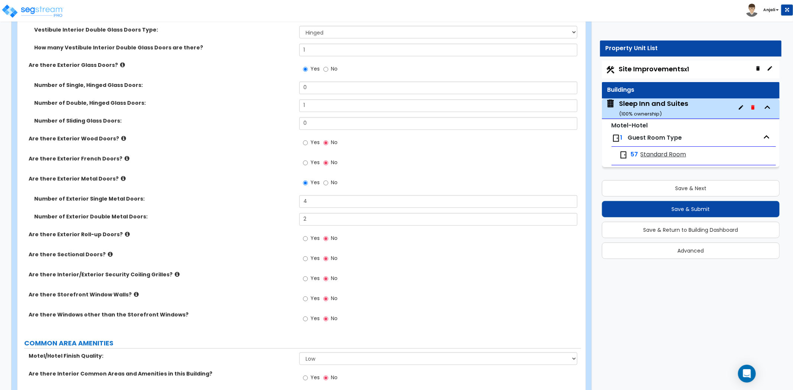
scroll to position [1157, 0]
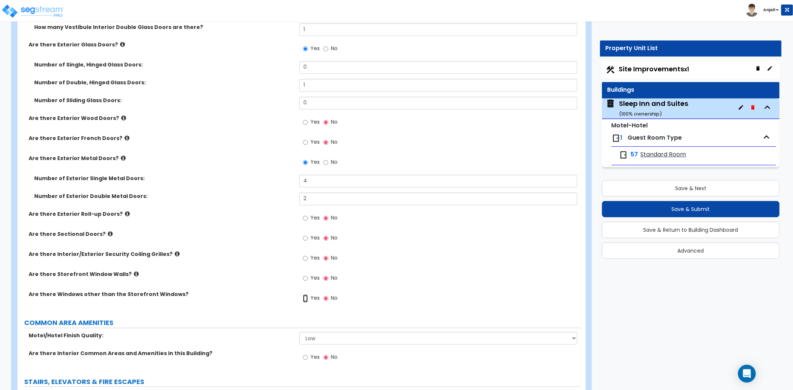
click at [306, 295] on input "Yes" at bounding box center [305, 299] width 5 height 8
radio input "true"
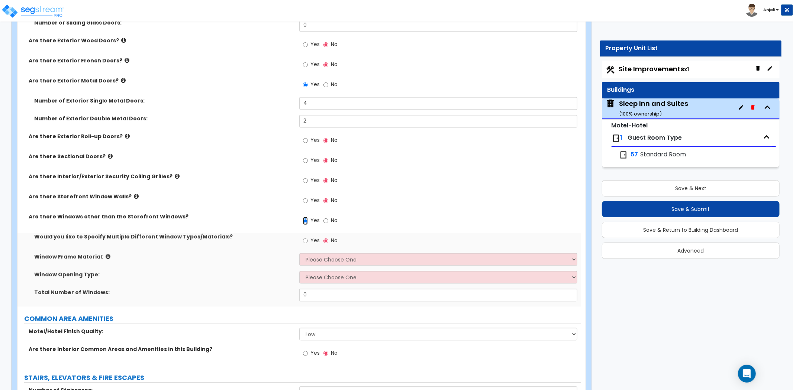
scroll to position [1239, 0]
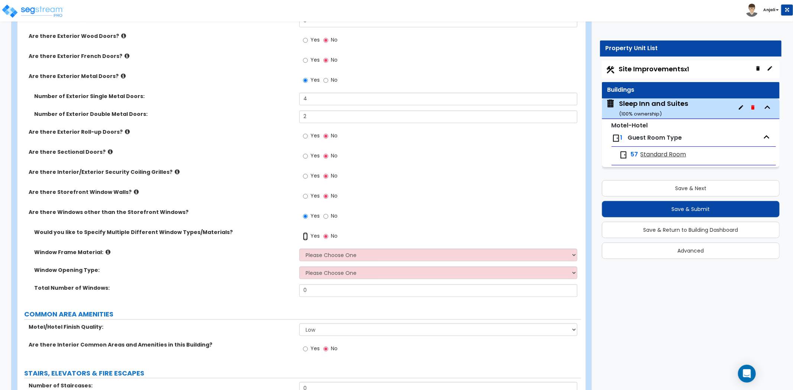
click at [303, 232] on input "Yes" at bounding box center [305, 236] width 5 height 8
radio input "true"
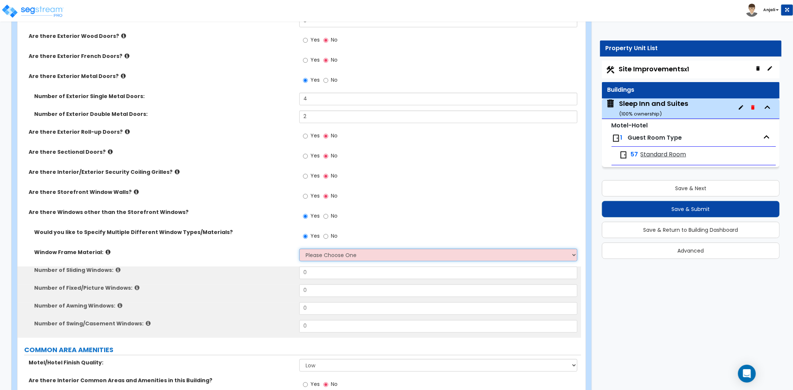
click at [318, 249] on select "Please Choose One Vinyl Aluminum Wood" at bounding box center [438, 255] width 278 height 13
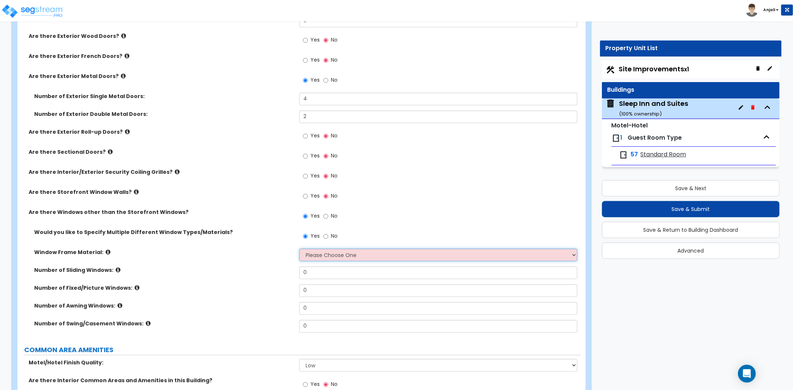
select select "2"
click at [299, 249] on select "Please Choose One Vinyl Aluminum Wood" at bounding box center [438, 255] width 278 height 13
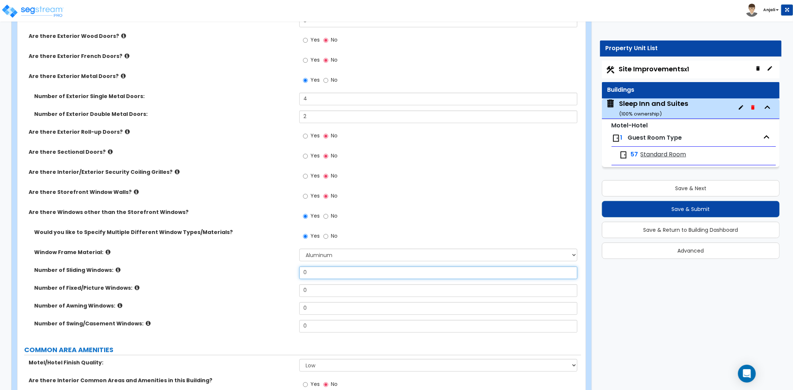
click at [320, 267] on input "0" at bounding box center [438, 273] width 278 height 13
click at [320, 284] on input "0" at bounding box center [438, 290] width 278 height 13
type input "60"
click at [290, 284] on label "Number of Fixed/Picture Windows:" at bounding box center [163, 287] width 259 height 7
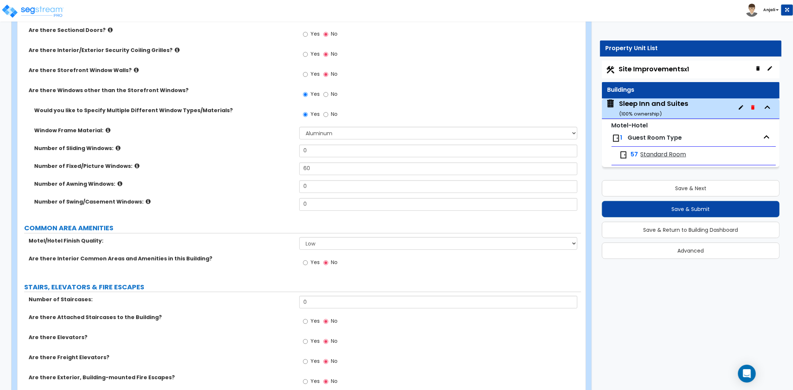
scroll to position [1363, 0]
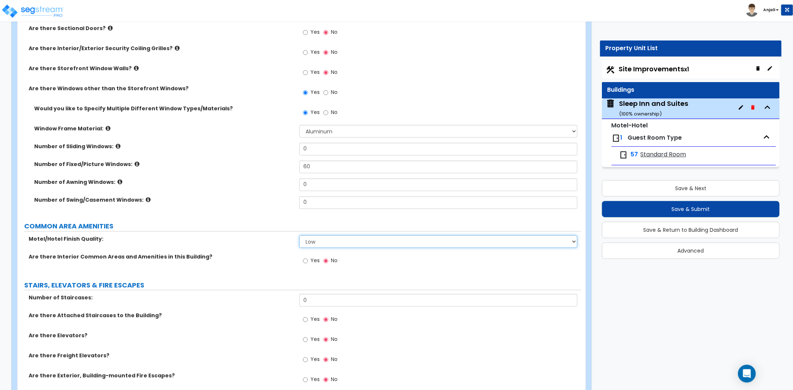
click at [311, 235] on select "Low Average High" at bounding box center [438, 241] width 278 height 13
select select "2"
click at [299, 235] on select "Low Average High" at bounding box center [438, 241] width 278 height 13
click at [306, 257] on input "Yes" at bounding box center [305, 261] width 5 height 8
radio input "true"
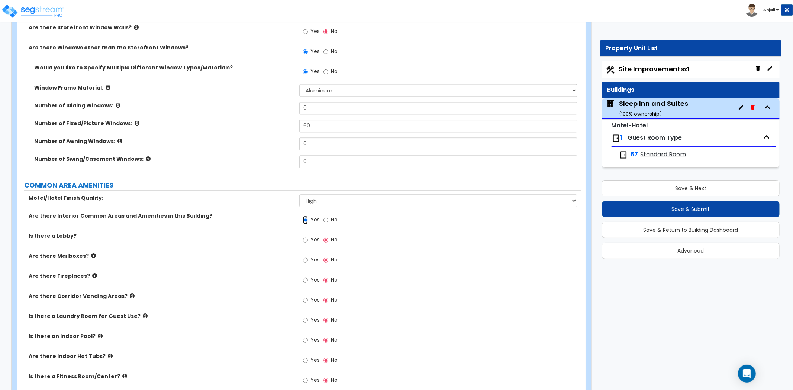
scroll to position [1404, 0]
click at [303, 236] on input "Yes" at bounding box center [305, 240] width 5 height 8
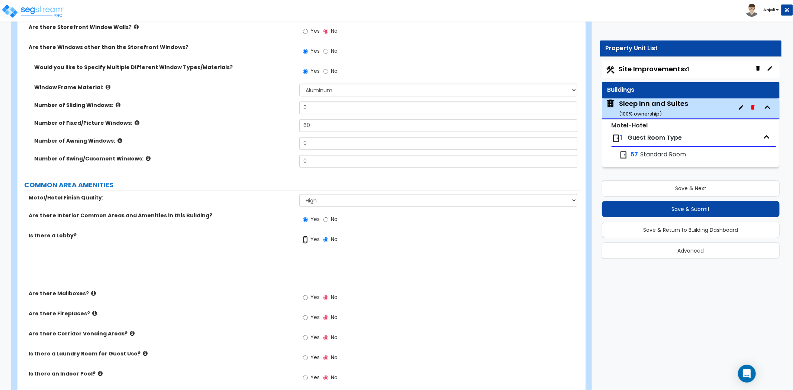
radio input "true"
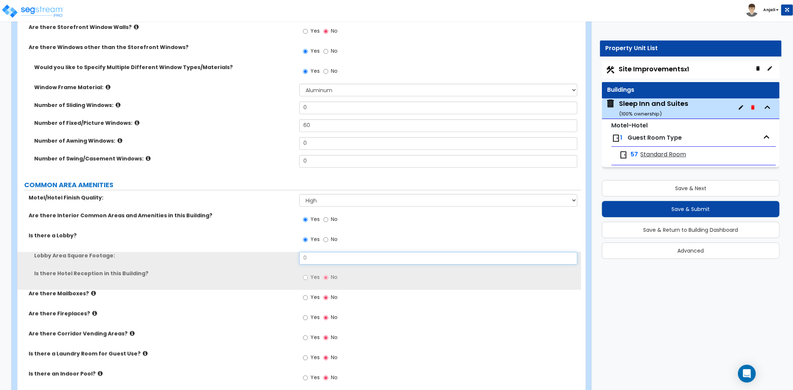
click at [324, 252] on input "0" at bounding box center [438, 258] width 278 height 13
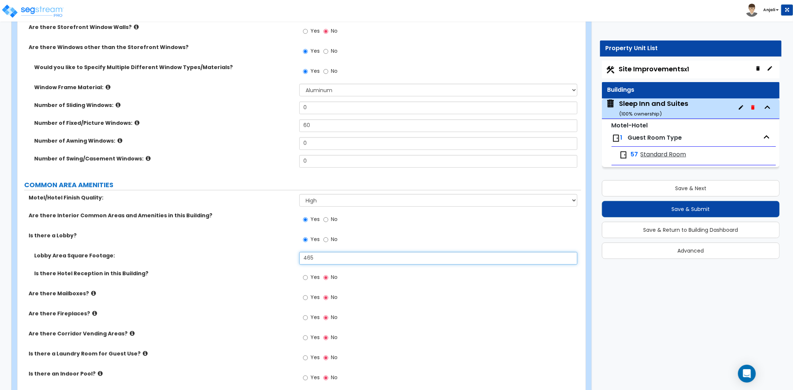
type input "465"
click at [264, 252] on label "Lobby Area Square Footage:" at bounding box center [163, 255] width 259 height 7
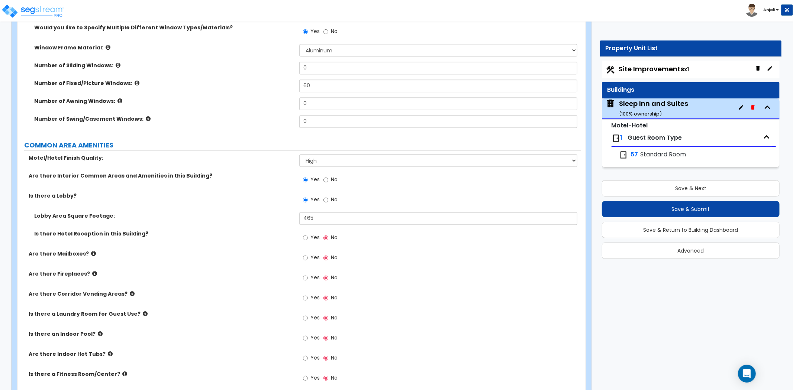
scroll to position [1445, 0]
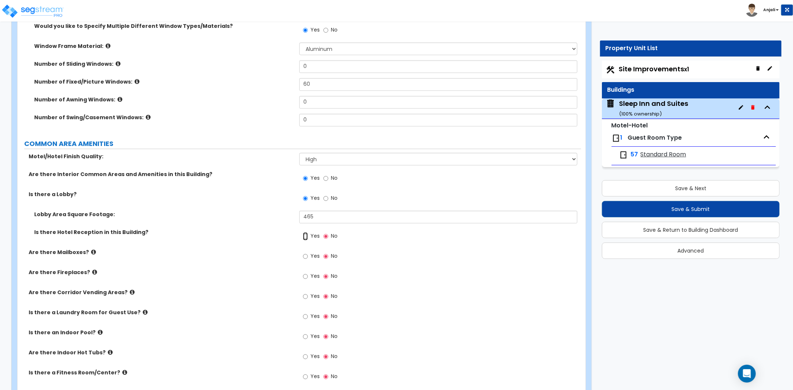
click at [306, 232] on input "Yes" at bounding box center [305, 236] width 5 height 8
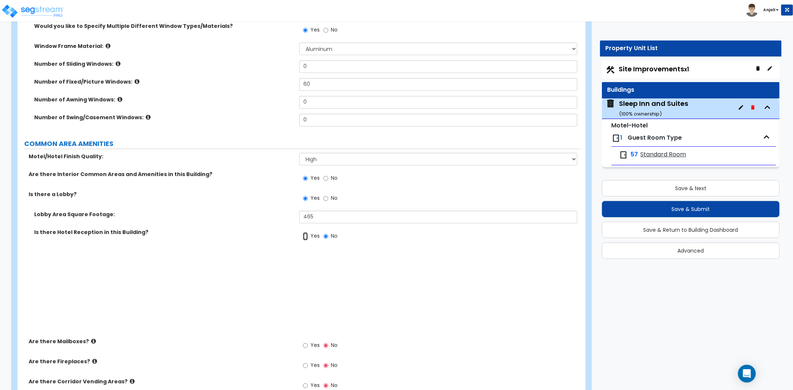
radio input "true"
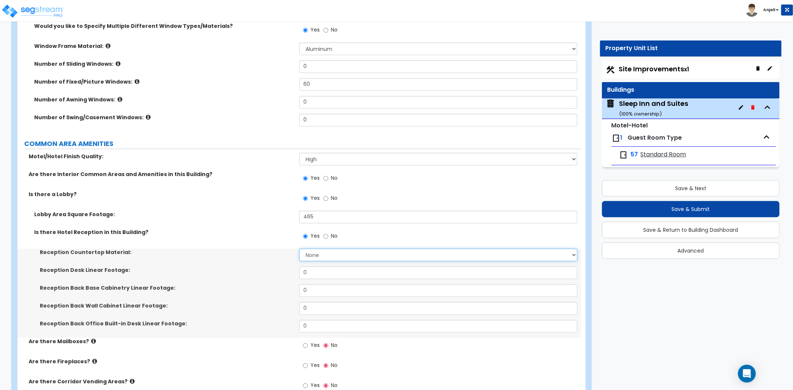
click at [318, 249] on select "None Plastic Laminate Solid Surface Stone Quartz Marble Tile Wood Stainless Ste…" at bounding box center [438, 255] width 278 height 13
select select "2"
click at [299, 249] on select "None Plastic Laminate Solid Surface Stone Quartz Marble Tile Wood Stainless Ste…" at bounding box center [438, 255] width 278 height 13
click at [320, 267] on input "0" at bounding box center [438, 273] width 278 height 13
type input "12"
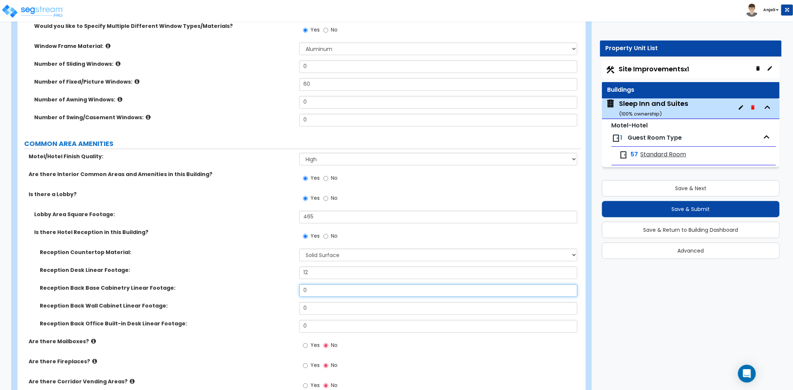
click at [314, 284] on input "0" at bounding box center [438, 290] width 278 height 13
type input "12"
click at [314, 302] on div "Reception Back Wall Cabinet Linear Footage: 0" at bounding box center [299, 311] width 564 height 18
type input "12"
click at [280, 284] on label "Reception Back Base Cabinetry Linear Footage:" at bounding box center [167, 287] width 254 height 7
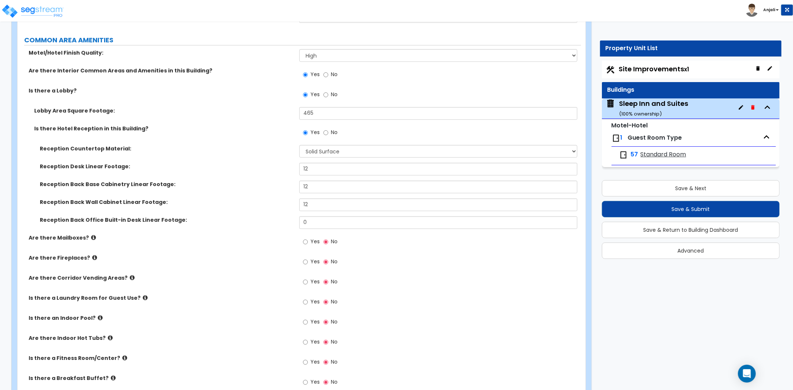
scroll to position [1570, 0]
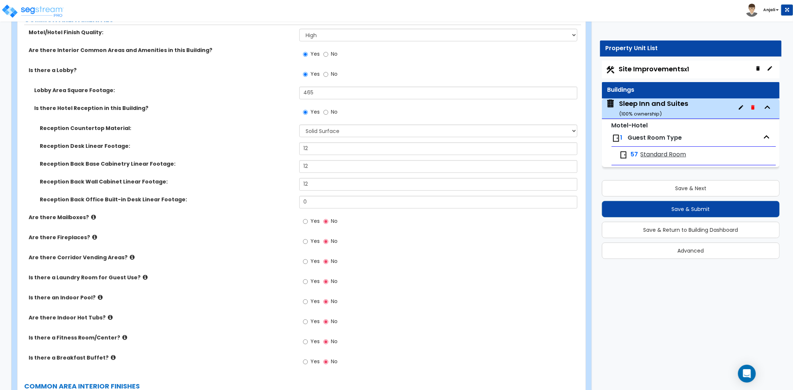
click at [308, 236] on label "Yes" at bounding box center [311, 242] width 17 height 13
click at [308, 238] on input "Yes" at bounding box center [305, 242] width 5 height 8
radio input "true"
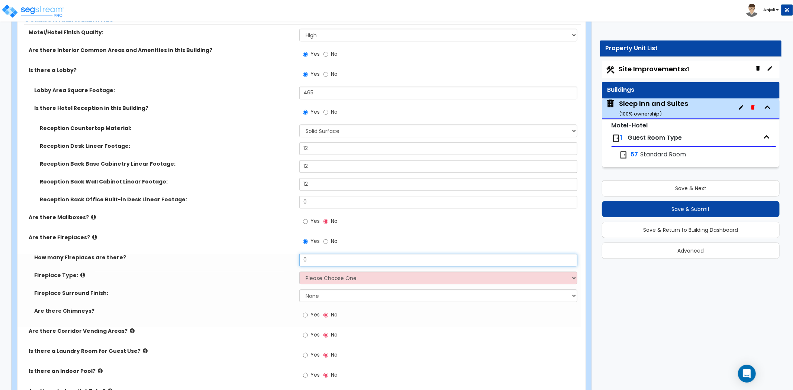
click at [323, 254] on input "0" at bounding box center [438, 260] width 278 height 13
type input "1"
click at [319, 272] on select "Please Choose One Built-in Electric Fireplace Built-in Gas Fireplace Built-in W…" at bounding box center [438, 278] width 278 height 13
click at [314, 254] on input "1" at bounding box center [438, 260] width 278 height 13
click at [326, 238] on input "No" at bounding box center [325, 242] width 5 height 8
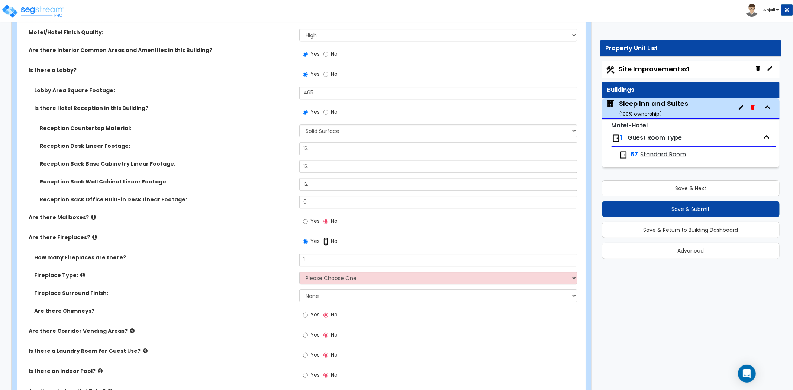
radio input "false"
radio input "true"
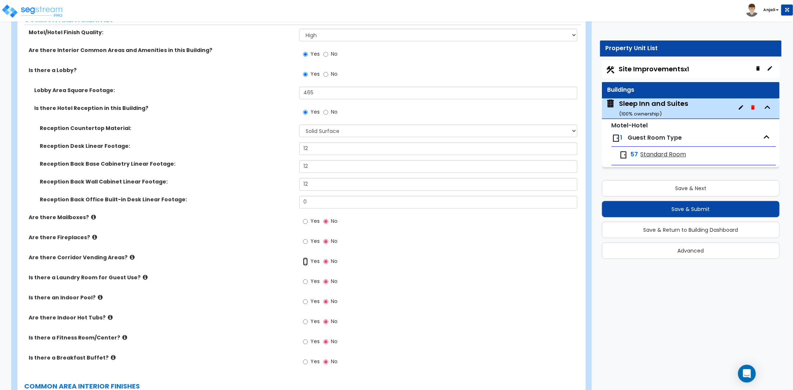
click at [306, 258] on input "Yes" at bounding box center [305, 262] width 5 height 8
radio input "true"
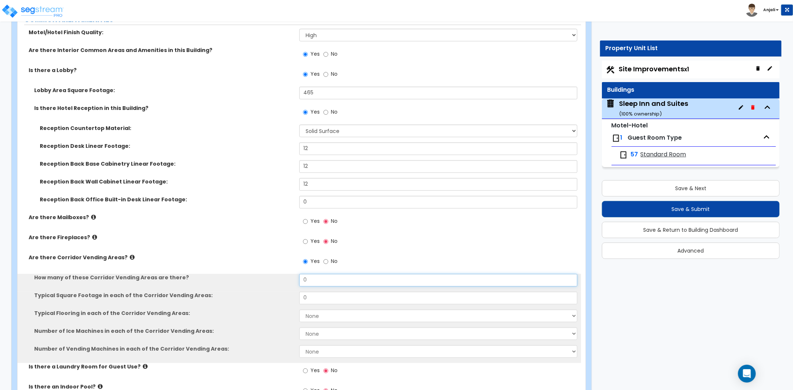
click at [315, 274] on input "0" at bounding box center [438, 280] width 278 height 13
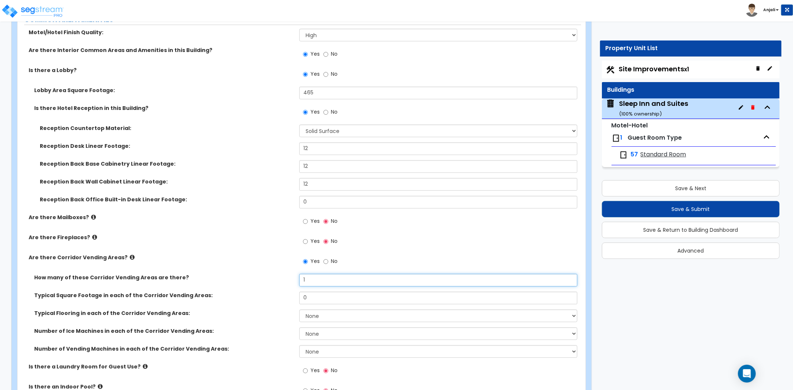
type input "1"
click at [317, 292] on input "0" at bounding box center [438, 298] width 278 height 13
type input "170"
click at [316, 310] on select "None Tile Flooring Wood Flooring Resilient Laminate Flooring VCT Flooring Sheet…" at bounding box center [438, 316] width 278 height 13
select select "1"
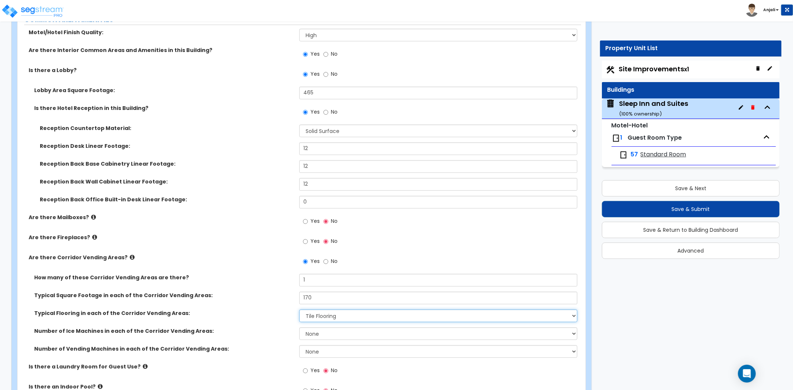
click at [299, 310] on select "None Tile Flooring Wood Flooring Resilient Laminate Flooring VCT Flooring Sheet…" at bounding box center [438, 316] width 278 height 13
click at [323, 328] on select "None 1 2 3" at bounding box center [438, 334] width 278 height 13
select select "1"
click at [299, 328] on select "None 1 2 3" at bounding box center [438, 334] width 278 height 13
click at [312, 345] on select "None 1 2 3" at bounding box center [438, 351] width 278 height 13
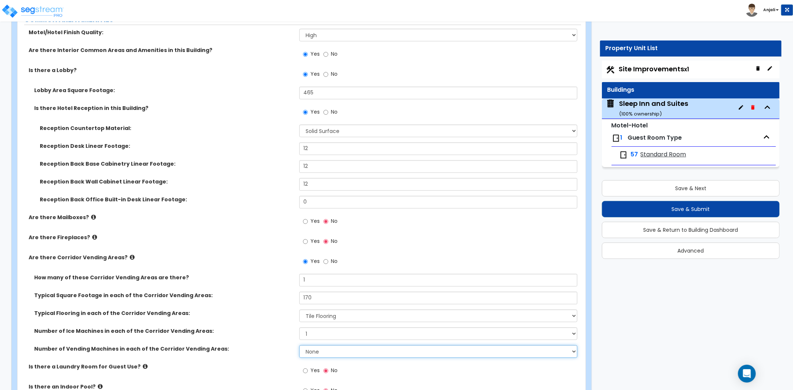
select select "1"
click at [299, 345] on select "None 1 2 3" at bounding box center [438, 351] width 278 height 13
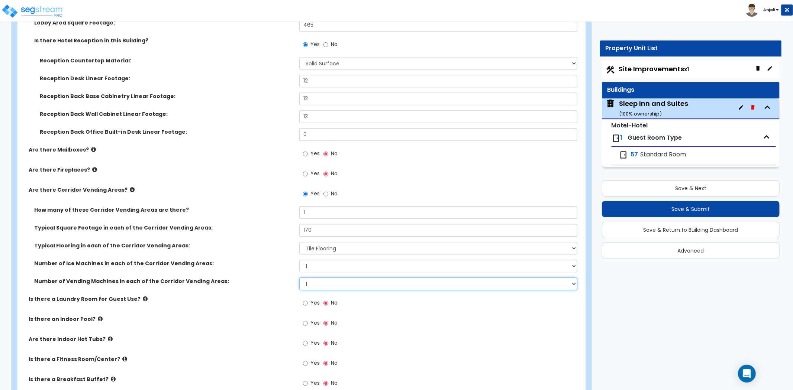
scroll to position [1652, 0]
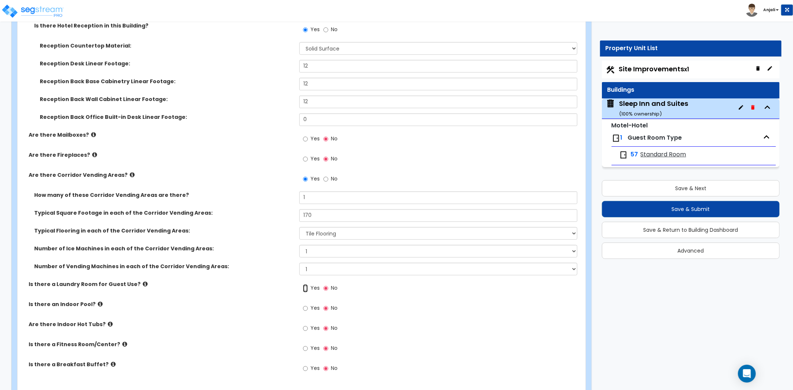
click at [303, 284] on input "Yes" at bounding box center [305, 288] width 5 height 8
radio input "true"
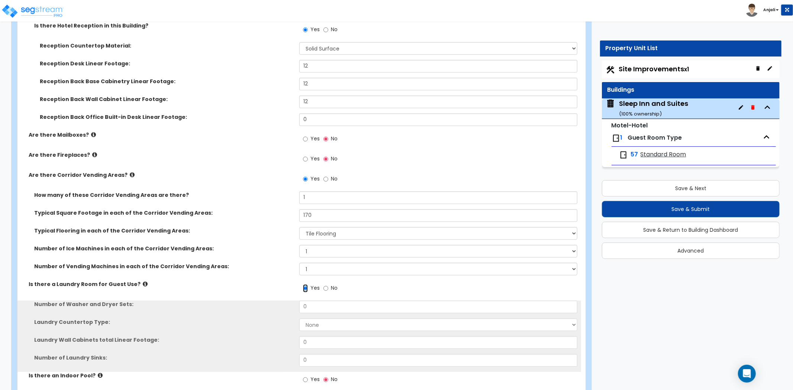
scroll to position [1693, 0]
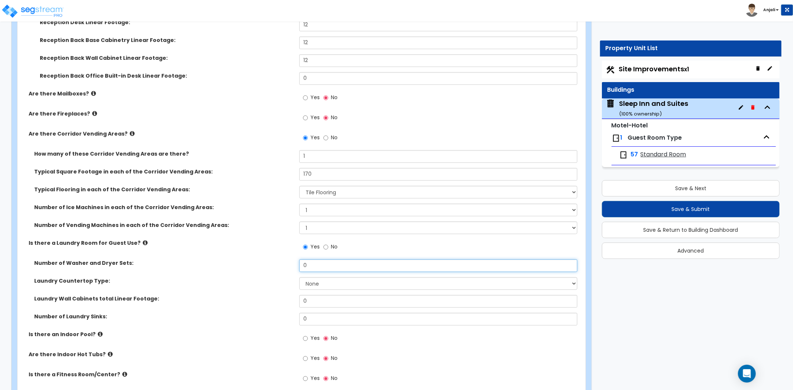
click at [321, 259] on input "0" at bounding box center [438, 265] width 278 height 13
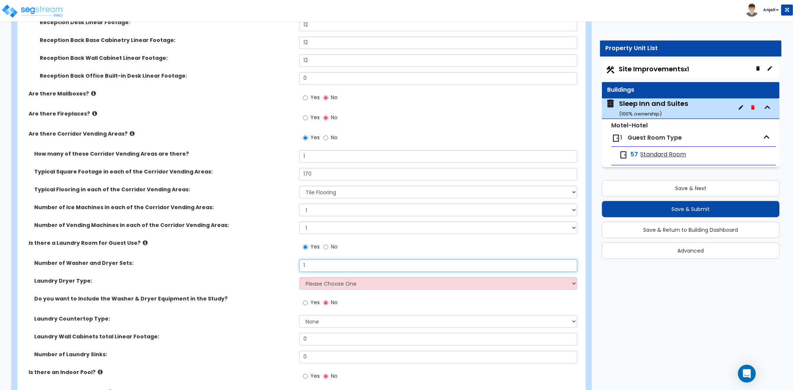
type input "1"
click at [320, 277] on select "Please Choose One Gas Electric" at bounding box center [438, 283] width 278 height 13
select select "2"
click at [299, 277] on select "Please Choose One Gas Electric" at bounding box center [438, 283] width 278 height 13
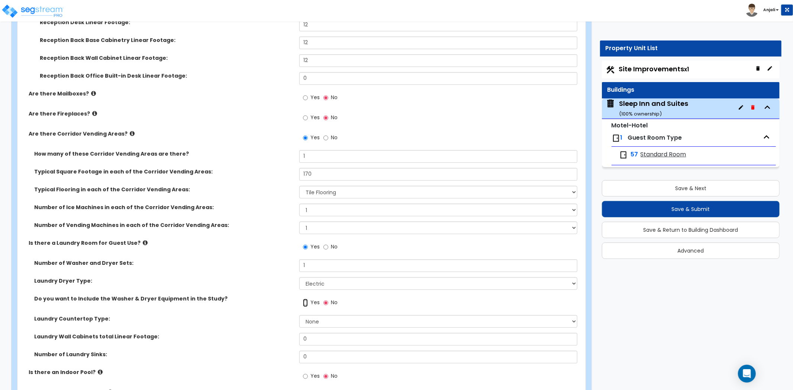
click at [307, 299] on input "Yes" at bounding box center [305, 303] width 5 height 8
radio input "true"
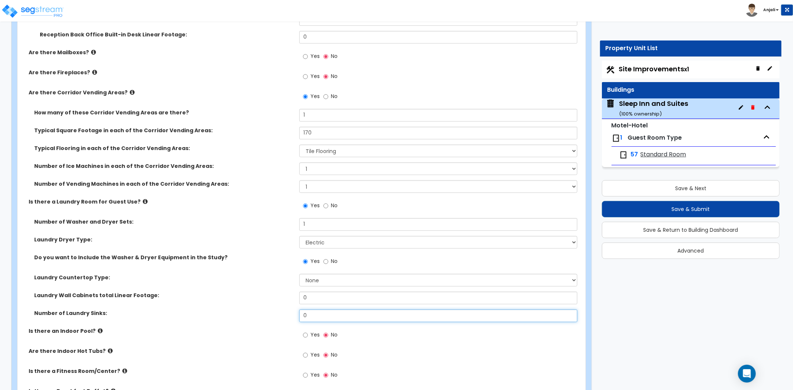
click at [315, 310] on input "0" at bounding box center [438, 316] width 278 height 13
type input "1"
click at [272, 292] on div "Laundry Wall Cabinets total Linear Footage: 0" at bounding box center [299, 301] width 564 height 18
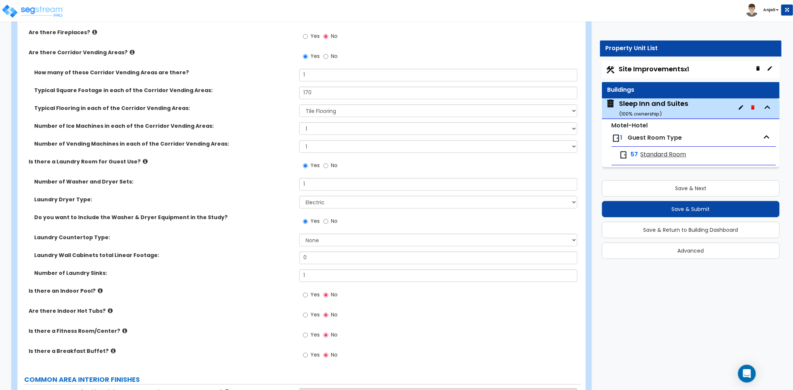
scroll to position [1776, 0]
click at [306, 290] on input "Yes" at bounding box center [305, 294] width 5 height 8
radio input "true"
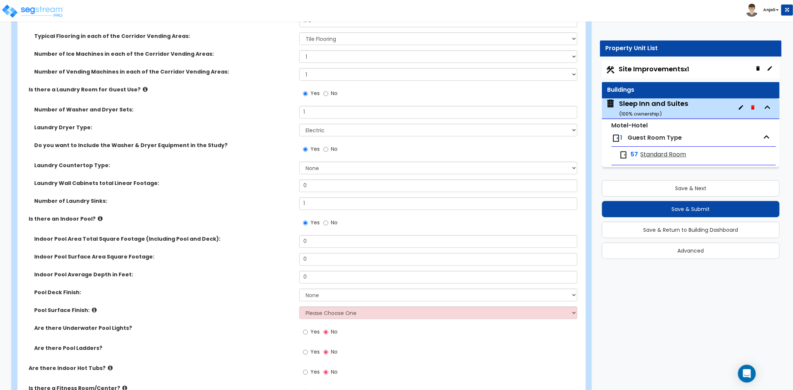
scroll to position [1859, 0]
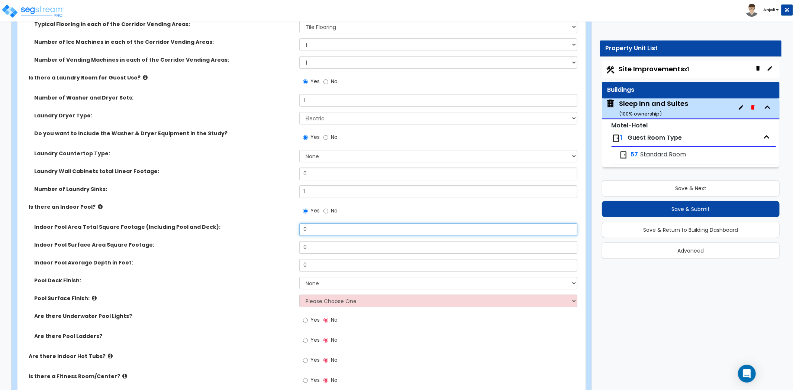
click at [317, 223] on input "0" at bounding box center [438, 229] width 278 height 13
type input "540"
click at [313, 241] on input "0" at bounding box center [438, 247] width 278 height 13
type input "300"
click at [306, 223] on input "540" at bounding box center [438, 229] width 278 height 13
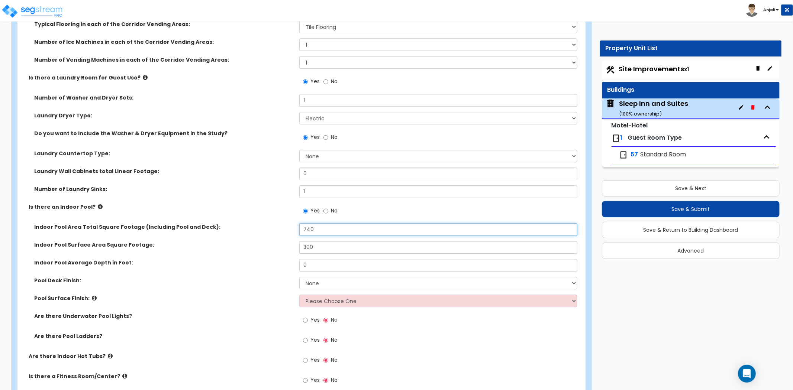
type input "740"
click at [306, 241] on input "300" at bounding box center [438, 247] width 278 height 13
type input "00"
type input "500"
click at [309, 259] on input "0" at bounding box center [438, 265] width 278 height 13
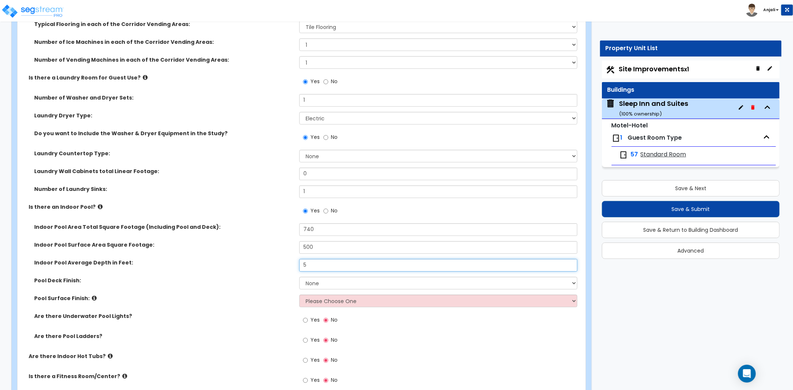
type input "5"
click at [319, 277] on select "None Tile Concrete" at bounding box center [438, 283] width 278 height 13
select select "2"
click at [299, 277] on select "None Tile Concrete" at bounding box center [438, 283] width 278 height 13
click at [324, 295] on select "Please Choose One Tile Plaster" at bounding box center [438, 301] width 278 height 13
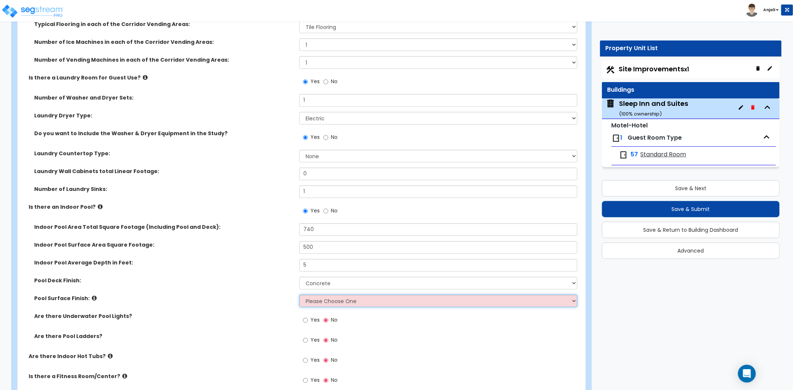
select select "2"
click at [299, 295] on select "Please Choose One Tile Plaster" at bounding box center [438, 301] width 278 height 13
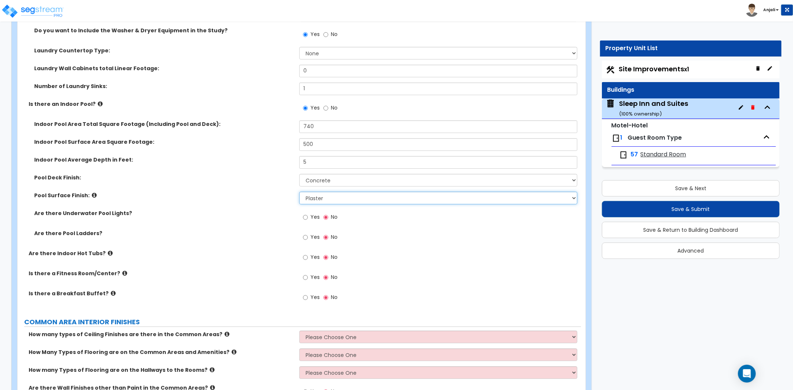
scroll to position [1983, 0]
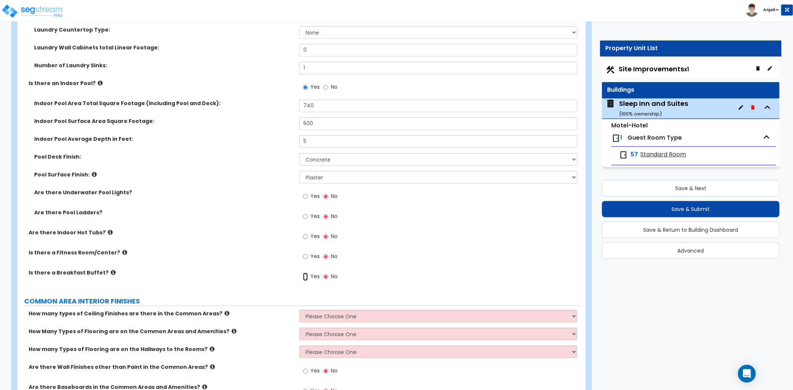
click at [305, 273] on input "Yes" at bounding box center [305, 277] width 5 height 8
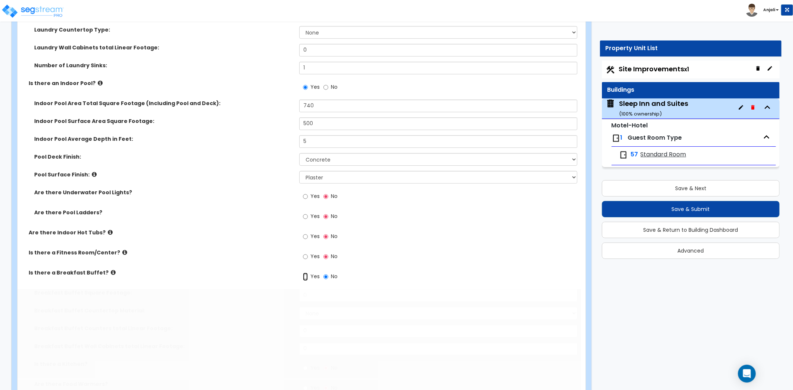
radio input "true"
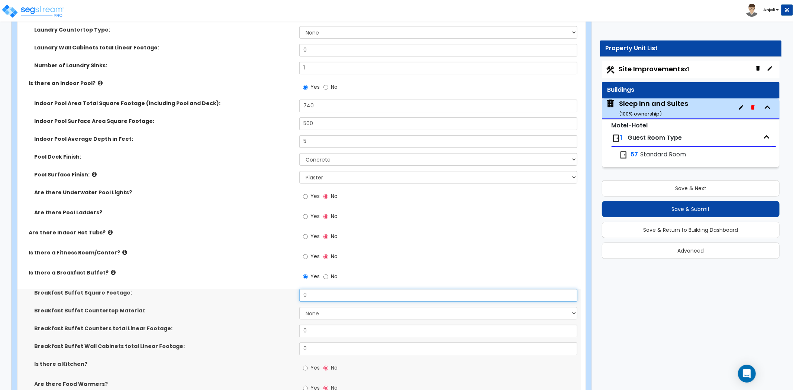
click at [316, 289] on input "0" at bounding box center [438, 295] width 278 height 13
type input "465"
click at [317, 307] on select "None Plastic Laminate Solid Surface Stone Quartz Marble Tile Wood Stainless Ste…" at bounding box center [438, 313] width 278 height 13
select select "2"
click at [299, 307] on select "None Plastic Laminate Solid Surface Stone Quartz Marble Tile Wood Stainless Ste…" at bounding box center [438, 313] width 278 height 13
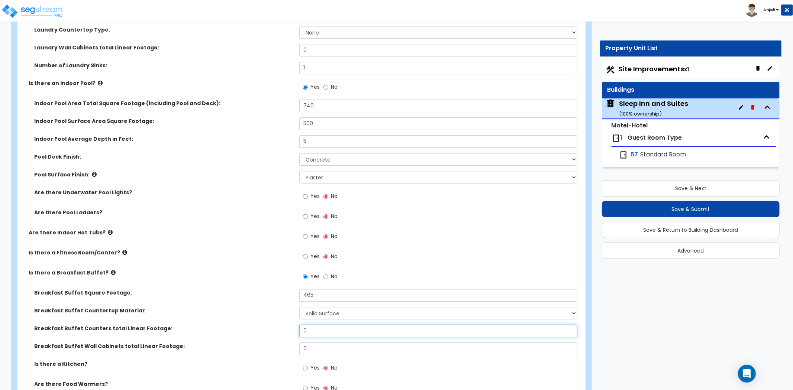
click at [322, 325] on input "0" at bounding box center [438, 331] width 278 height 13
type input "10"
click at [314, 343] on input "0" at bounding box center [438, 349] width 278 height 13
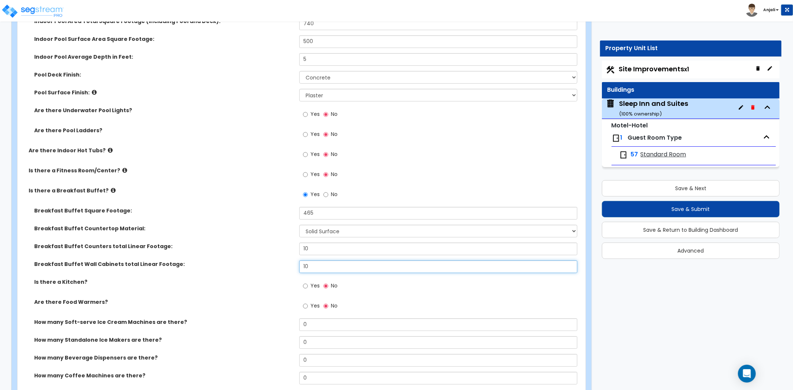
scroll to position [2065, 0]
type input "10"
click at [305, 302] on input "Yes" at bounding box center [305, 306] width 5 height 8
radio input "true"
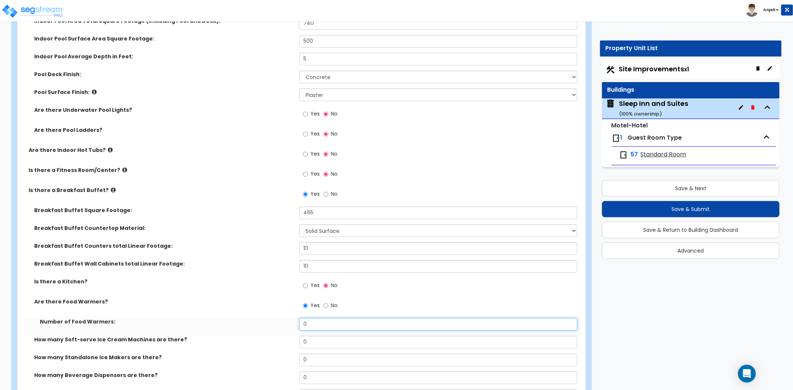
click at [324, 318] on input "0" at bounding box center [438, 324] width 278 height 13
type input "1"
click at [322, 336] on input "0" at bounding box center [438, 342] width 278 height 13
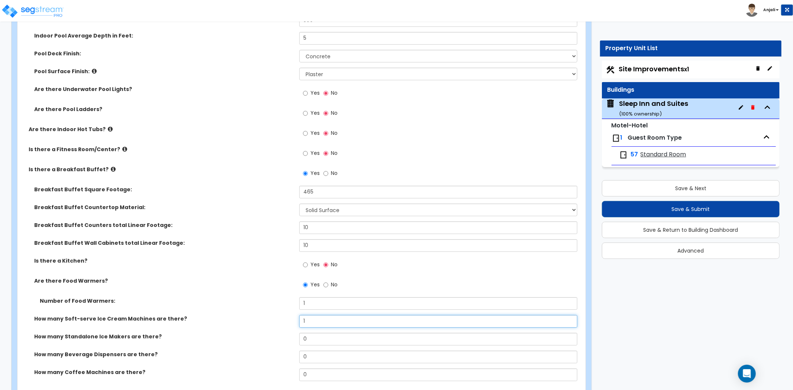
scroll to position [2106, 0]
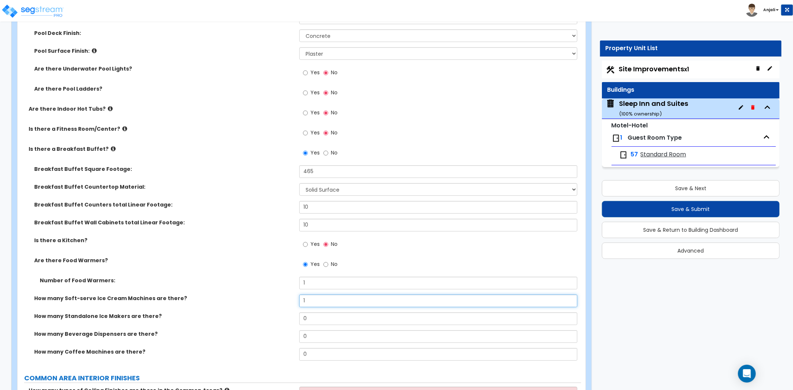
type input "1"
click at [309, 313] on input "0" at bounding box center [438, 319] width 278 height 13
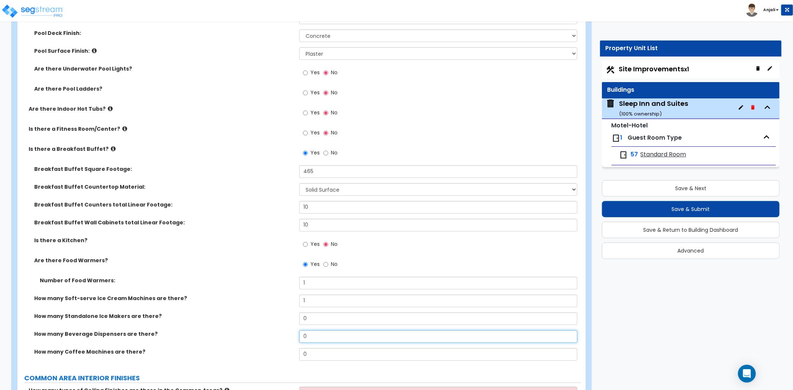
click at [319, 331] on input "0" at bounding box center [438, 337] width 278 height 13
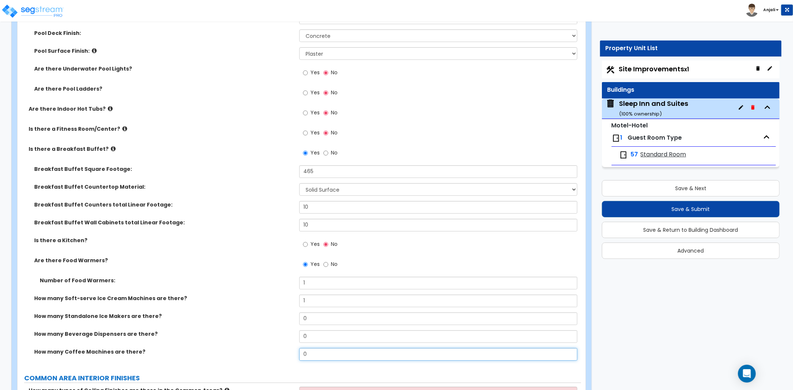
click at [315, 348] on input "0" at bounding box center [438, 354] width 278 height 13
type input "1"
click at [265, 331] on label "How many Beverage Dispensers are there?" at bounding box center [163, 334] width 259 height 7
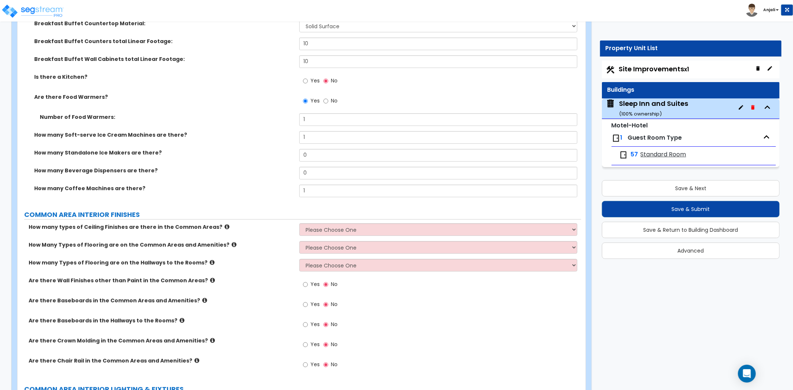
scroll to position [2272, 0]
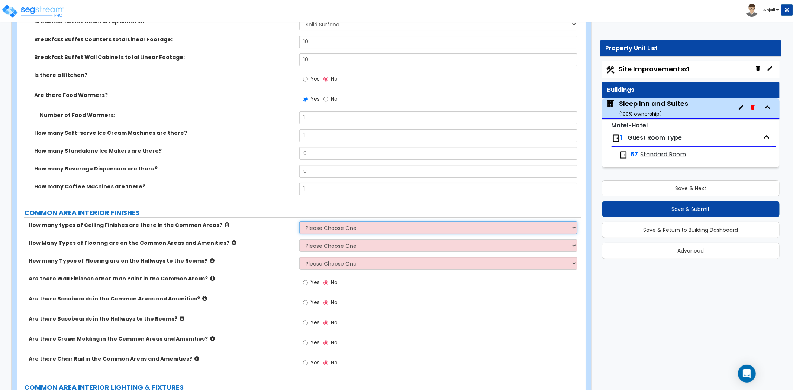
click at [351, 222] on select "Please Choose One 1 2 3" at bounding box center [438, 228] width 278 height 13
select select "1"
click at [299, 222] on select "Please Choose One 1 2 3" at bounding box center [438, 228] width 278 height 13
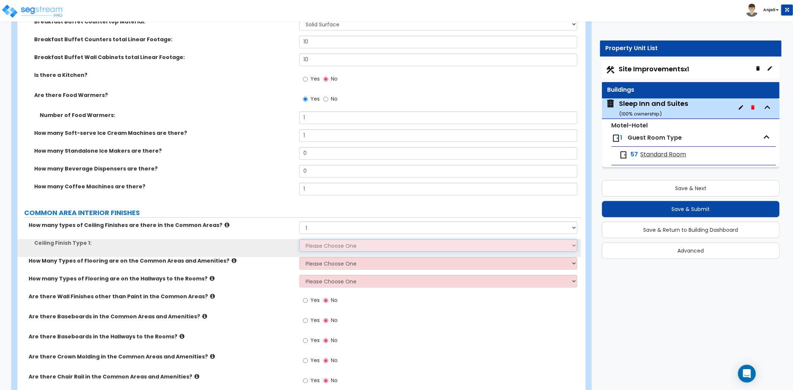
click at [328, 239] on select "Please Choose One Drop Ceiling Drywall Ceiling Open Ceiling" at bounding box center [438, 245] width 278 height 13
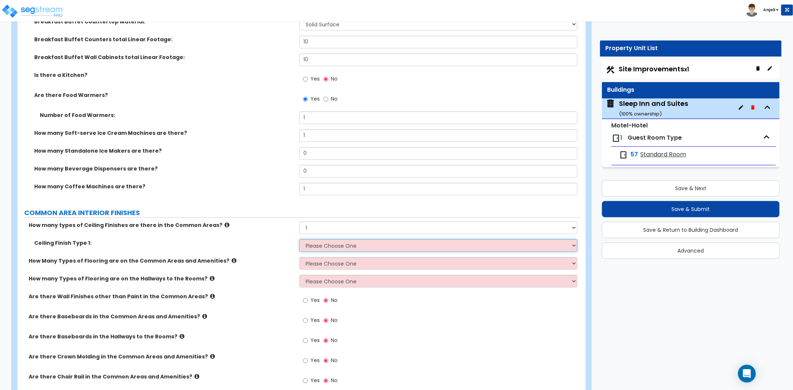
select select "2"
click at [299, 239] on select "Please Choose One Drop Ceiling Drywall Ceiling Open Ceiling" at bounding box center [438, 245] width 278 height 13
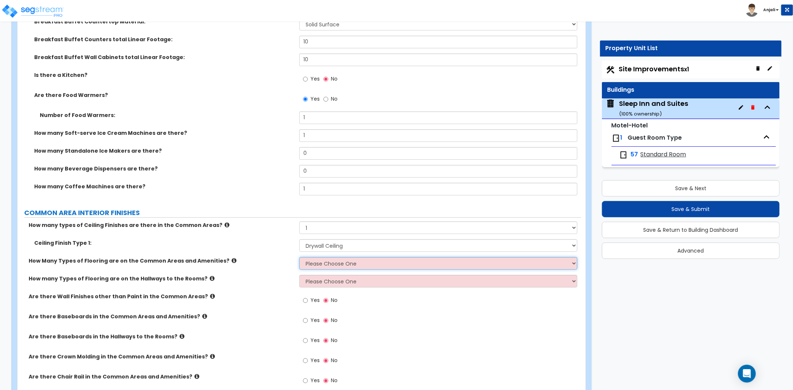
click at [335, 257] on select "Please Choose One 1 2 3" at bounding box center [438, 263] width 278 height 13
select select "1"
click at [299, 257] on select "Please Choose One 1 2 3" at bounding box center [438, 263] width 278 height 13
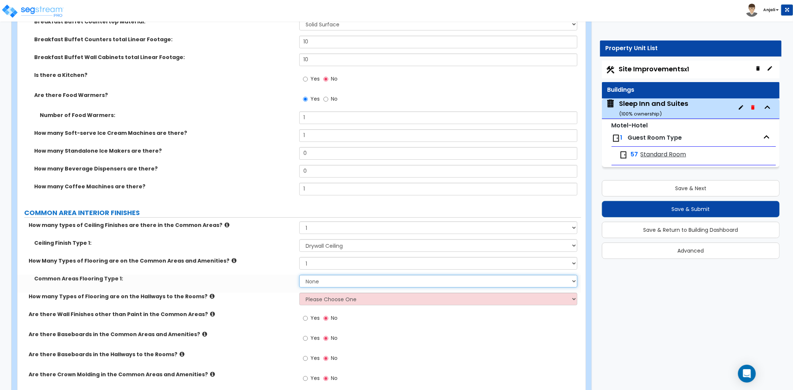
click at [326, 275] on select "None Tile Flooring Hardwood Flooring Resilient Laminate Flooring VCT Flooring S…" at bounding box center [438, 281] width 278 height 13
select select "1"
click at [299, 275] on select "None Tile Flooring Hardwood Flooring Resilient Laminate Flooring VCT Flooring S…" at bounding box center [438, 281] width 278 height 13
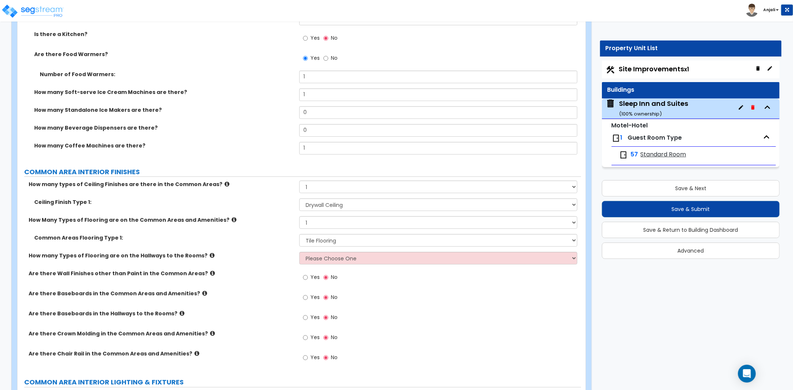
scroll to position [2313, 0]
click at [325, 252] on select "Please Choose One 1 2 3" at bounding box center [438, 258] width 278 height 13
select select "1"
click at [299, 252] on select "Please Choose One 1 2 3" at bounding box center [438, 258] width 278 height 13
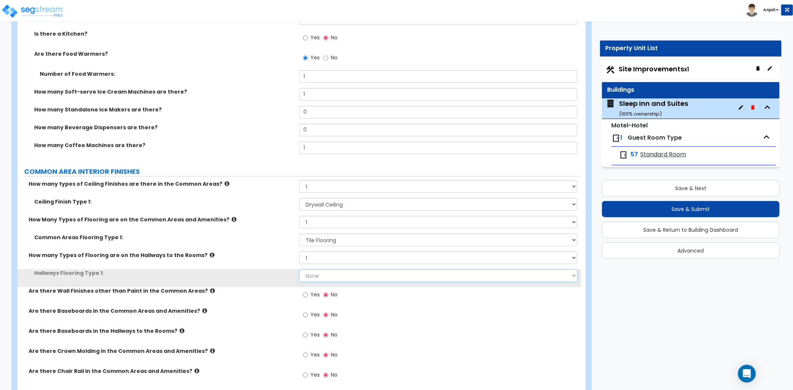
drag, startPoint x: 333, startPoint y: 254, endPoint x: 336, endPoint y: 259, distance: 6.0
click at [333, 270] on select "None Tile Flooring Hardwood Flooring Resilient Laminate Flooring VCT Flooring S…" at bounding box center [438, 276] width 278 height 13
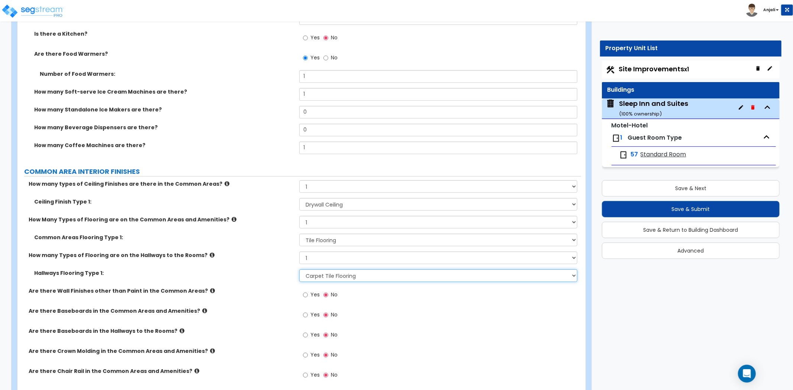
click at [299, 270] on select "None Tile Flooring Hardwood Flooring Resilient Laminate Flooring VCT Flooring S…" at bounding box center [438, 276] width 278 height 13
click at [341, 270] on select "None Tile Flooring Hardwood Flooring Resilient Laminate Flooring VCT Flooring S…" at bounding box center [438, 276] width 278 height 13
select select "5"
click at [299, 270] on select "None Tile Flooring Hardwood Flooring Resilient Laminate Flooring VCT Flooring S…" at bounding box center [438, 276] width 278 height 13
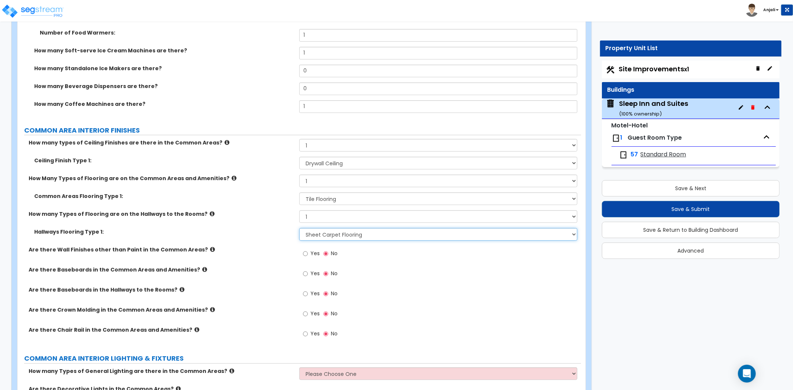
scroll to position [2396, 0]
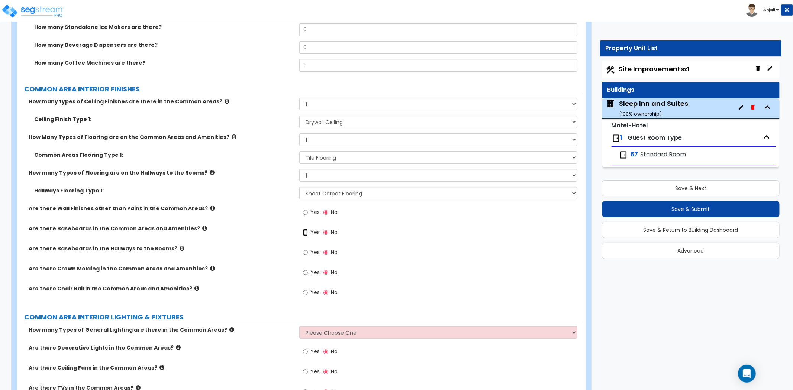
click at [306, 229] on input "Yes" at bounding box center [305, 233] width 5 height 8
radio input "true"
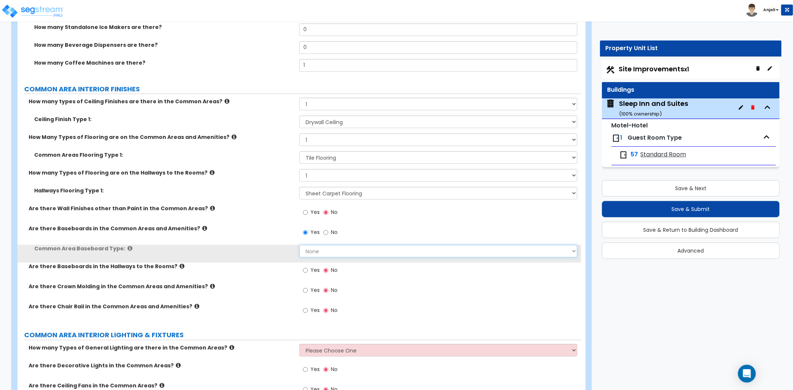
click at [324, 245] on select "None Wood Vinyl Carpet Tile" at bounding box center [438, 251] width 278 height 13
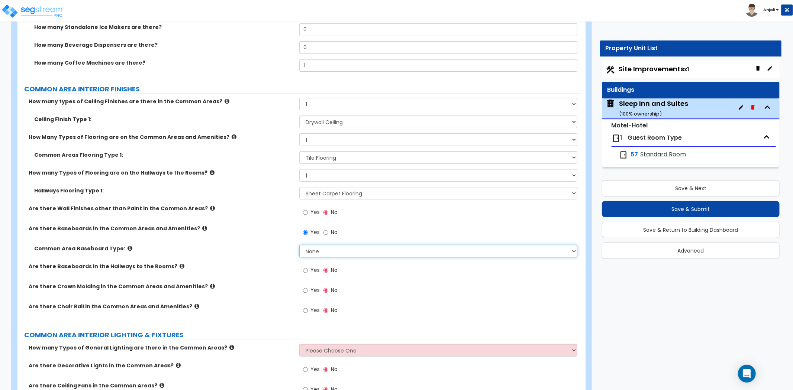
select select "2"
click at [299, 245] on select "None Wood Vinyl Carpet Tile" at bounding box center [438, 251] width 278 height 13
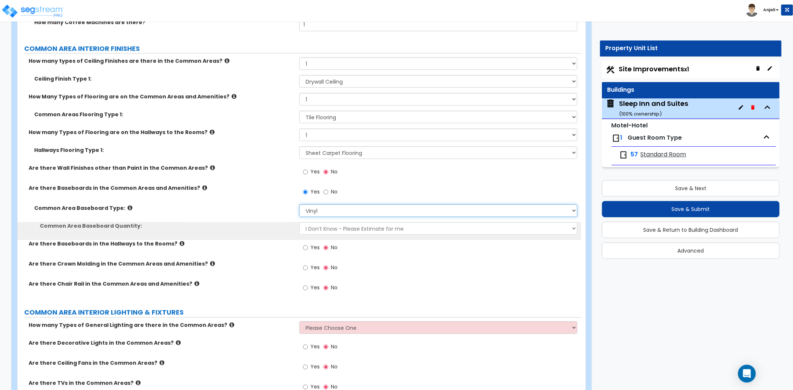
scroll to position [2437, 0]
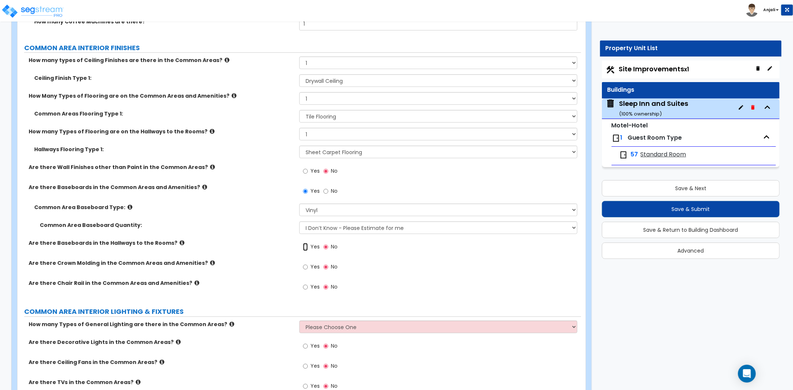
click at [306, 243] on input "Yes" at bounding box center [305, 247] width 5 height 8
radio input "true"
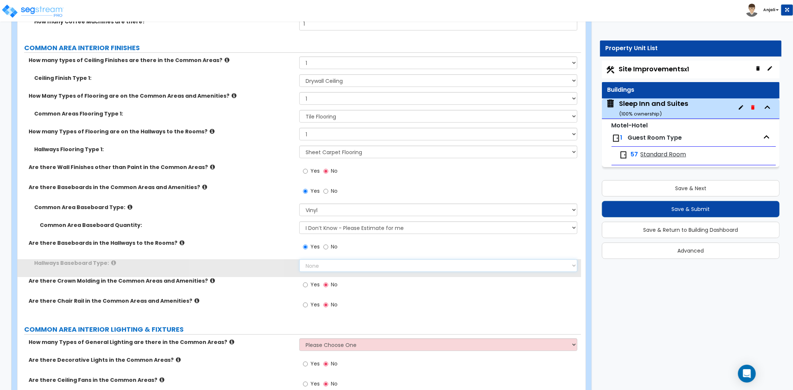
click at [332, 259] on select "None Wood Vinyl Carpet Tile" at bounding box center [438, 265] width 278 height 13
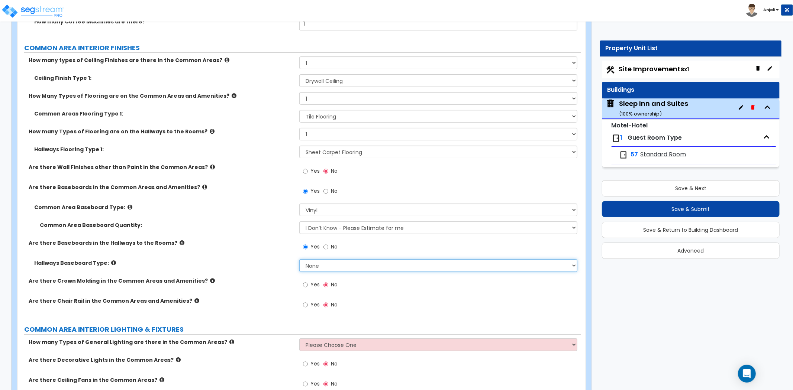
select select "2"
click at [299, 259] on select "None Wood Vinyl Carpet Tile" at bounding box center [438, 265] width 278 height 13
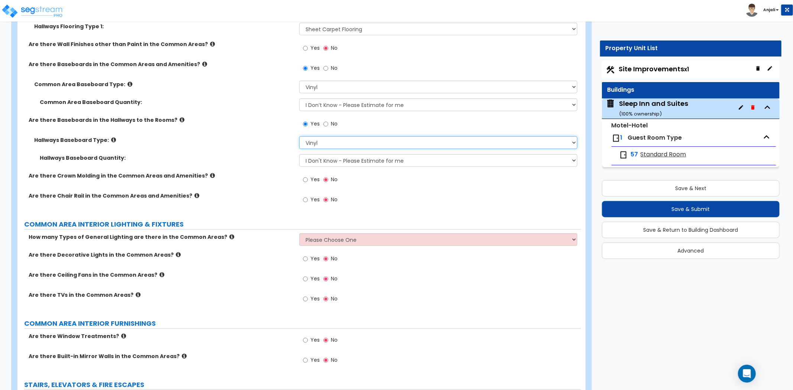
scroll to position [2561, 0]
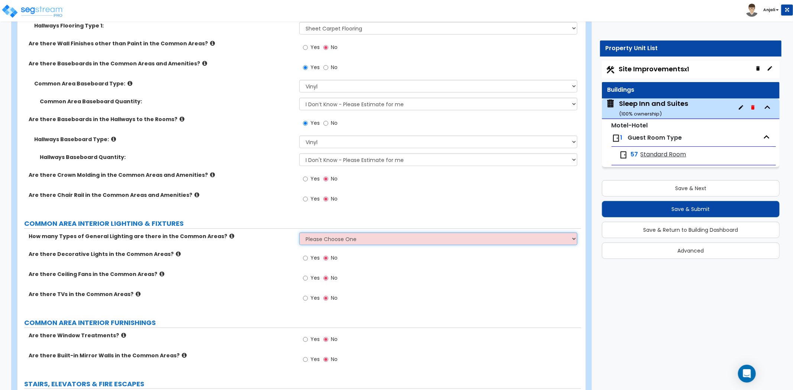
click at [330, 233] on select "Please Choose One 1 2 3" at bounding box center [438, 239] width 278 height 13
select select "2"
click at [299, 233] on select "Please Choose One 1 2 3" at bounding box center [438, 239] width 278 height 13
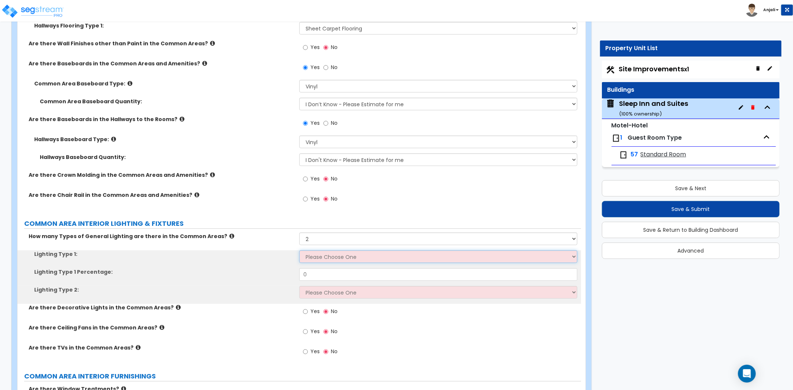
click at [327, 251] on select "Please Choose One LED Surface-Mounted LED Recessed Fluorescent Surface-Mounted …" at bounding box center [438, 257] width 278 height 13
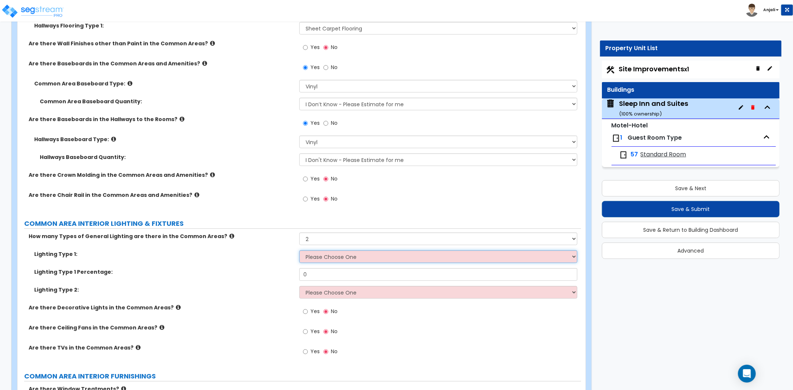
select select "1"
click at [299, 251] on select "Please Choose One LED Surface-Mounted LED Recessed Fluorescent Surface-Mounted …" at bounding box center [438, 257] width 278 height 13
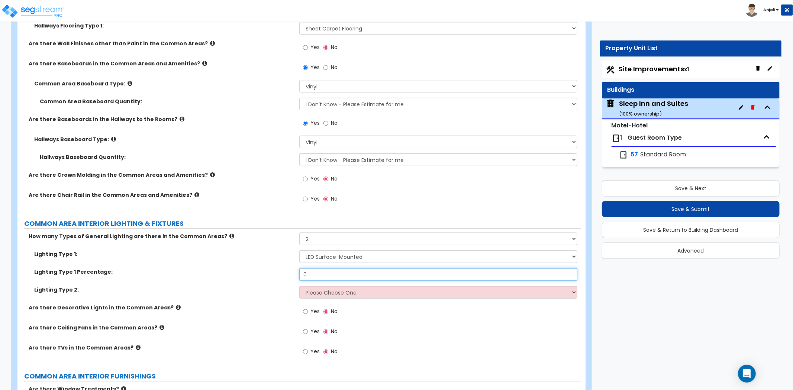
click at [320, 268] on input "0" at bounding box center [438, 274] width 278 height 13
type input "1"
type input "5"
click at [319, 286] on select "Please Choose One LED Surface-Mounted LED Recessed Fluorescent Surface-Mounted …" at bounding box center [438, 292] width 278 height 13
select select "5"
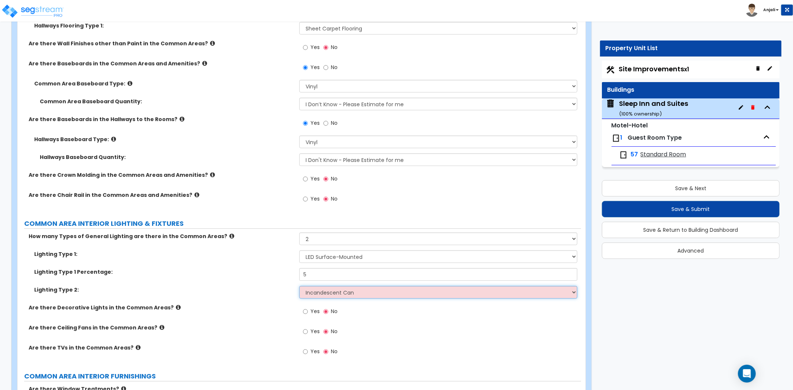
click at [299, 286] on select "Please Choose One LED Surface-Mounted LED Recessed Fluorescent Surface-Mounted …" at bounding box center [438, 292] width 278 height 13
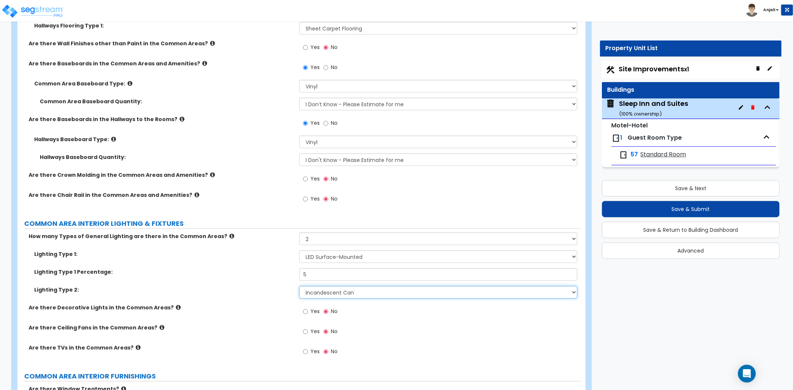
scroll to position [2602, 0]
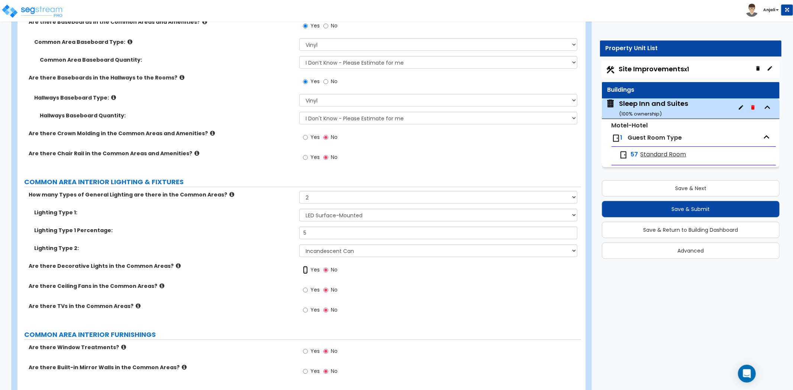
click at [303, 266] on input "Yes" at bounding box center [305, 270] width 5 height 8
radio input "true"
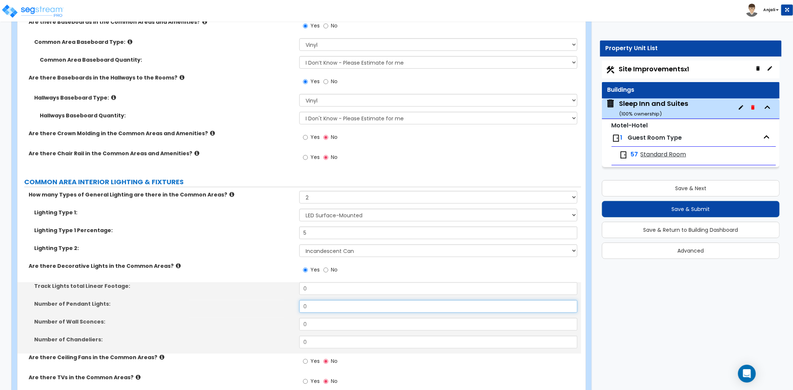
click at [318, 300] on input "0" at bounding box center [438, 306] width 278 height 13
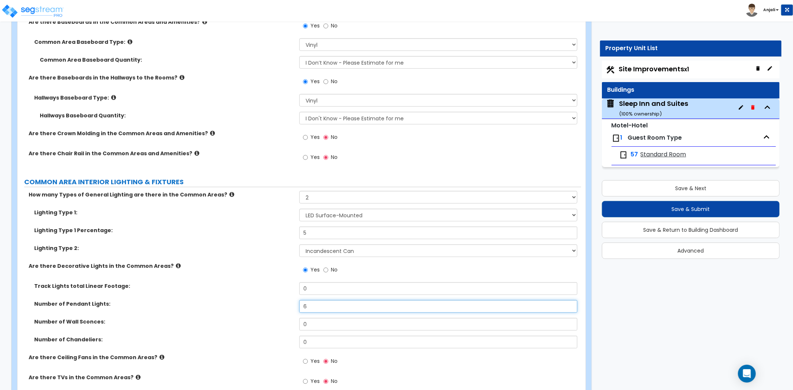
type input "6"
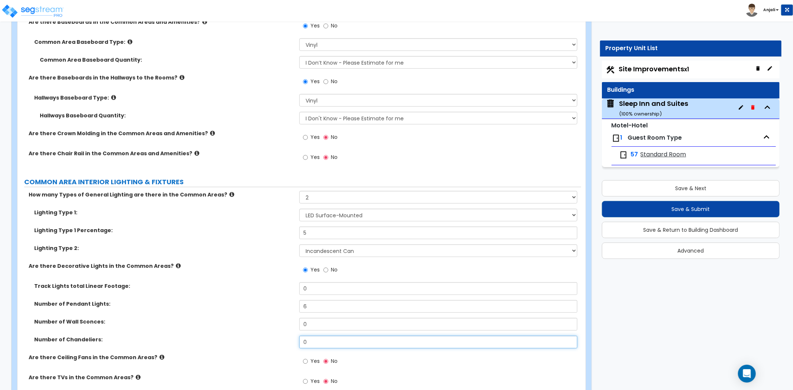
click at [313, 336] on input "0" at bounding box center [438, 342] width 278 height 13
type input "3"
click at [313, 318] on input "0" at bounding box center [438, 324] width 278 height 13
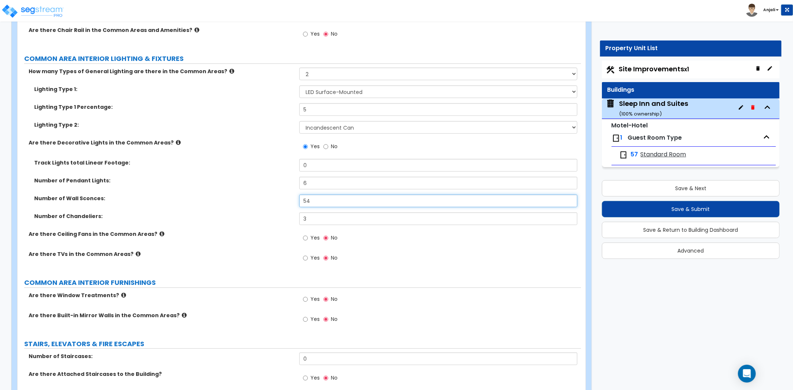
scroll to position [2726, 0]
type input "54"
click at [307, 254] on input "Yes" at bounding box center [305, 258] width 5 height 8
radio input "true"
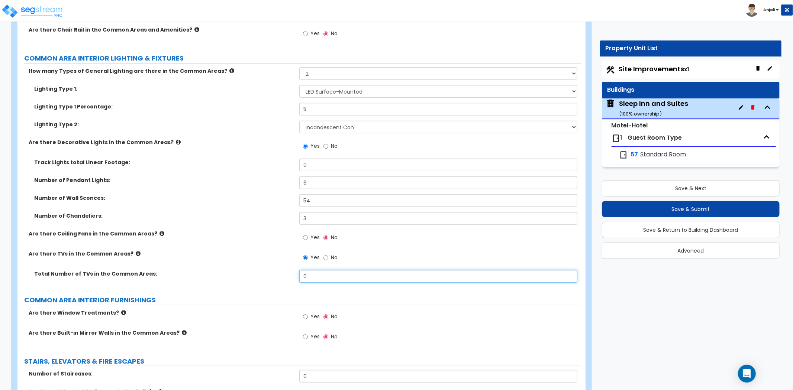
click at [313, 270] on input "0" at bounding box center [438, 276] width 278 height 13
type input "2"
click at [278, 270] on label "Total Number of TVs in the Common Areas:" at bounding box center [163, 273] width 259 height 7
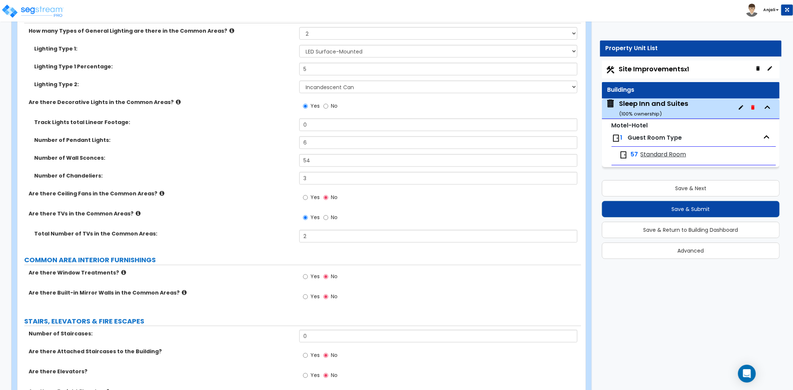
scroll to position [2767, 0]
click at [306, 272] on input "Yes" at bounding box center [305, 276] width 5 height 8
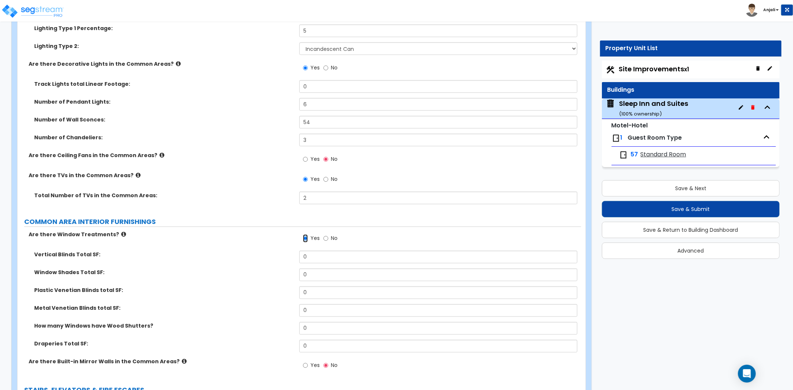
scroll to position [2809, 0]
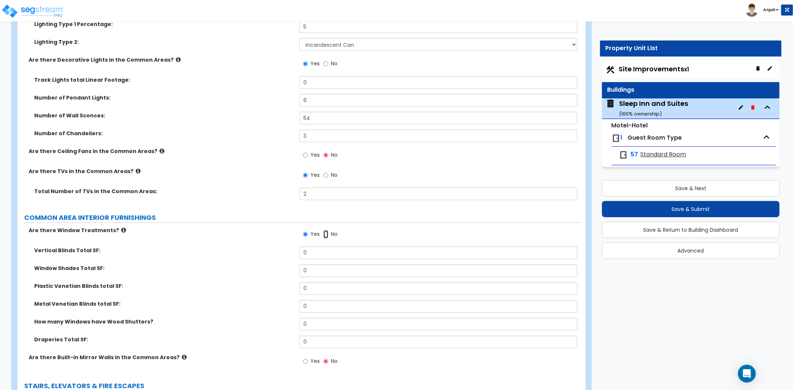
click at [325, 230] on input "No" at bounding box center [325, 234] width 5 height 8
radio input "false"
radio input "true"
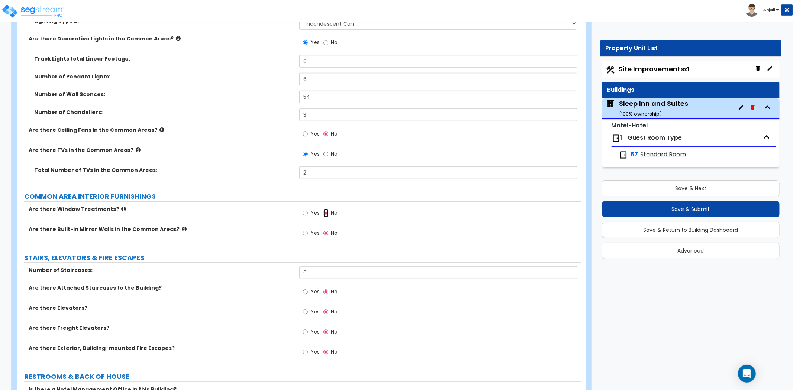
scroll to position [2850, 0]
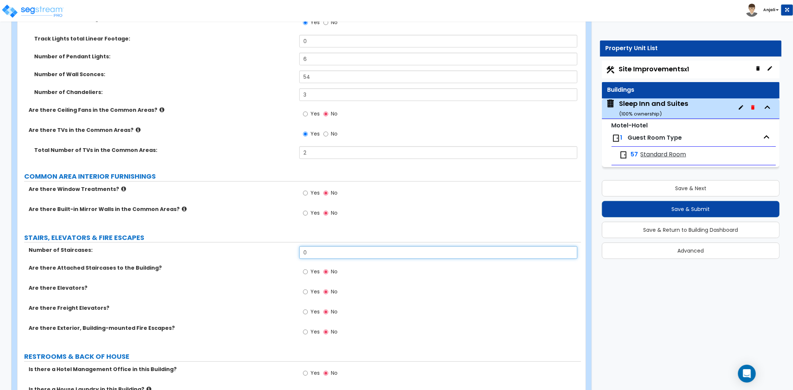
click at [318, 246] on input "0" at bounding box center [438, 252] width 278 height 13
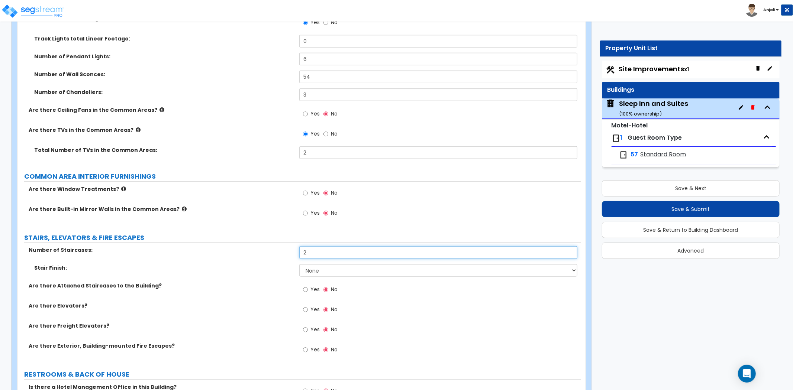
type input "2"
click at [321, 264] on select "None Tile Wood Laminate VCT Sheet Carpet Sheet Vinyl Carpet Tile" at bounding box center [438, 270] width 278 height 13
select select "5"
click at [299, 264] on select "None Tile Wood Laminate VCT Sheet Carpet Sheet Vinyl Carpet Tile" at bounding box center [438, 270] width 278 height 13
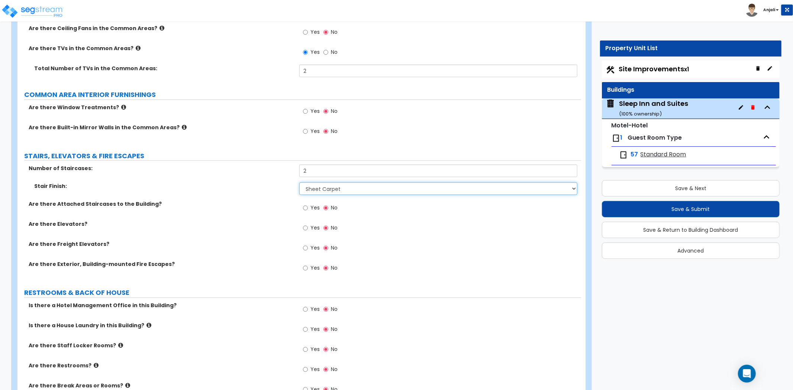
scroll to position [2933, 0]
click at [303, 223] on input "Yes" at bounding box center [305, 227] width 5 height 8
radio input "true"
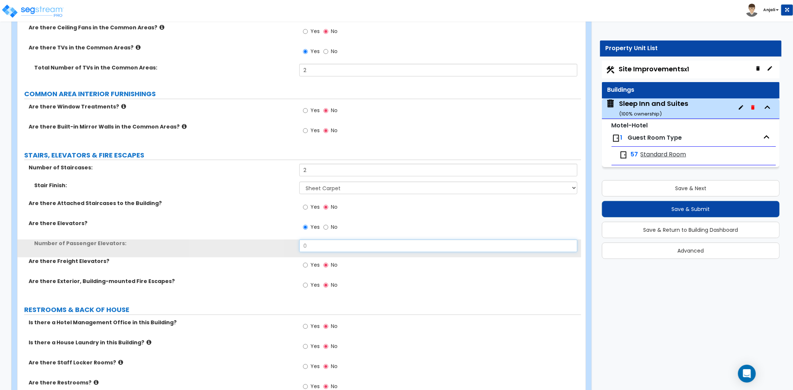
click at [318, 240] on input "0" at bounding box center [438, 246] width 278 height 13
type input "2"
type input "1"
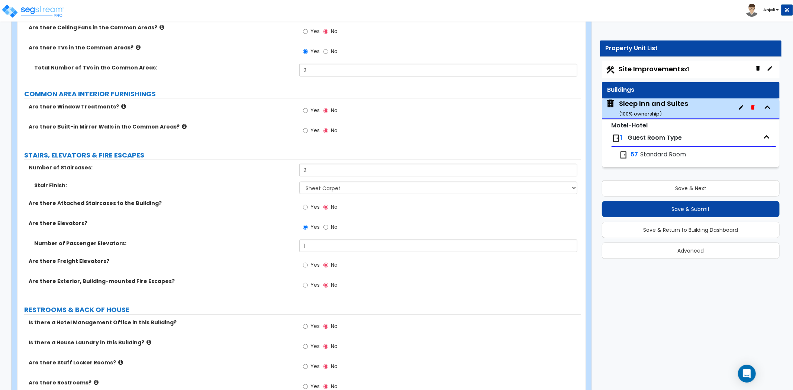
click at [294, 240] on div "Number of Passenger Elevators: 1" at bounding box center [299, 249] width 564 height 18
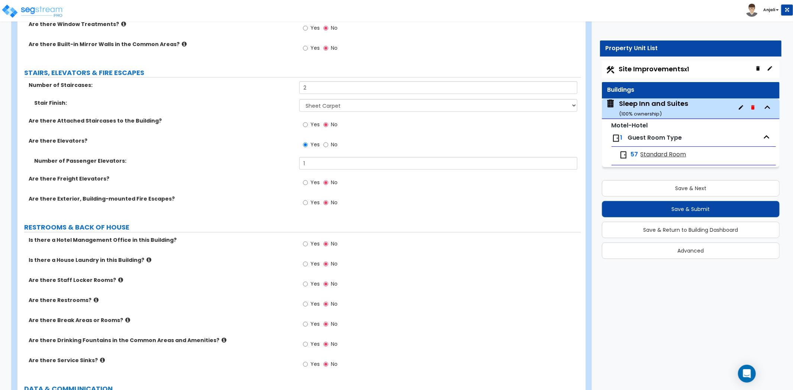
scroll to position [3015, 0]
click at [307, 240] on input "Yes" at bounding box center [305, 244] width 5 height 8
radio input "true"
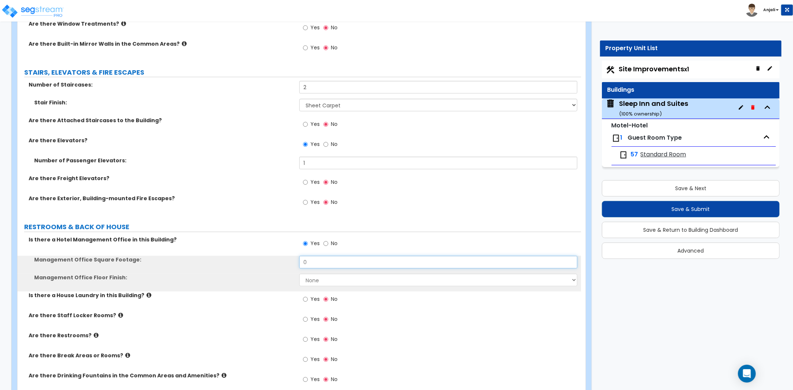
click at [318, 256] on input "0" at bounding box center [438, 262] width 278 height 13
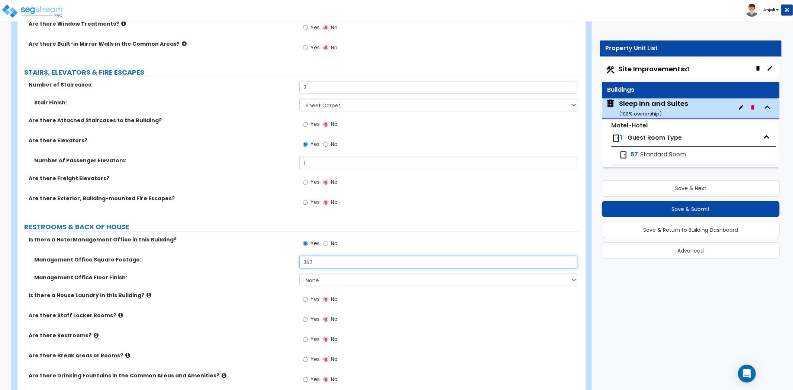
type input "352"
click at [317, 274] on select "None Tile Flooring Hardwood Flooring Resilient Laminate Flooring VCT Flooring S…" at bounding box center [438, 280] width 278 height 13
select select "7"
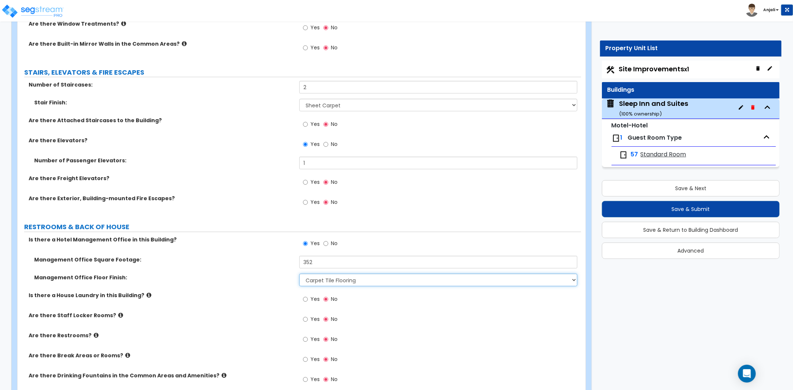
click at [299, 274] on select "None Tile Flooring Hardwood Flooring Resilient Laminate Flooring VCT Flooring S…" at bounding box center [438, 280] width 278 height 13
click at [303, 336] on input "Yes" at bounding box center [305, 340] width 5 height 8
radio input "true"
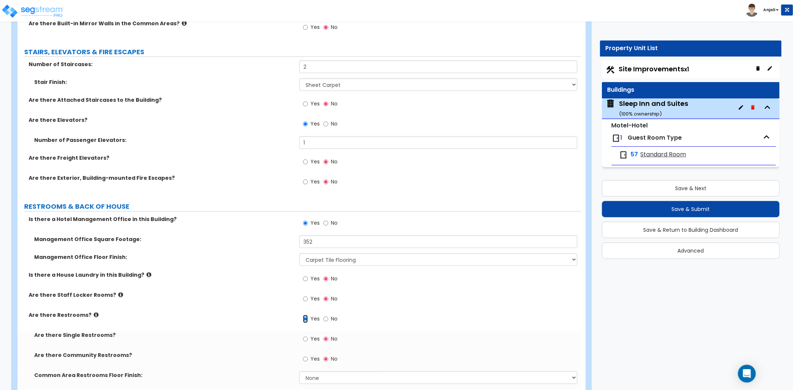
scroll to position [3057, 0]
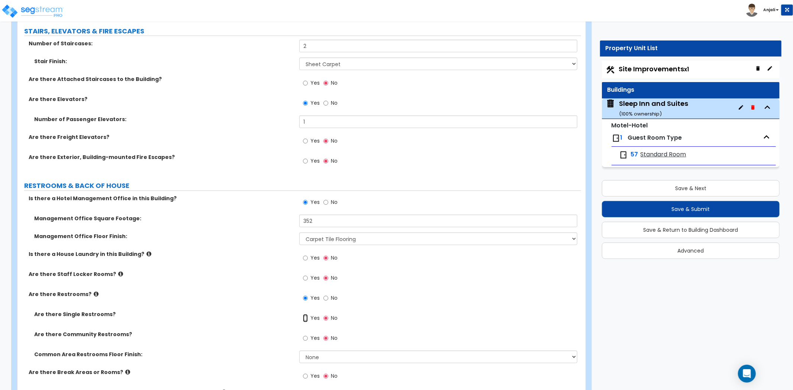
click at [304, 315] on input "Yes" at bounding box center [305, 319] width 5 height 8
radio input "true"
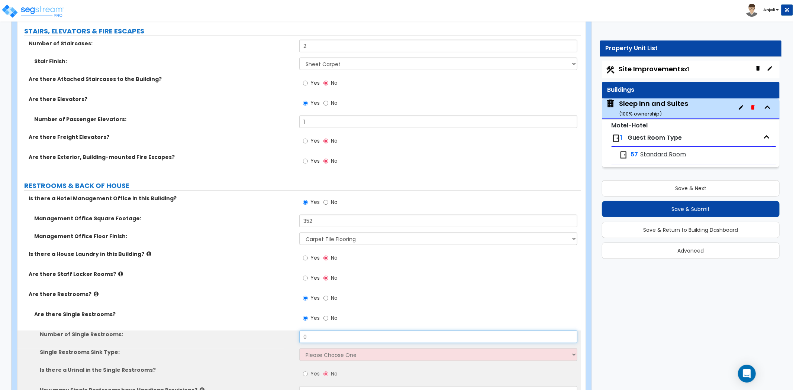
click at [320, 331] on input "0" at bounding box center [438, 337] width 278 height 13
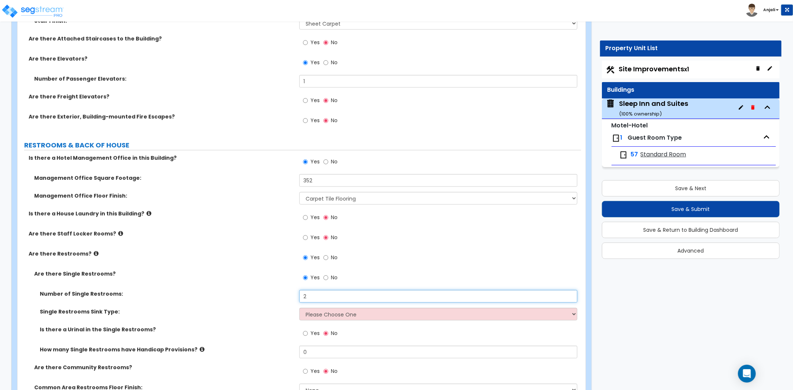
scroll to position [3098, 0]
type input "2"
click at [320, 307] on select "Please Choose One Wall-mounted Vanity-mounted" at bounding box center [438, 313] width 278 height 13
select select "1"
click at [299, 307] on select "Please Choose One Wall-mounted Vanity-mounted" at bounding box center [438, 313] width 278 height 13
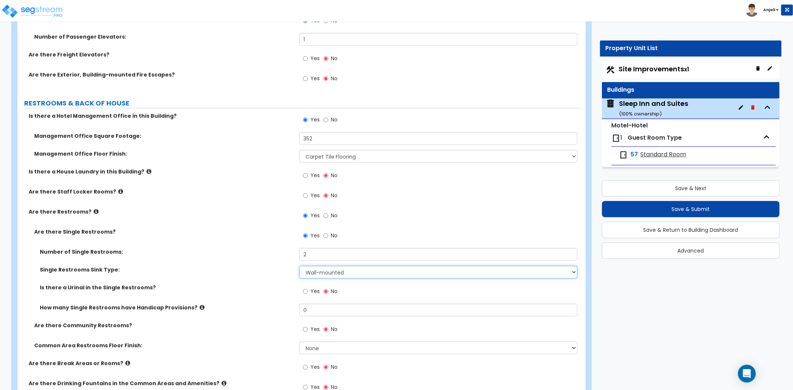
scroll to position [3180, 0]
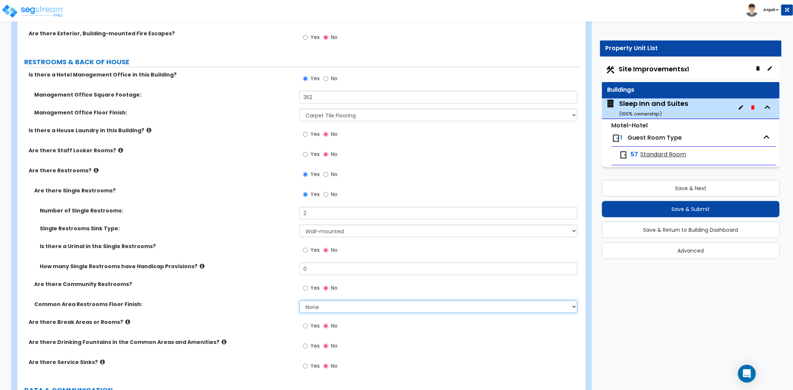
click at [314, 301] on select "None Tile Flooring Resilient Laminate Flooring VCT Flooring Sheet Vinyl Flooring" at bounding box center [438, 307] width 278 height 13
select select "1"
click at [299, 301] on select "None Tile Flooring Resilient Laminate Flooring VCT Flooring Sheet Vinyl Flooring" at bounding box center [438, 307] width 278 height 13
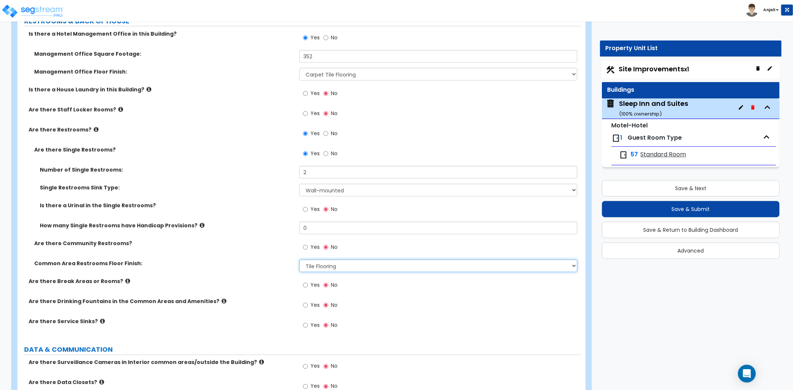
scroll to position [3222, 0]
click at [306, 301] on input "Yes" at bounding box center [305, 305] width 5 height 8
radio input "true"
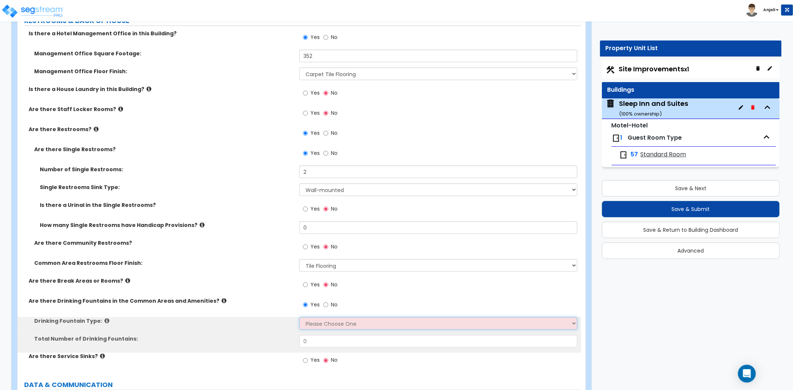
click at [316, 317] on select "Please Choose One Wall-mounted Floor-mounted" at bounding box center [438, 323] width 278 height 13
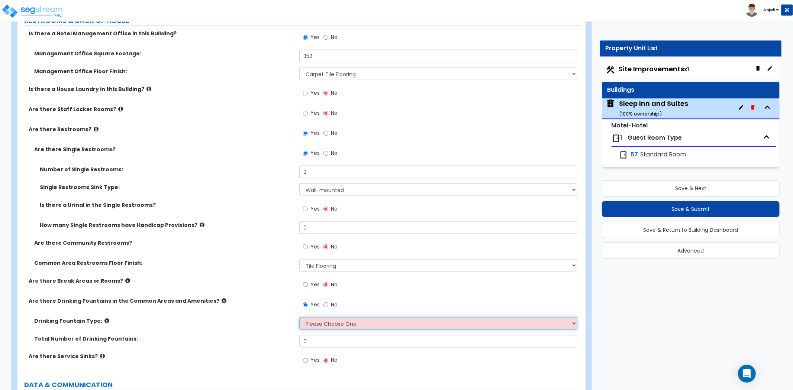
select select "1"
click at [299, 317] on select "Please Choose One Wall-mounted Floor-mounted" at bounding box center [438, 323] width 278 height 13
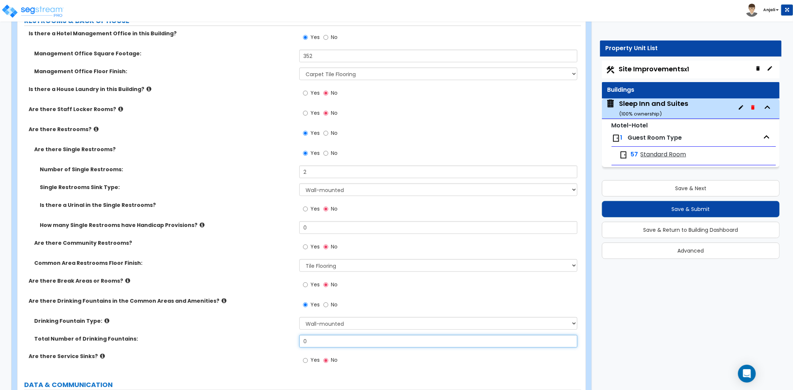
click at [320, 335] on input "0" at bounding box center [438, 341] width 278 height 13
type input "1"
click at [291, 317] on div "Drinking Fountain Type: Please Choose One Wall-mounted Floor-mounted" at bounding box center [299, 326] width 564 height 18
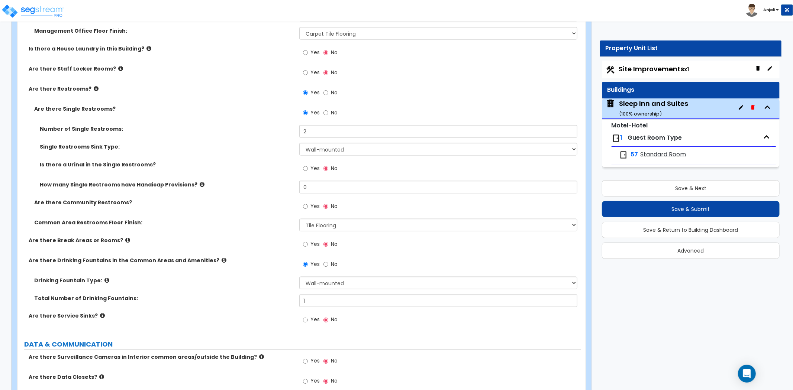
scroll to position [3263, 0]
click at [305, 316] on input "Yes" at bounding box center [305, 320] width 5 height 8
radio input "true"
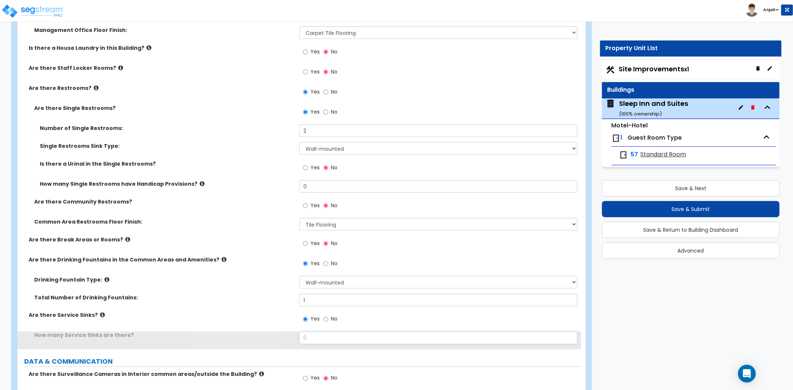
click at [321, 332] on input "0" at bounding box center [438, 338] width 278 height 13
type input "2"
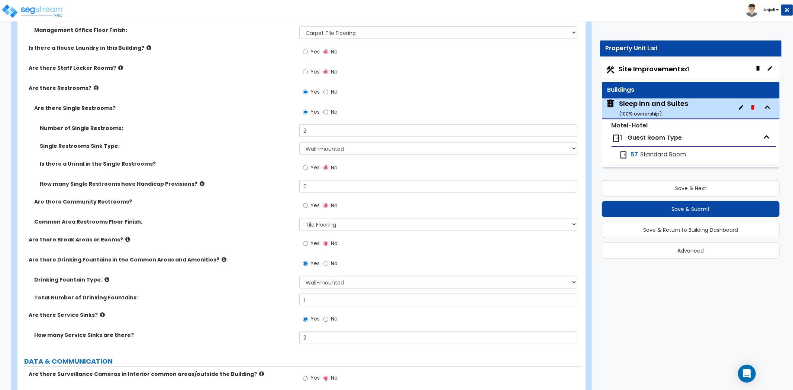
click at [274, 294] on div "Total Number of Drinking Fountains: 1" at bounding box center [299, 303] width 564 height 18
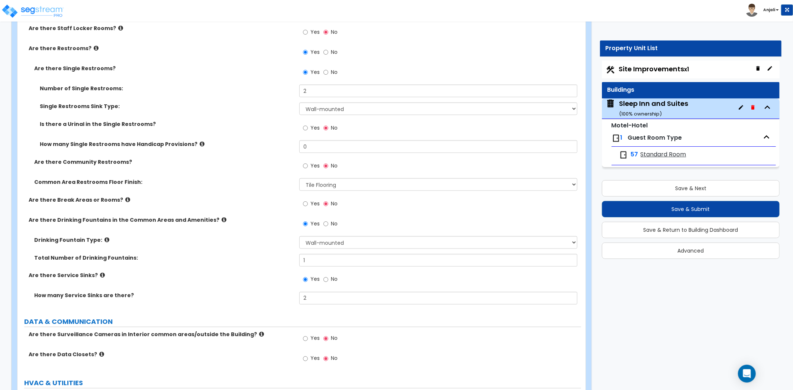
scroll to position [3304, 0]
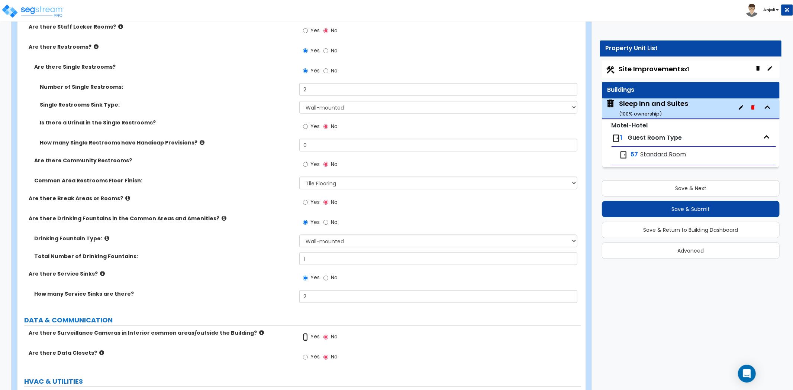
click at [304, 333] on input "Yes" at bounding box center [305, 337] width 5 height 8
radio input "true"
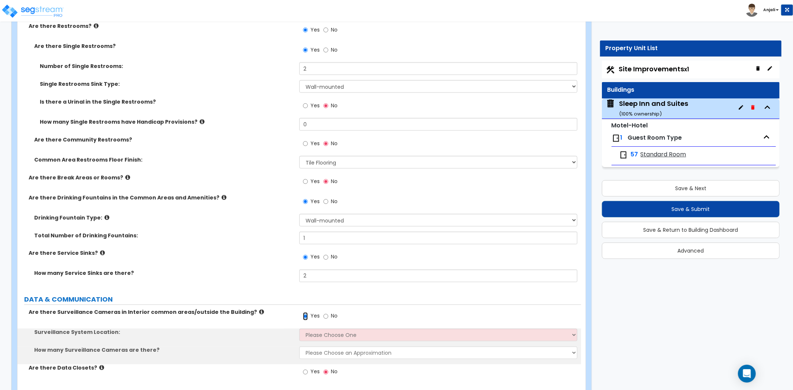
scroll to position [3346, 0]
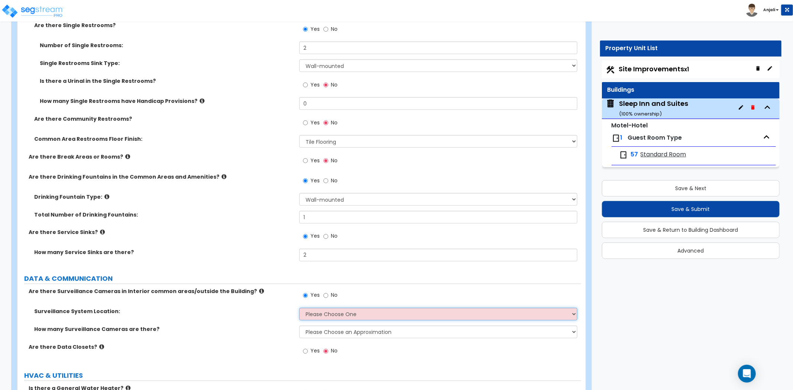
click at [321, 308] on select "Please Choose One Inside the Building Outside the Building Both Inside & Outside" at bounding box center [438, 314] width 278 height 13
select select "3"
click at [299, 308] on select "Please Choose One Inside the Building Outside the Building Both Inside & Outside" at bounding box center [438, 314] width 278 height 13
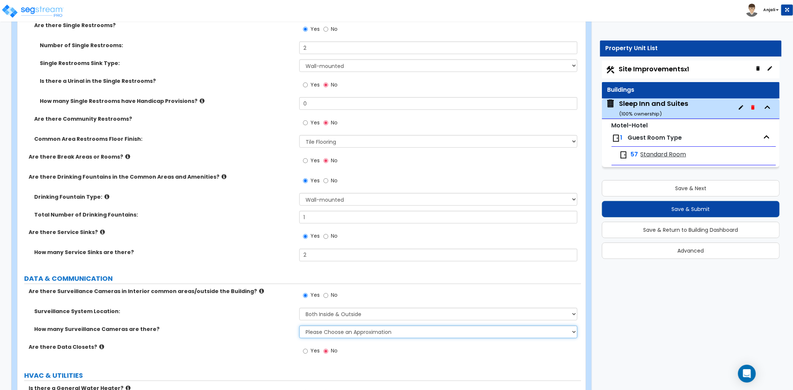
click at [331, 326] on select "Please Choose an Approximation Barely Noticed Any Noticed a Couple Frequently S…" at bounding box center [438, 332] width 278 height 13
select select "2"
click at [299, 326] on select "Please Choose an Approximation Barely Noticed Any Noticed a Couple Frequently S…" at bounding box center [438, 332] width 278 height 13
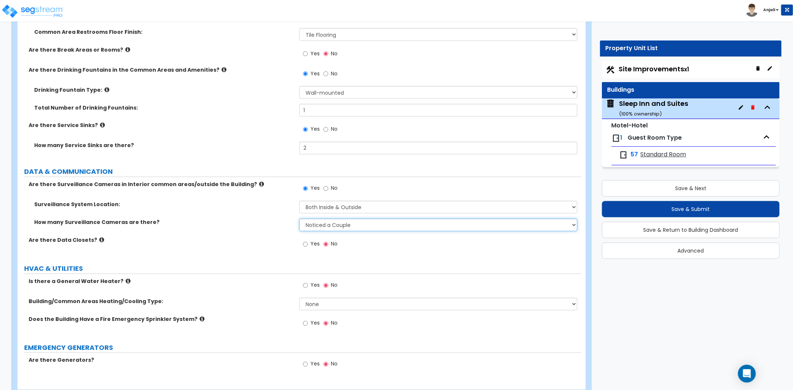
scroll to position [3457, 0]
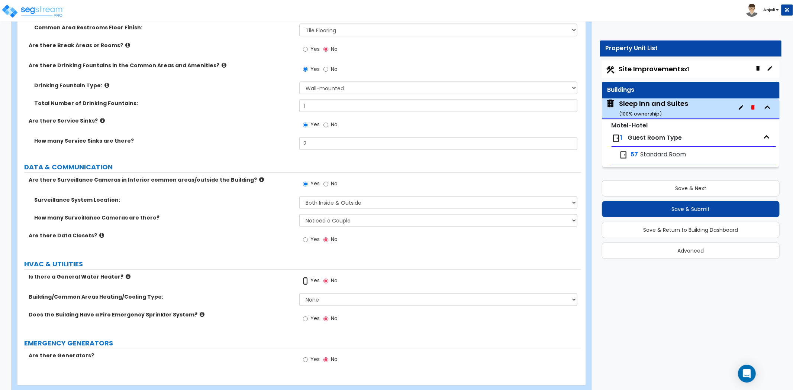
click at [304, 277] on input "Yes" at bounding box center [305, 281] width 5 height 8
radio input "true"
click at [320, 294] on select "None Split Systems Packaged Rooftop Units" at bounding box center [438, 300] width 278 height 13
select select "2"
click at [299, 294] on select "None Split Systems Packaged Rooftop Units" at bounding box center [438, 300] width 278 height 13
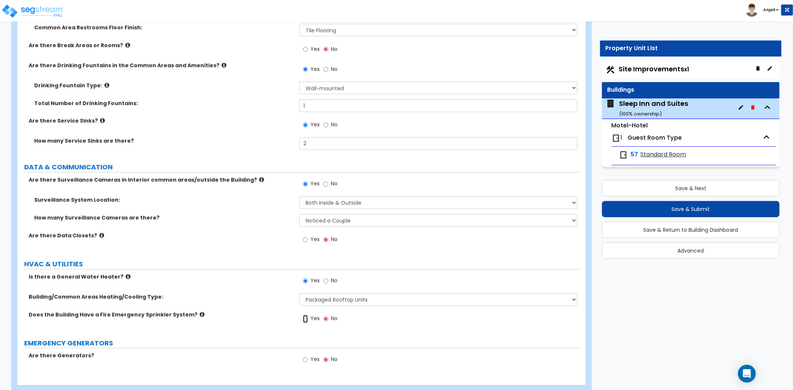
click at [305, 315] on input "Yes" at bounding box center [305, 319] width 5 height 8
radio input "true"
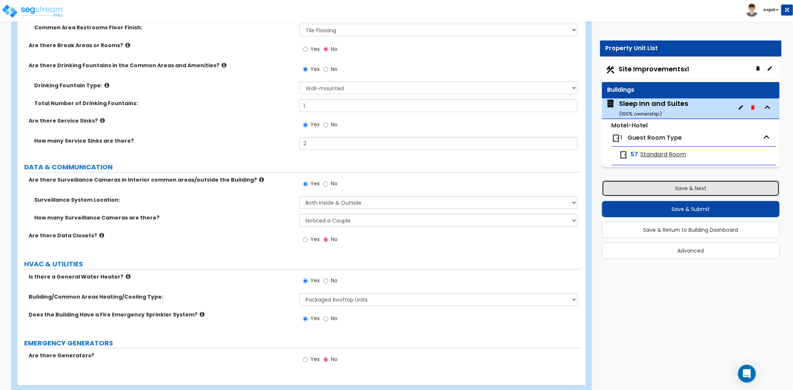
click at [644, 191] on button "Save & Next" at bounding box center [691, 188] width 178 height 16
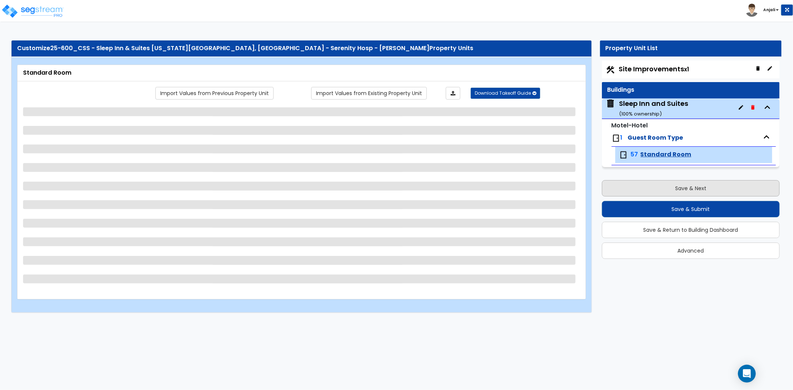
scroll to position [0, 0]
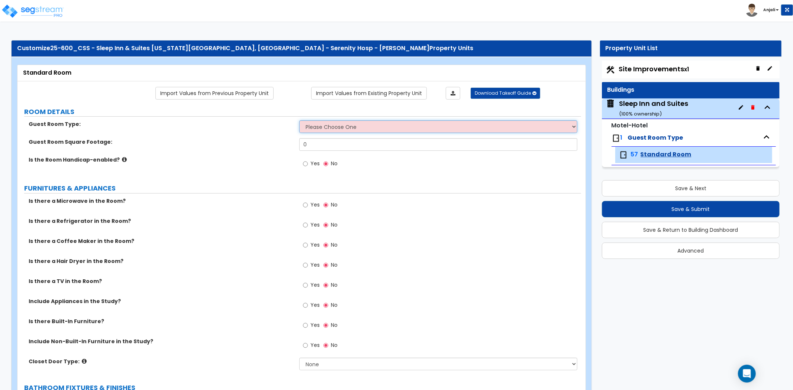
click at [339, 125] on select "Please Choose One Standard Room Suite Room Extended Stay Room" at bounding box center [438, 126] width 278 height 13
select select "1"
click at [299, 121] on select "Please Choose One Standard Room Suite Room Extended Stay Room" at bounding box center [438, 126] width 278 height 13
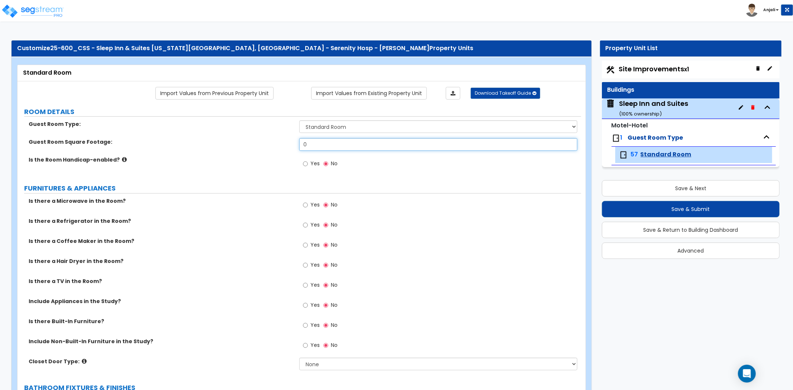
click at [335, 147] on input "0" at bounding box center [438, 144] width 278 height 13
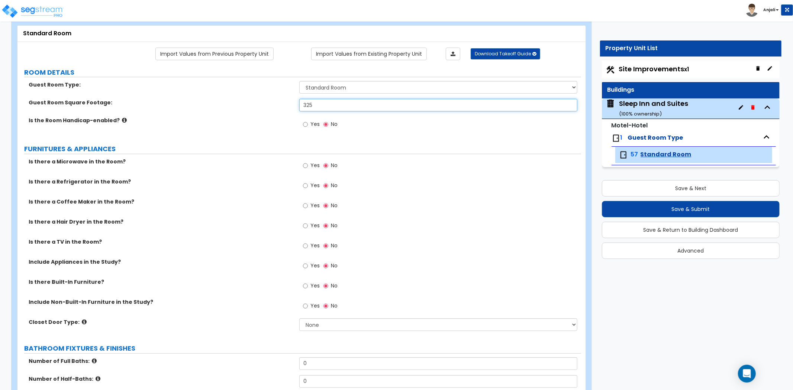
scroll to position [41, 0]
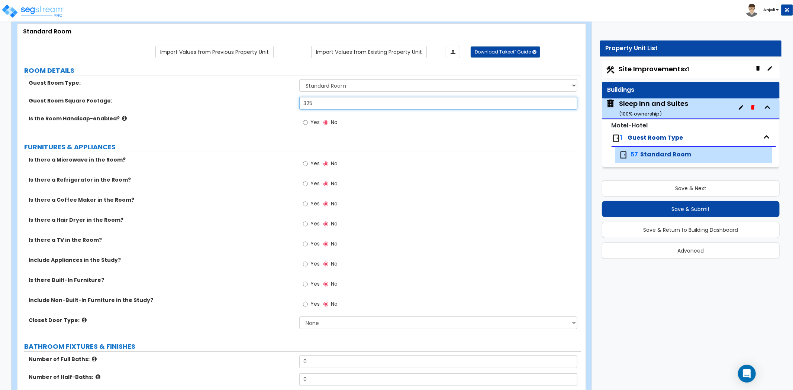
type input "325"
click at [306, 164] on input "Yes" at bounding box center [305, 164] width 5 height 8
radio input "true"
click at [307, 186] on input "Yes" at bounding box center [305, 184] width 5 height 8
radio input "true"
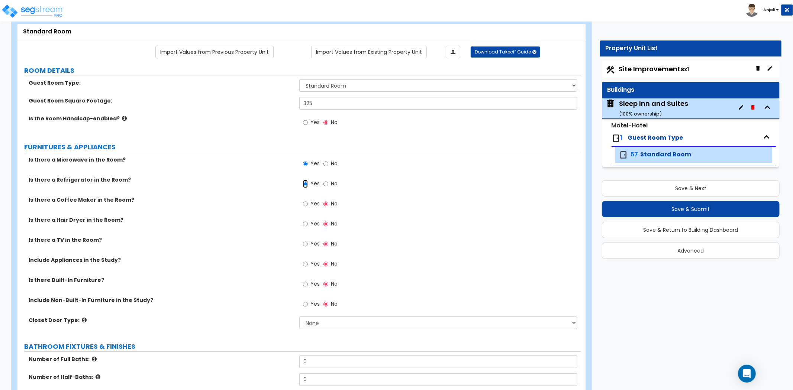
scroll to position [83, 0]
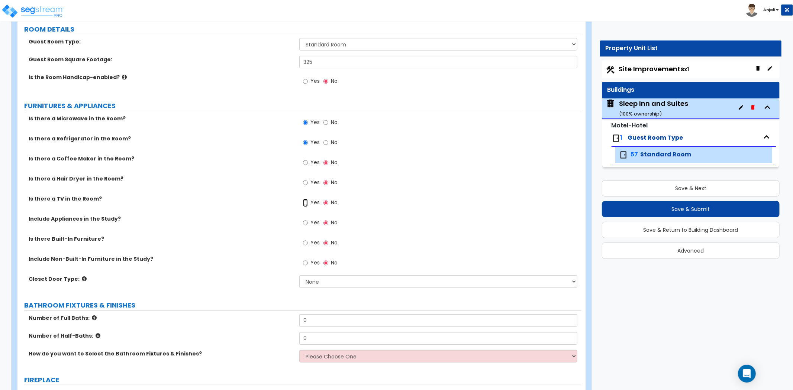
click at [307, 202] on input "Yes" at bounding box center [305, 203] width 5 height 8
radio input "true"
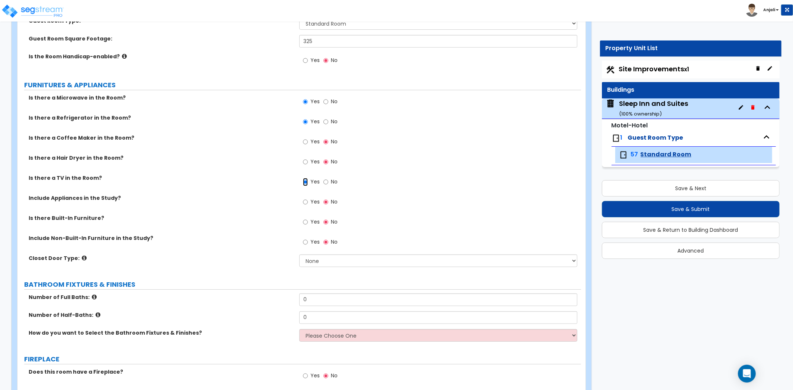
scroll to position [124, 0]
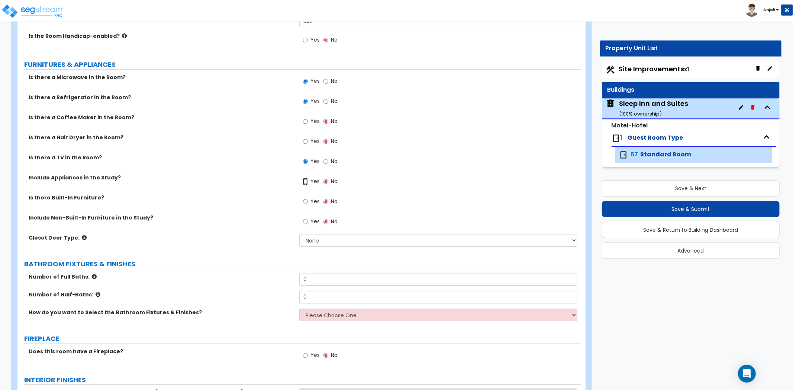
click at [305, 181] on input "Yes" at bounding box center [305, 182] width 5 height 8
radio input "true"
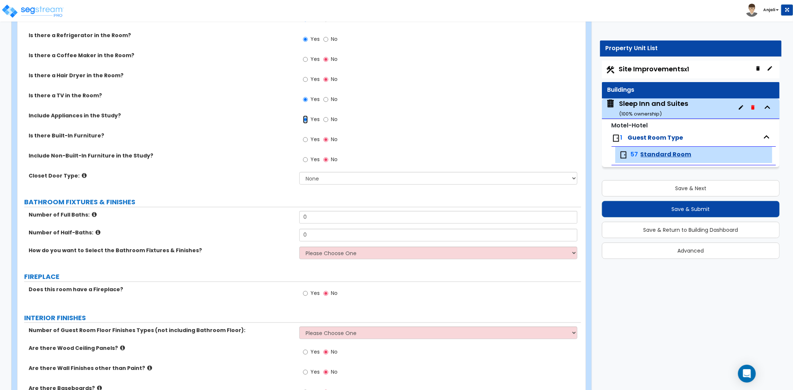
scroll to position [206, 0]
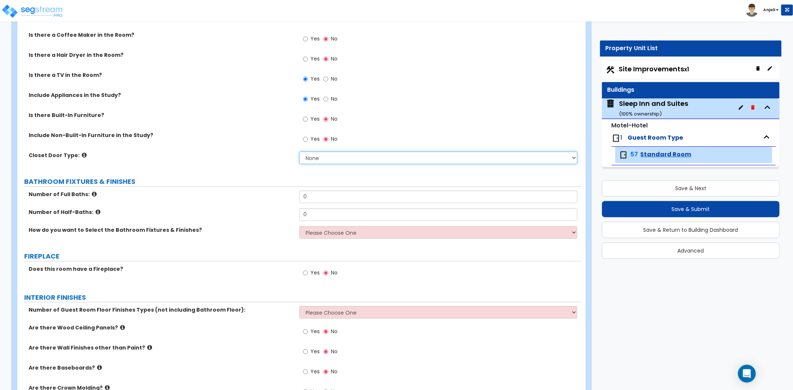
click at [328, 158] on select "None Bi-fold Louvered Doors Bi-fold Panel Doors Sliding Doors Hinged Wood Door" at bounding box center [438, 158] width 278 height 13
select select "3"
click at [299, 152] on select "None Bi-fold Louvered Doors Bi-fold Panel Doors Sliding Doors Hinged Wood Door" at bounding box center [438, 158] width 278 height 13
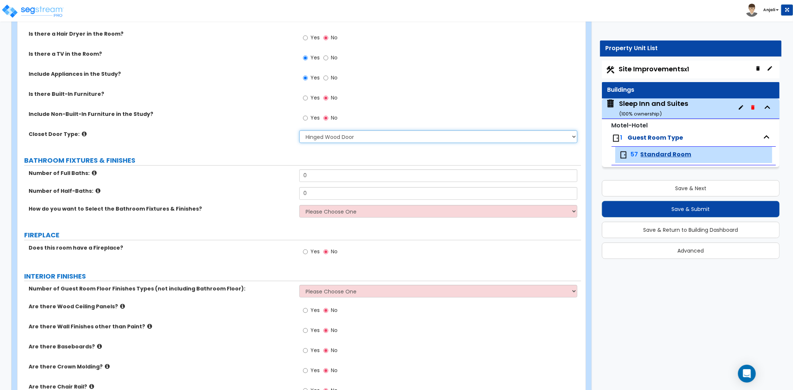
scroll to position [248, 0]
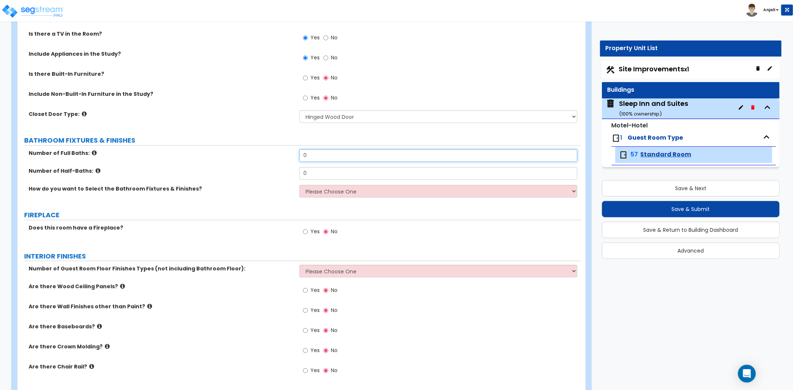
click at [318, 155] on input "0" at bounding box center [438, 155] width 278 height 13
type input "1"
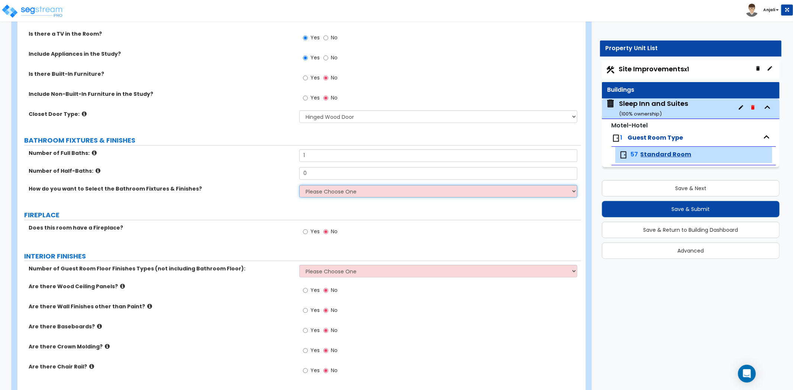
click at [331, 191] on select "Please Choose One I want to Select Fixtures and Finishes only for one Bath and …" at bounding box center [438, 191] width 278 height 13
select select "1"
click at [299, 185] on select "Please Choose One I want to Select Fixtures and Finishes only for one Bath and …" at bounding box center [438, 191] width 278 height 13
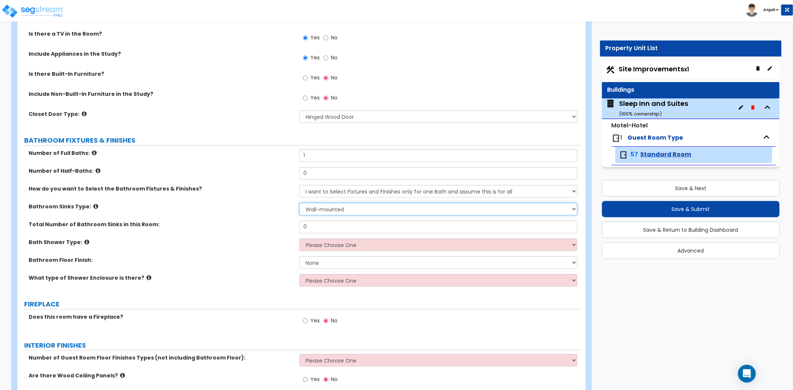
click at [329, 209] on select "Wall-mounted Pedestal-mounted Vanity-mounted" at bounding box center [438, 209] width 278 height 13
select select "3"
click at [299, 203] on select "Wall-mounted Pedestal-mounted Vanity-mounted" at bounding box center [438, 209] width 278 height 13
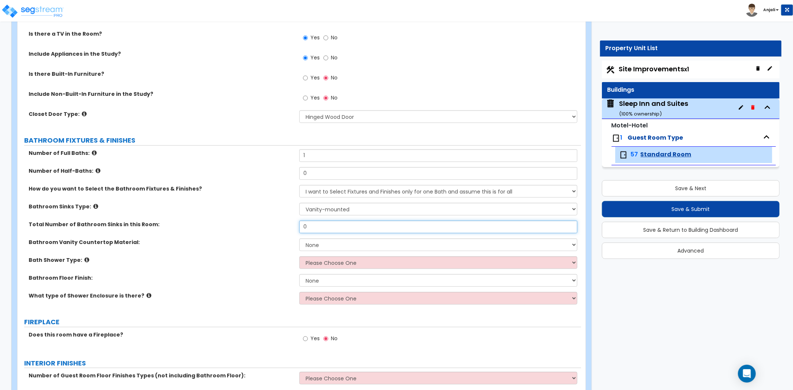
click at [323, 225] on input "0" at bounding box center [438, 227] width 278 height 13
type input "1"
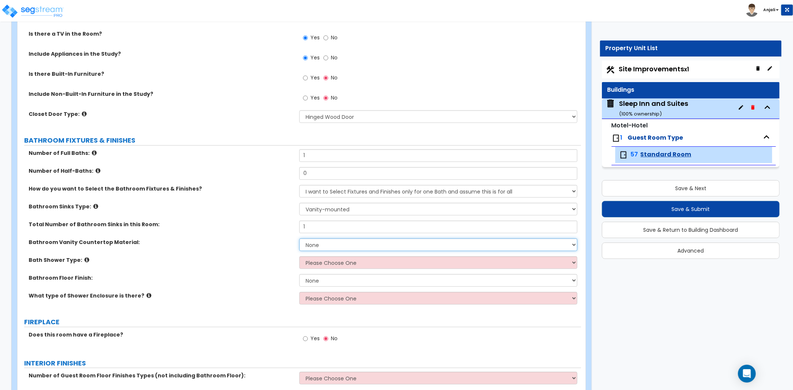
click at [320, 242] on select "None Plastic Laminate Solid Surface Stone Quartz Marble Tile Wood Stainless Ste…" at bounding box center [438, 245] width 278 height 13
select select "5"
click at [299, 239] on select "None Plastic Laminate Solid Surface Stone Quartz Marble Tile Wood Stainless Ste…" at bounding box center [438, 245] width 278 height 13
click at [332, 257] on select "Please Choose One Standalone Shower Bathtub - Shower Combination" at bounding box center [438, 263] width 278 height 13
select select "2"
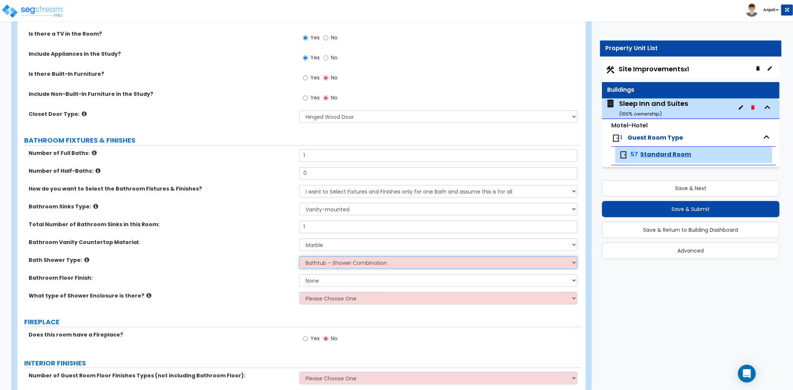
click at [299, 257] on select "Please Choose One Standalone Shower Bathtub - Shower Combination" at bounding box center [438, 263] width 278 height 13
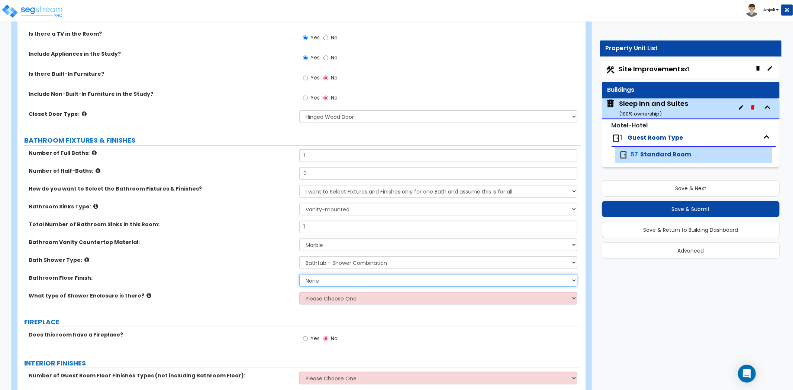
click at [323, 279] on select "None Tile Flooring Hardwood Flooring Resilient Laminate Flooring VCT Flooring S…" at bounding box center [438, 280] width 278 height 13
select select "1"
click at [299, 274] on select "None Tile Flooring Hardwood Flooring Resilient Laminate Flooring VCT Flooring S…" at bounding box center [438, 280] width 278 height 13
click at [333, 297] on select "Please Choose One Curtain & Rod Glass Sliding Doors Glass Hinged Doors" at bounding box center [438, 298] width 278 height 13
select select "1"
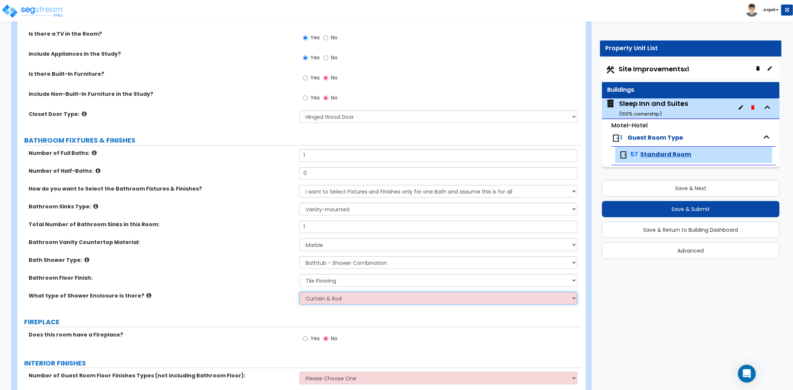
click at [299, 292] on select "Please Choose One Curtain & Rod Glass Sliding Doors Glass Hinged Doors" at bounding box center [438, 298] width 278 height 13
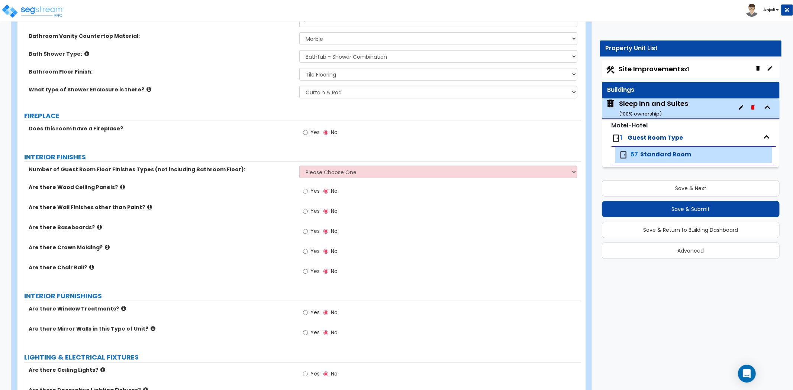
scroll to position [454, 0]
click at [315, 167] on select "Please Choose One 1 2 3" at bounding box center [438, 171] width 278 height 13
select select "1"
click at [299, 165] on select "Please Choose One 1 2 3" at bounding box center [438, 171] width 278 height 13
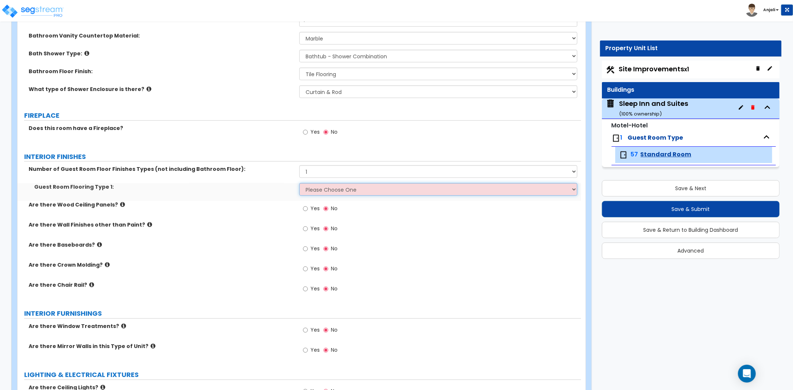
click at [319, 190] on select "Please Choose One Tile Flooring Hardwood Flooring Resilient Laminate Flooring V…" at bounding box center [438, 189] width 278 height 13
click at [299, 183] on select "Please Choose One Tile Flooring Hardwood Flooring Resilient Laminate Flooring V…" at bounding box center [438, 189] width 278 height 13
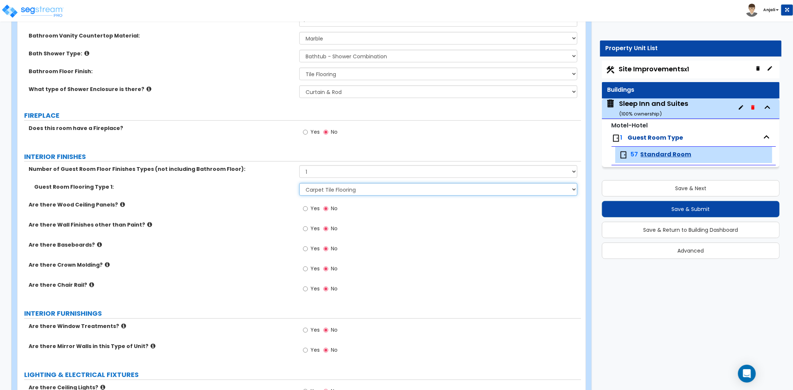
scroll to position [496, 0]
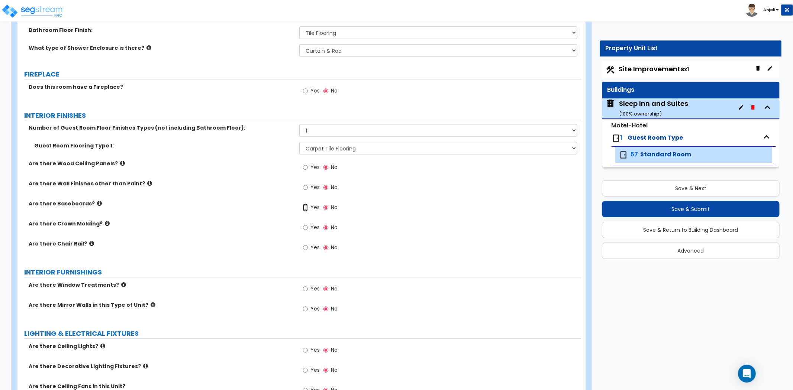
click at [307, 206] on input "Yes" at bounding box center [305, 208] width 5 height 8
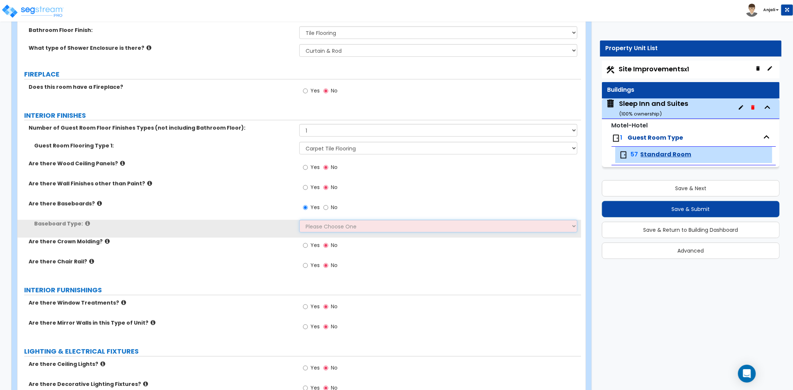
click at [313, 221] on select "Please Choose One Wood Vinyl Carpet Tile" at bounding box center [438, 226] width 278 height 13
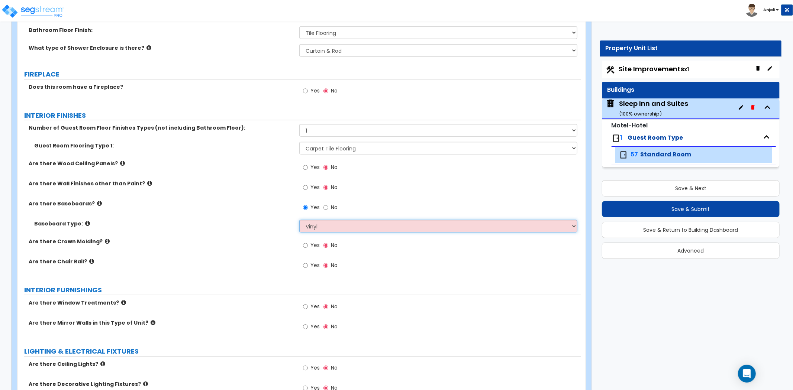
click at [299, 220] on select "Please Choose One Wood Vinyl Carpet Tile" at bounding box center [438, 226] width 278 height 13
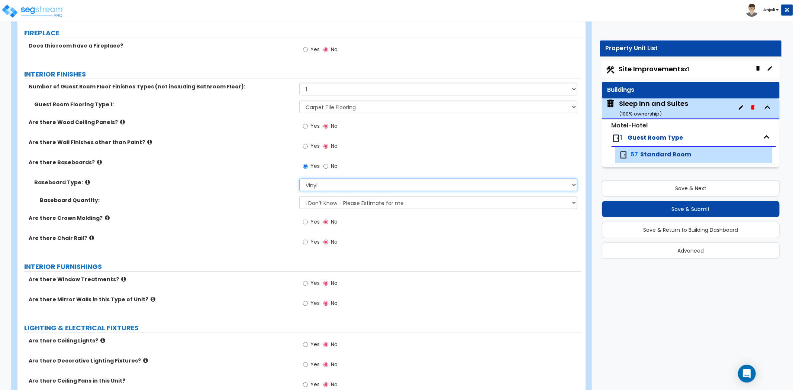
scroll to position [578, 0]
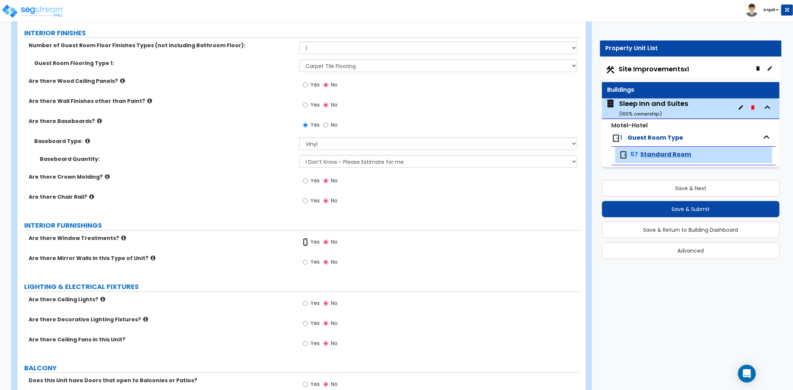
click at [303, 242] on input "Yes" at bounding box center [305, 242] width 5 height 8
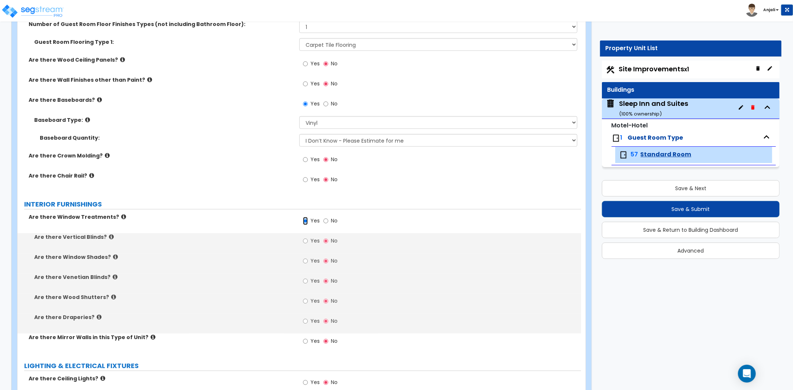
scroll to position [619, 0]
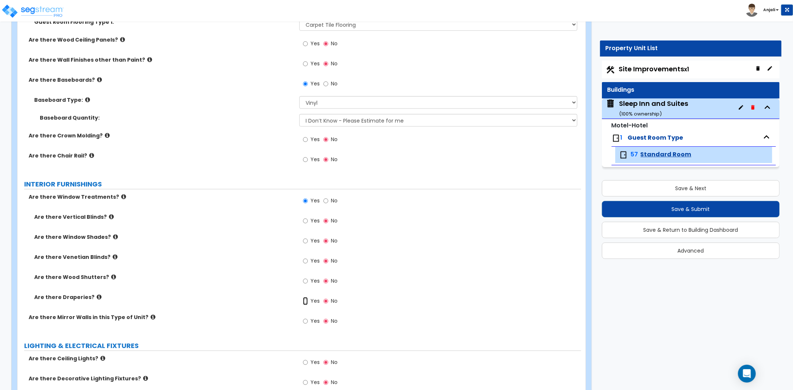
click at [306, 302] on input "Yes" at bounding box center [305, 301] width 5 height 8
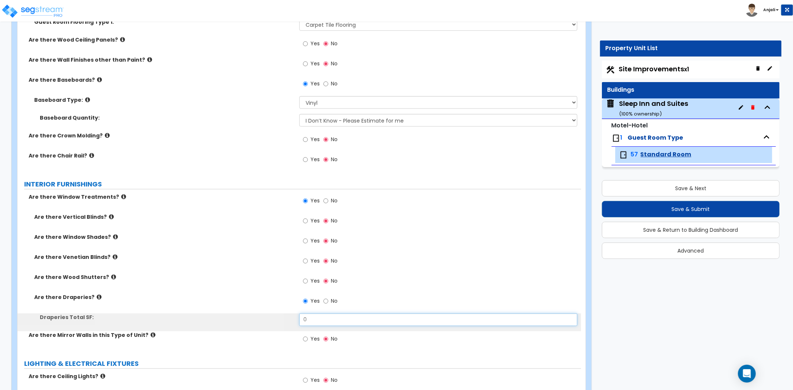
click at [319, 316] on input "0" at bounding box center [438, 320] width 278 height 13
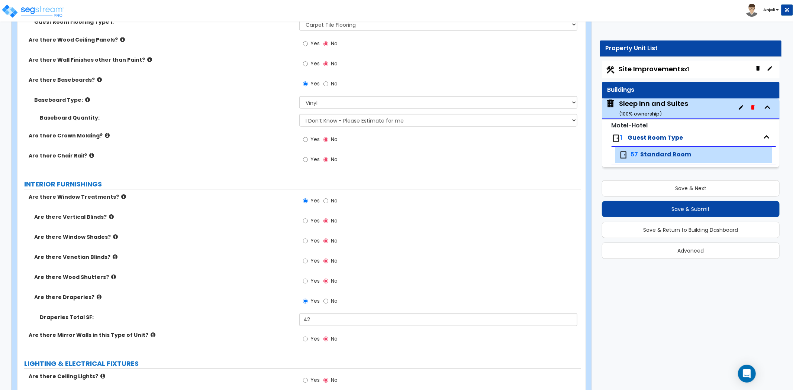
click at [269, 251] on div "Are there Window Shades? Yes No" at bounding box center [299, 243] width 564 height 20
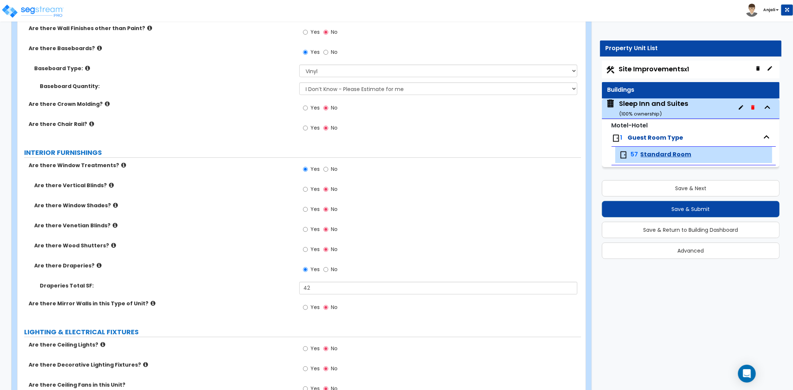
scroll to position [744, 0]
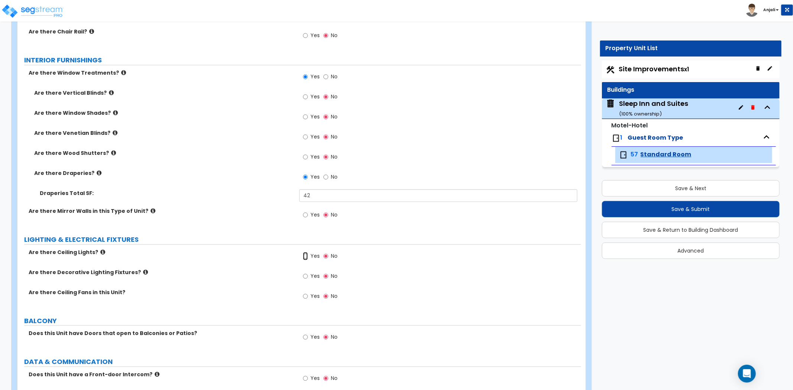
click at [303, 259] on input "Yes" at bounding box center [305, 256] width 5 height 8
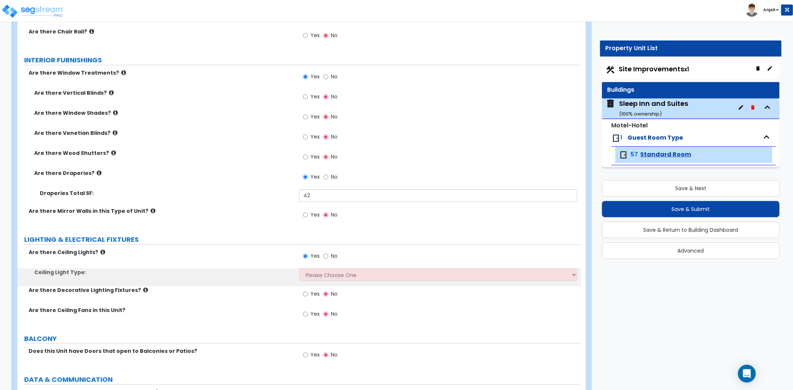
drag, startPoint x: 331, startPoint y: 284, endPoint x: 332, endPoint y: 274, distance: 9.4
click at [331, 281] on div "Ceiling Light Type: Please Choose One Incandescent Lights LED Lights Fluorescent" at bounding box center [299, 278] width 564 height 18
drag, startPoint x: 332, startPoint y: 274, endPoint x: 335, endPoint y: 281, distance: 7.0
click at [332, 274] on select "Please Choose One Incandescent Lights LED Lights Fluorescent" at bounding box center [438, 275] width 278 height 13
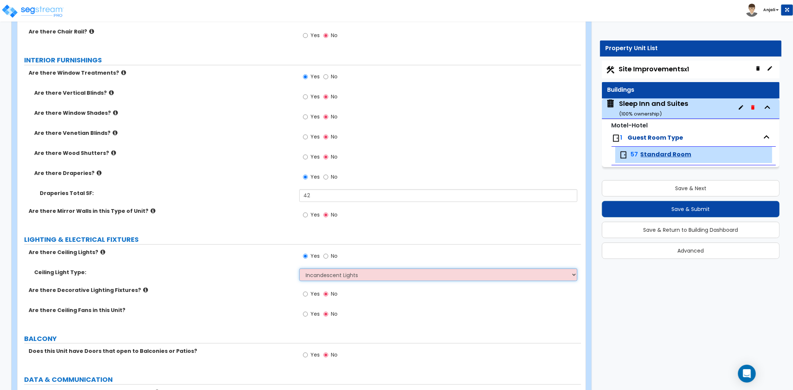
click at [299, 269] on select "Please Choose One Incandescent Lights LED Lights Fluorescent" at bounding box center [438, 275] width 278 height 13
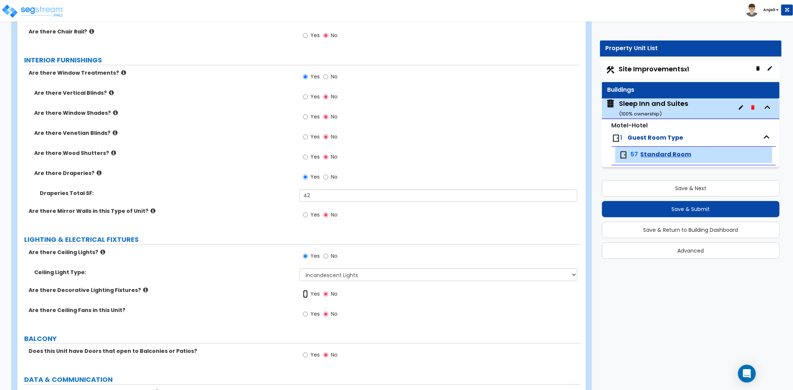
click at [306, 295] on input "Yes" at bounding box center [305, 294] width 5 height 8
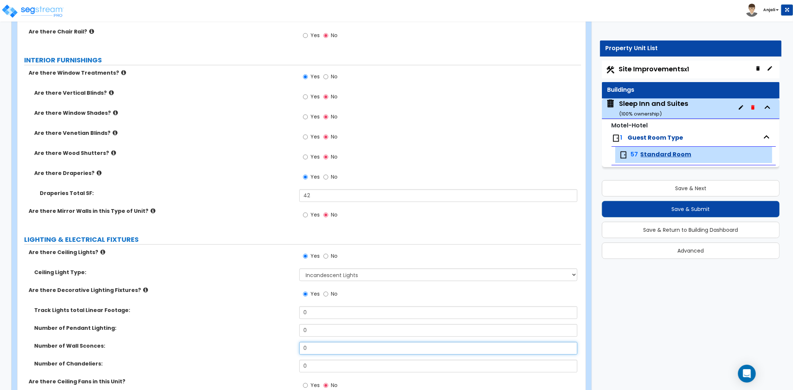
click at [310, 344] on input "0" at bounding box center [438, 348] width 278 height 13
click at [270, 332] on div "Number of Pendant Lighting: 0" at bounding box center [299, 334] width 564 height 18
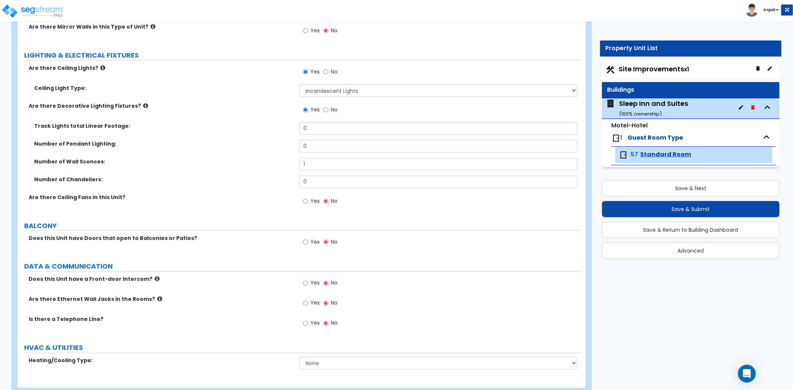
scroll to position [947, 0]
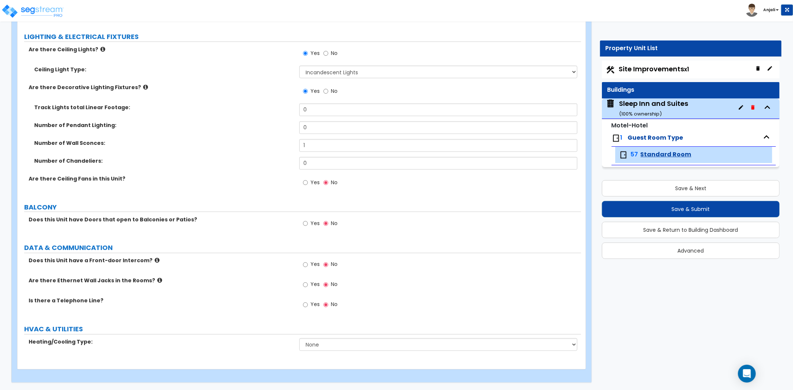
click at [302, 262] on div "Yes No" at bounding box center [320, 265] width 42 height 17
click at [304, 263] on input "Yes" at bounding box center [305, 265] width 5 height 8
click at [306, 287] on input "Yes" at bounding box center [305, 285] width 5 height 8
click at [306, 305] on input "Yes" at bounding box center [305, 305] width 5 height 8
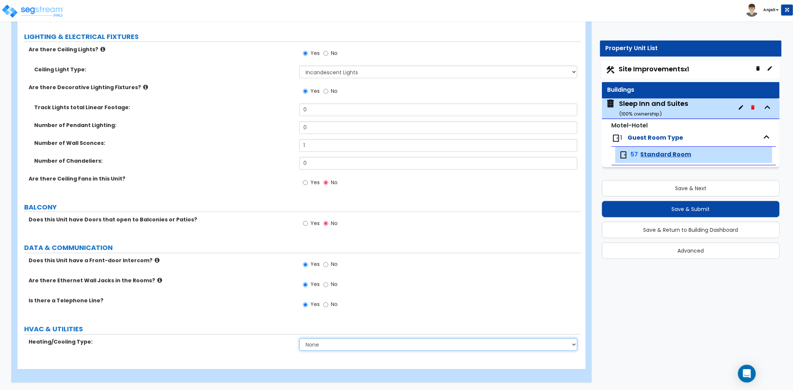
click at [340, 342] on select "None Heat Only Split Systems Packaged Rooftop Units Thru Wall HVAC" at bounding box center [438, 345] width 278 height 13
click at [299, 339] on select "None Heat Only Split Systems Packaged Rooftop Units Thru Wall HVAC" at bounding box center [438, 345] width 278 height 13
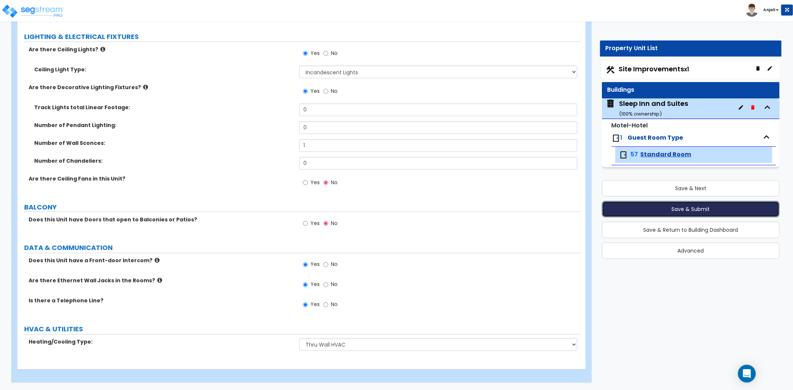
click at [670, 212] on button "Save & Submit" at bounding box center [691, 209] width 178 height 16
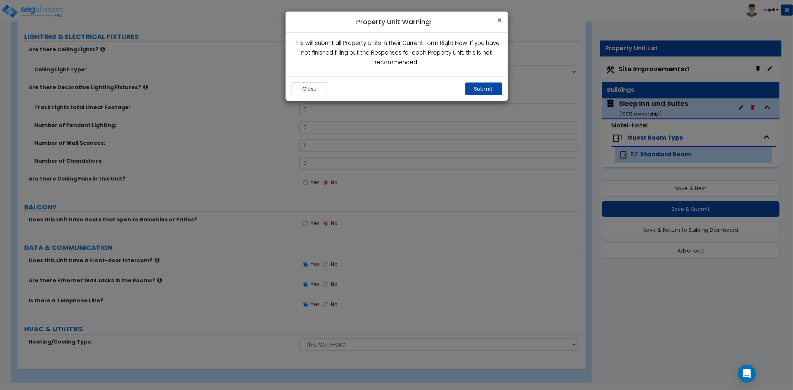
click at [499, 19] on span "×" at bounding box center [499, 20] width 5 height 11
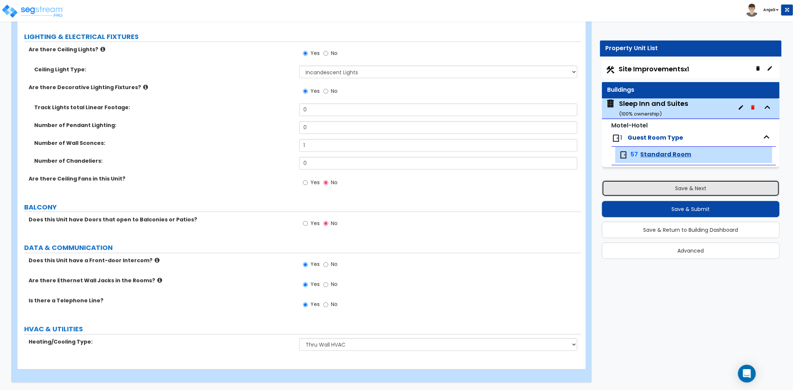
click at [657, 193] on button "Save & Next" at bounding box center [691, 188] width 178 height 16
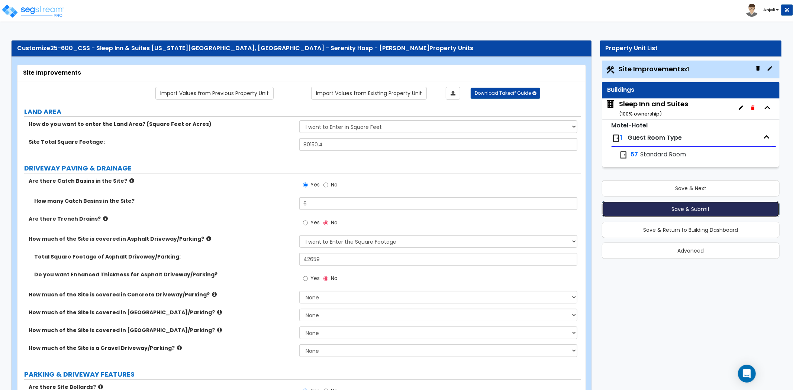
click at [665, 209] on button "Save & Submit" at bounding box center [691, 209] width 178 height 16
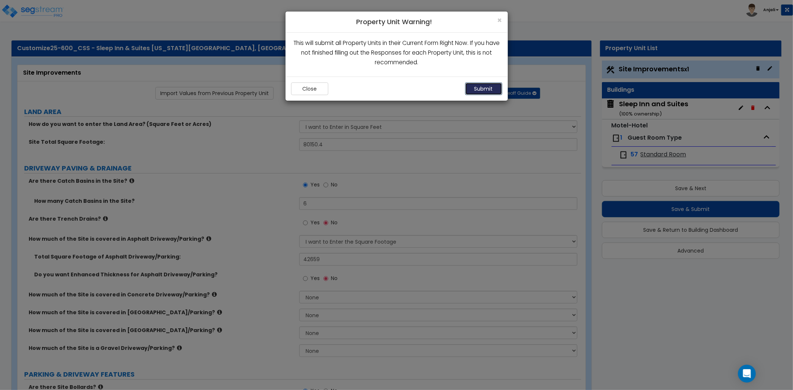
click at [490, 85] on button "Submit" at bounding box center [483, 89] width 37 height 13
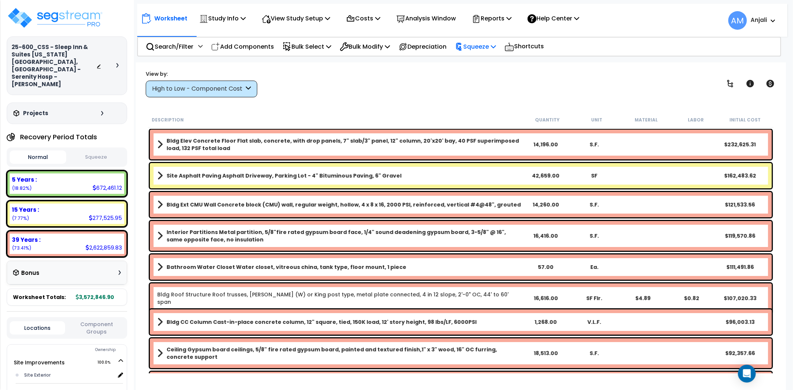
click at [496, 43] on icon at bounding box center [493, 46] width 5 height 6
click at [493, 67] on link "Squeeze" at bounding box center [488, 63] width 74 height 15
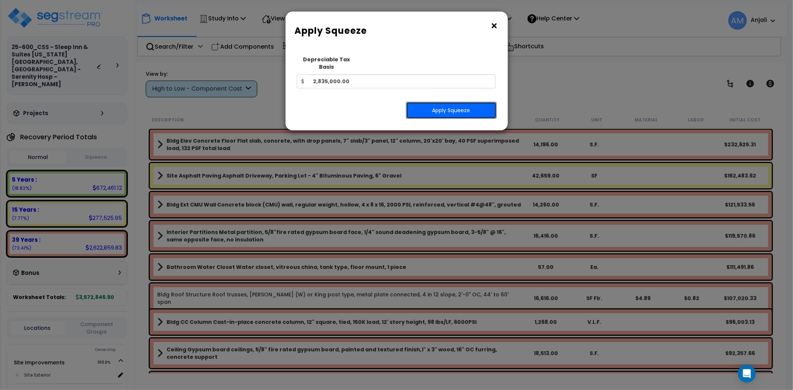
click at [458, 102] on button "Apply Squeeze" at bounding box center [451, 110] width 91 height 17
